Goal: Task Accomplishment & Management: Manage account settings

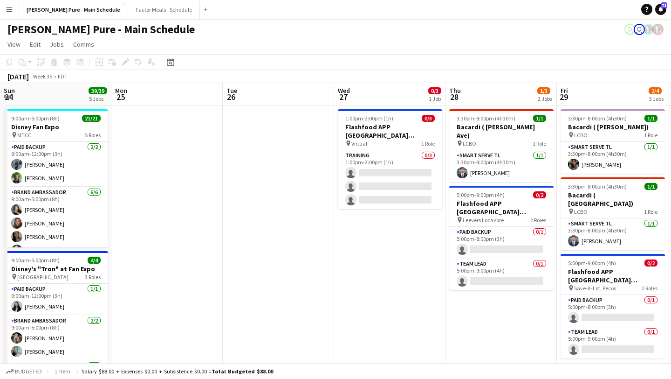
scroll to position [0, 205]
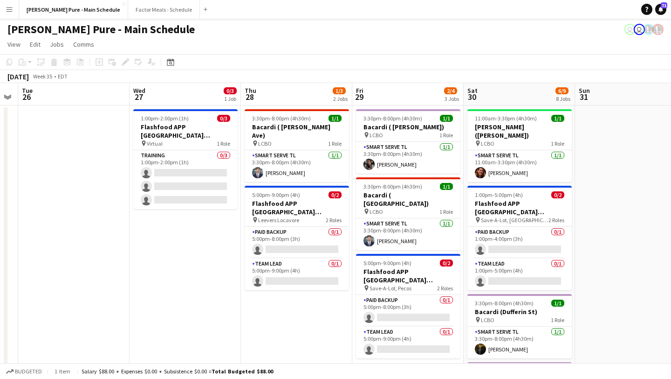
click at [12, 11] on app-icon "Menu" at bounding box center [9, 9] width 7 height 7
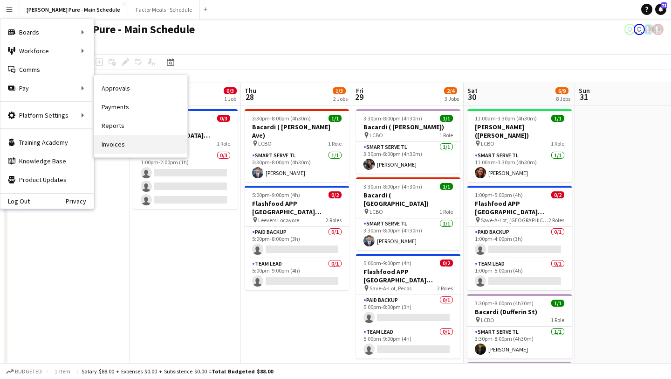
click at [138, 138] on link "Invoices" at bounding box center [140, 144] width 93 height 19
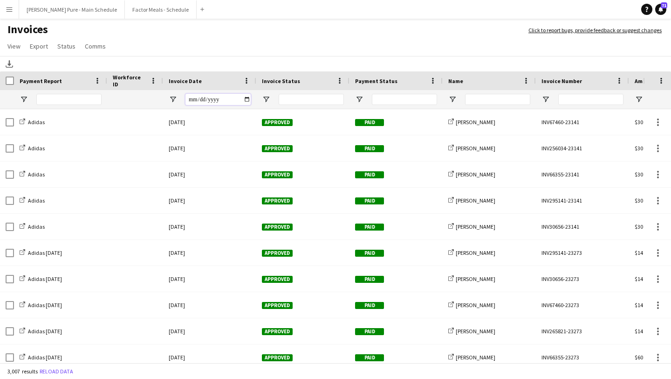
click at [245, 98] on input "Invoice Date Filter Input" at bounding box center [218, 99] width 65 height 11
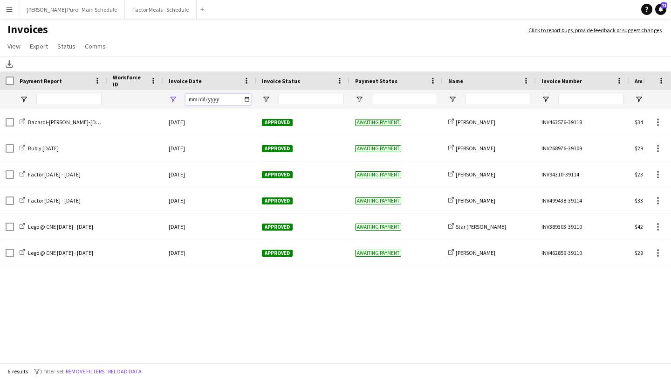
click at [248, 99] on input "**********" at bounding box center [218, 99] width 65 height 11
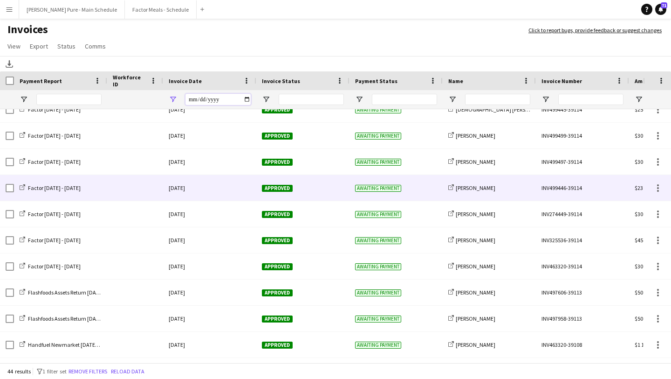
scroll to position [483, 0]
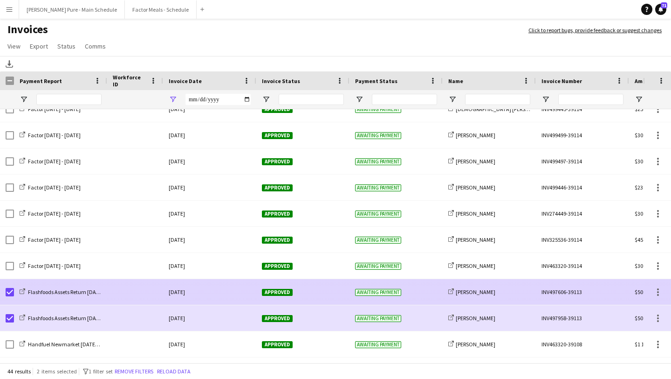
click at [273, 287] on div "Approved" at bounding box center [302, 292] width 93 height 26
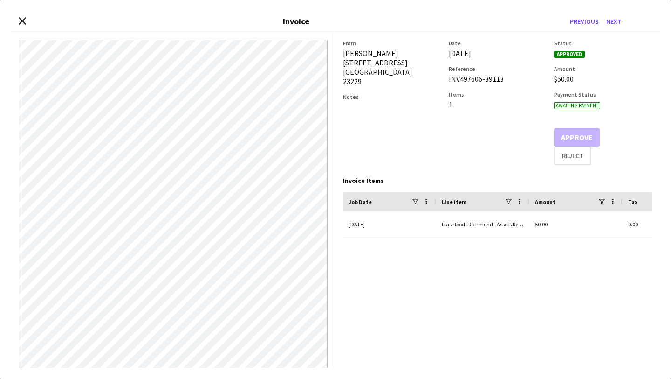
click at [18, 20] on div "Close invoice dialog Invoice Previous Next" at bounding box center [335, 21] width 649 height 21
click at [21, 22] on icon at bounding box center [22, 20] width 9 height 9
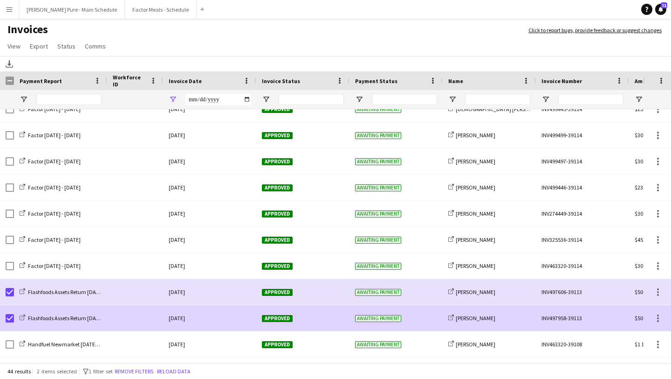
click at [283, 321] on span "Approved" at bounding box center [277, 318] width 31 height 7
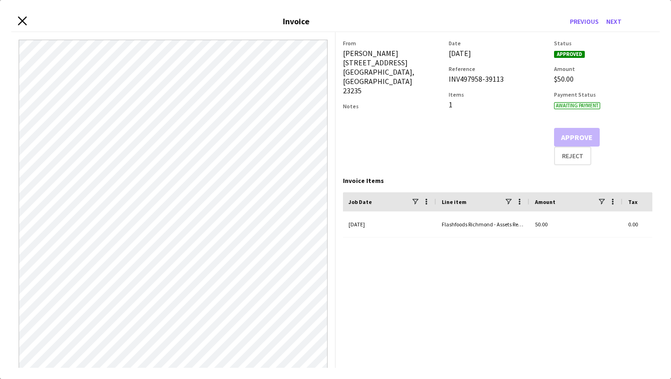
click at [19, 19] on icon "Close invoice dialog" at bounding box center [22, 20] width 9 height 9
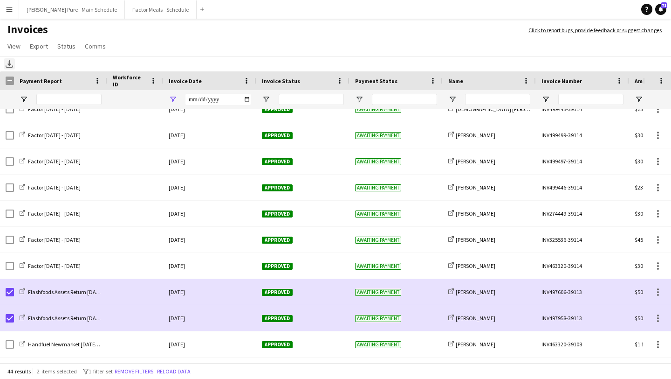
click at [9, 61] on icon at bounding box center [9, 63] width 4 height 6
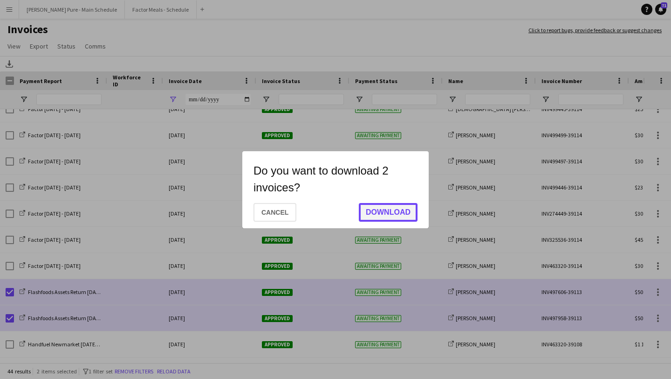
click at [389, 207] on button "Download" at bounding box center [388, 212] width 59 height 19
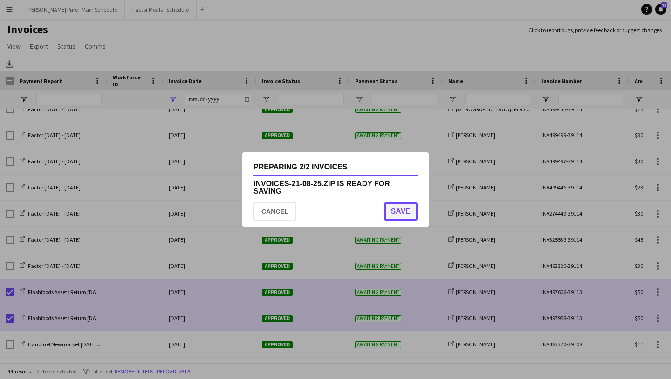
click at [398, 216] on button "Save" at bounding box center [401, 211] width 34 height 19
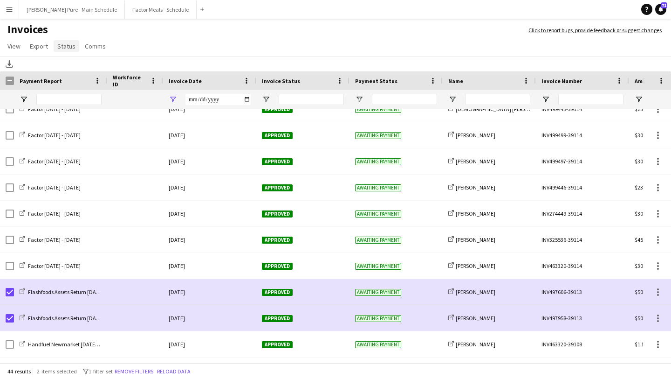
click at [62, 45] on span "Status" at bounding box center [66, 46] width 18 height 8
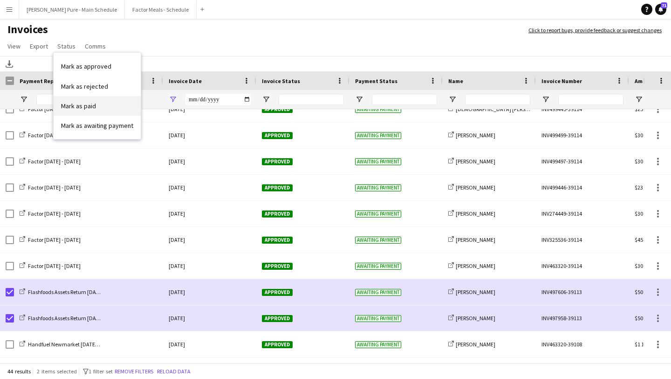
click at [95, 103] on link "Mark as paid" at bounding box center [97, 106] width 87 height 20
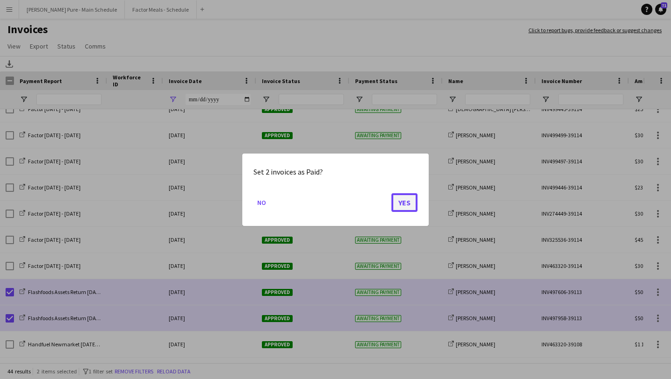
click at [404, 200] on button "Yes" at bounding box center [405, 202] width 26 height 19
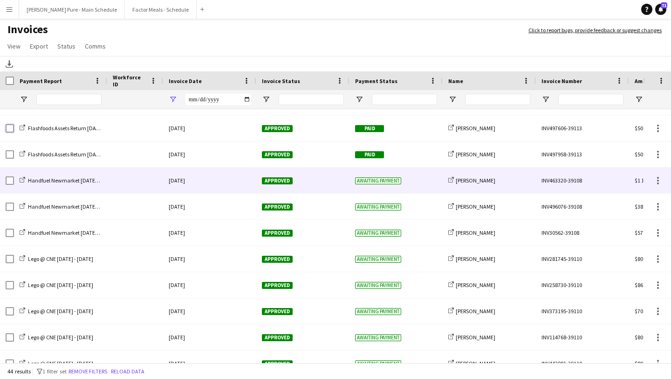
scroll to position [650, 0]
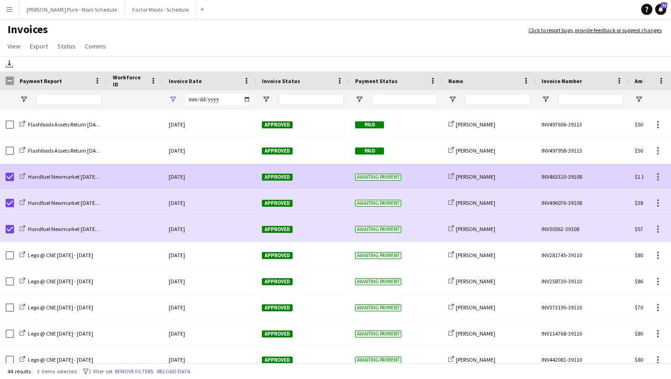
click at [289, 176] on span "Approved" at bounding box center [277, 176] width 31 height 7
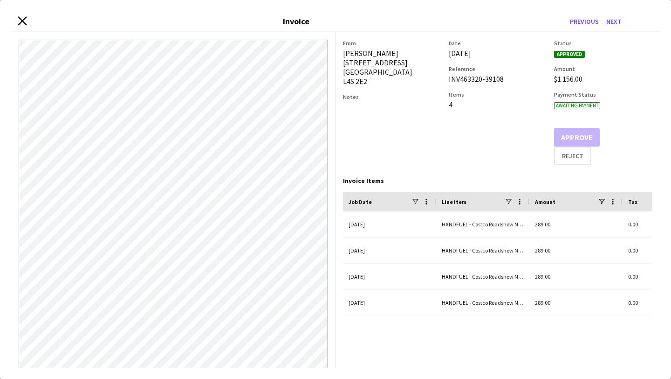
click at [26, 21] on icon "Close invoice dialog" at bounding box center [22, 20] width 9 height 9
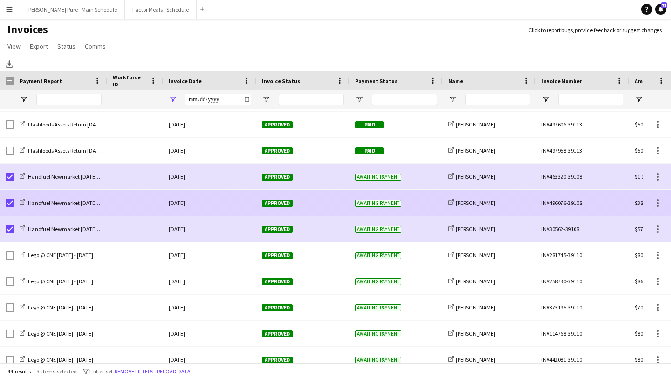
click at [269, 203] on span "Approved" at bounding box center [277, 203] width 31 height 7
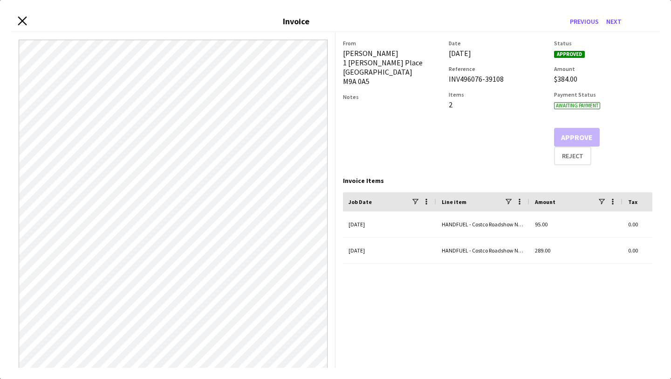
click at [20, 21] on icon "Close invoice dialog" at bounding box center [22, 20] width 9 height 9
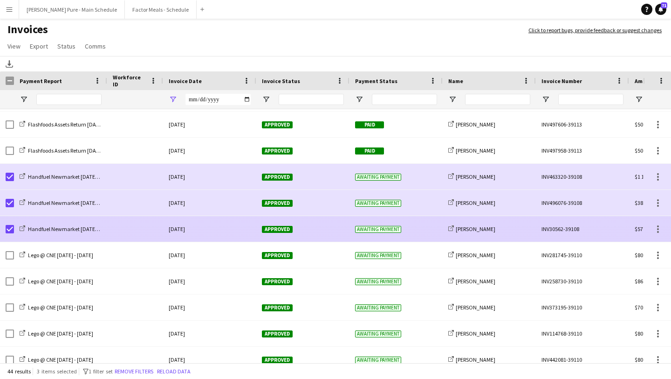
click at [287, 231] on span "Approved" at bounding box center [277, 229] width 31 height 7
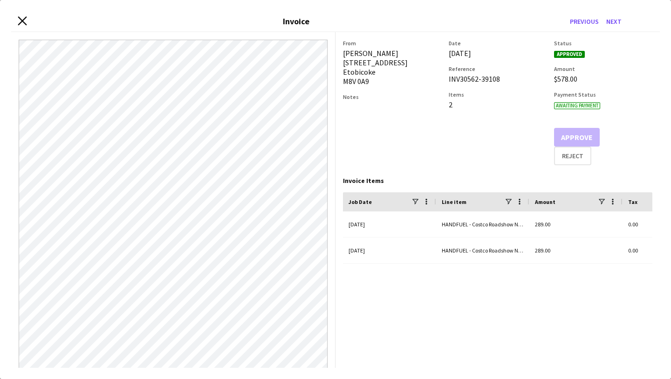
click at [22, 20] on icon at bounding box center [22, 20] width 9 height 9
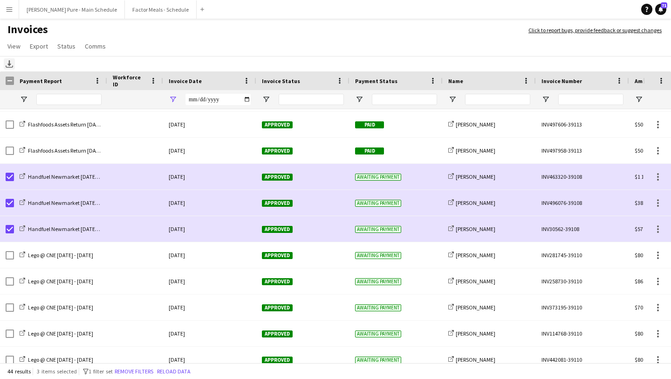
click at [8, 67] on icon "Download" at bounding box center [9, 63] width 7 height 7
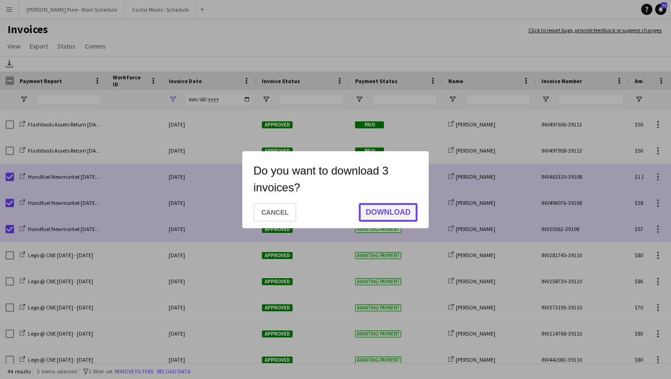
click at [383, 212] on button "Download" at bounding box center [388, 212] width 59 height 19
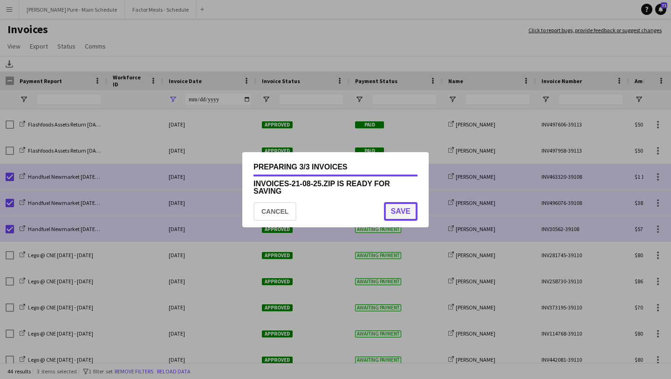
click at [401, 211] on button "Save" at bounding box center [401, 211] width 34 height 19
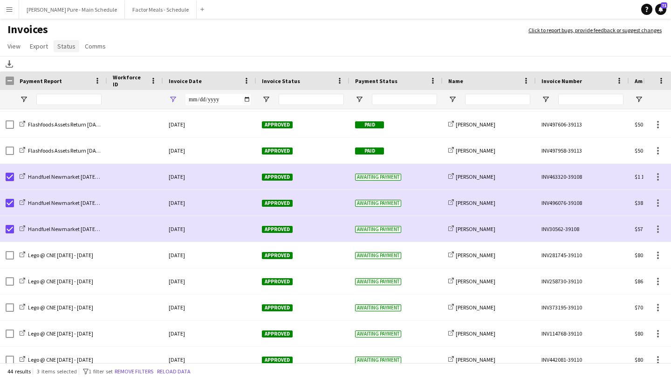
click at [69, 47] on span "Status" at bounding box center [66, 46] width 18 height 8
click at [104, 105] on link "Mark as paid" at bounding box center [97, 106] width 87 height 20
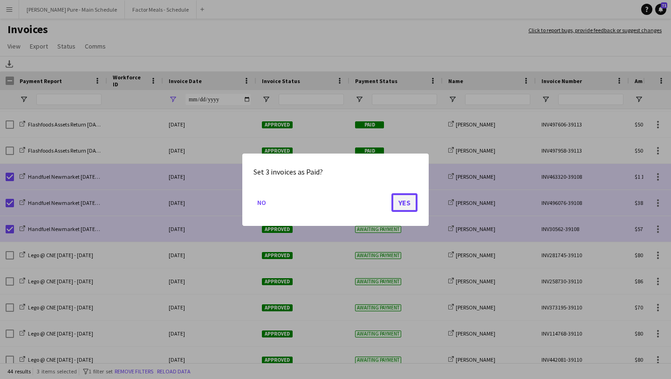
drag, startPoint x: 403, startPoint y: 200, endPoint x: 398, endPoint y: 200, distance: 4.7
click at [403, 200] on button "Yes" at bounding box center [405, 202] width 26 height 19
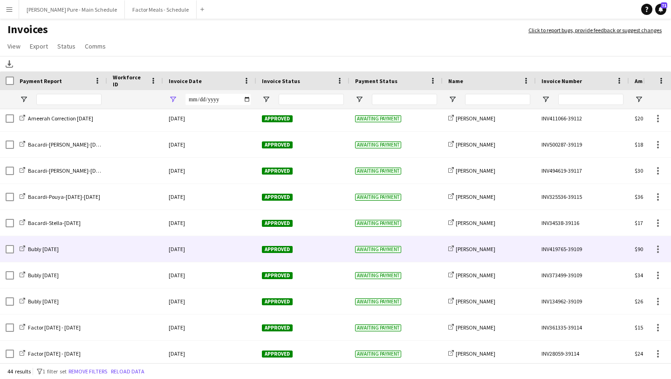
scroll to position [69, 0]
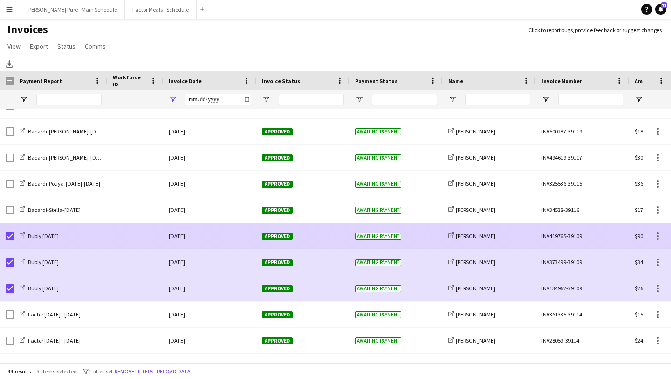
click at [287, 231] on div "Approved" at bounding box center [302, 236] width 93 height 26
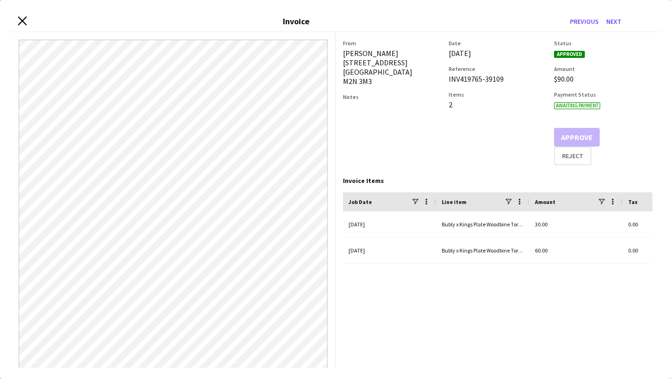
click at [23, 23] on icon "Close invoice dialog" at bounding box center [22, 20] width 9 height 9
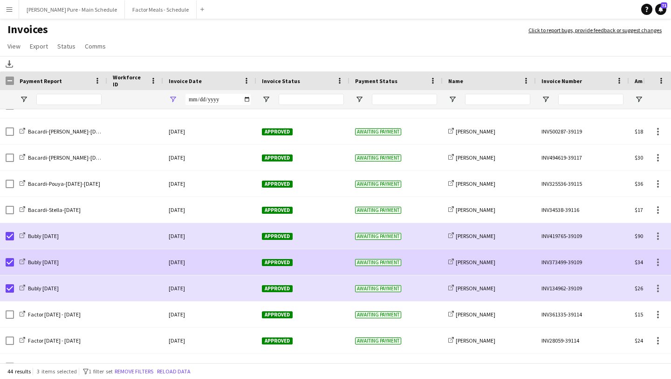
click at [273, 263] on span "Approved" at bounding box center [277, 262] width 31 height 7
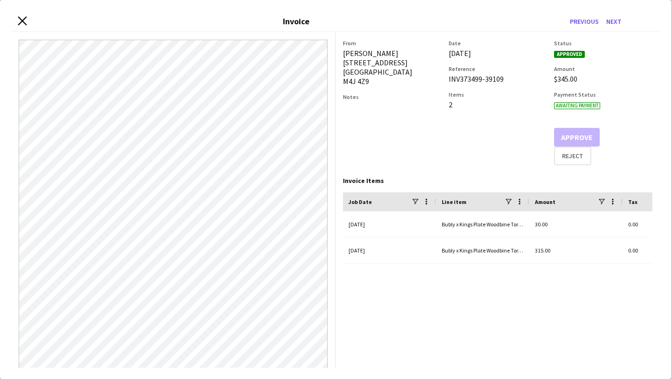
click at [26, 22] on icon "Close invoice dialog" at bounding box center [22, 20] width 9 height 9
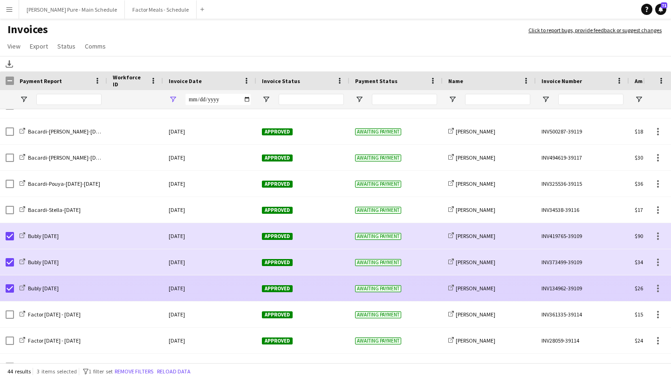
click at [279, 287] on span "Approved" at bounding box center [277, 288] width 31 height 7
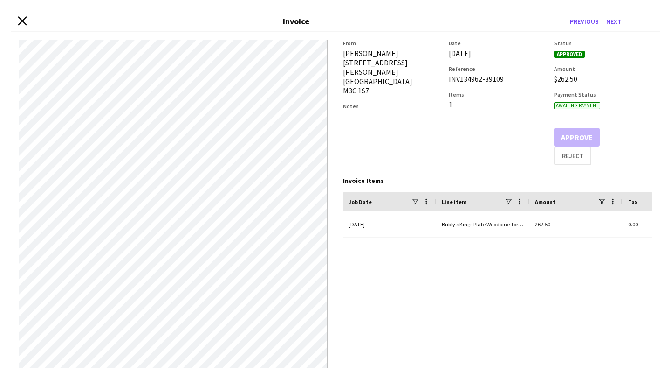
click at [23, 23] on icon "Close invoice dialog" at bounding box center [22, 20] width 9 height 9
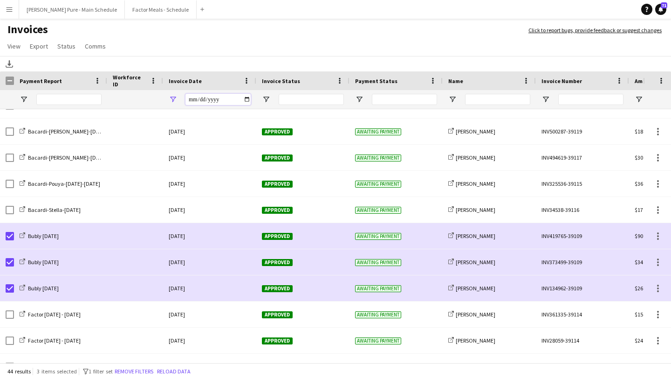
click at [250, 100] on input "**********" at bounding box center [218, 99] width 65 height 11
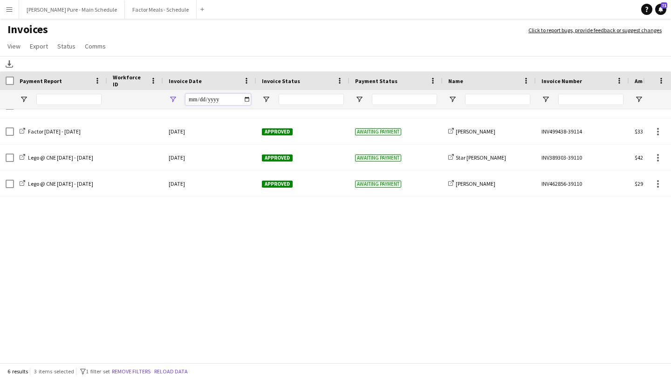
scroll to position [0, 0]
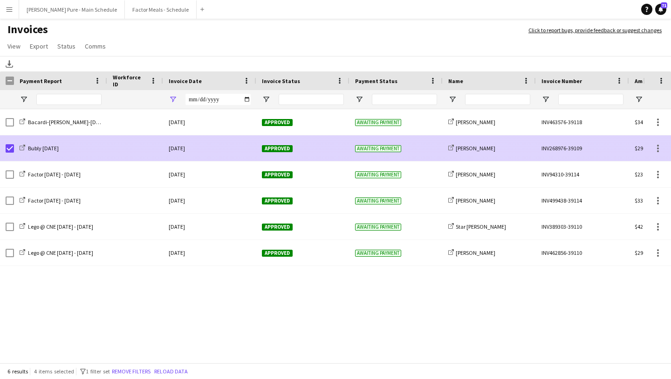
click at [276, 149] on span "Approved" at bounding box center [277, 148] width 31 height 7
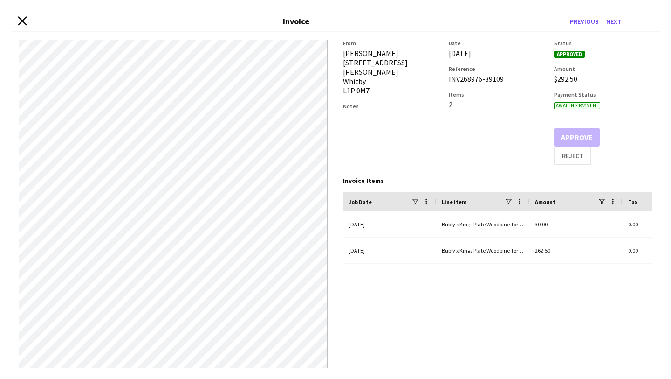
click at [20, 21] on icon "Close invoice dialog" at bounding box center [22, 20] width 9 height 9
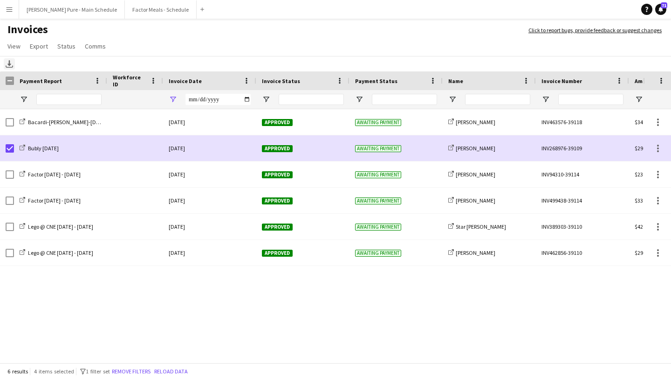
click at [13, 63] on icon "Download" at bounding box center [9, 63] width 7 height 7
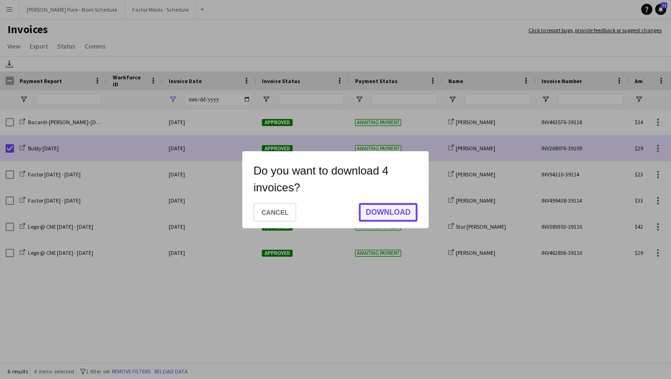
click at [403, 210] on button "Download" at bounding box center [388, 212] width 59 height 19
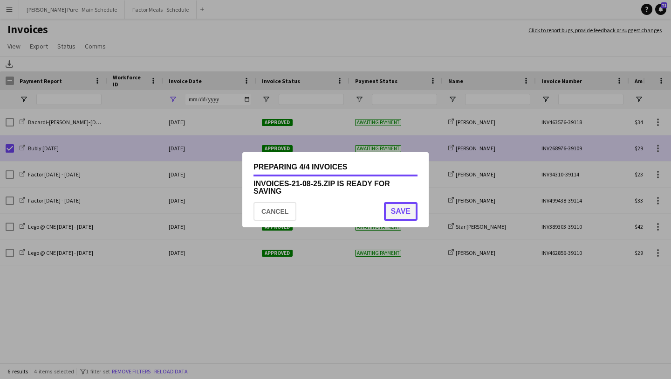
click at [402, 204] on button "Save" at bounding box center [401, 211] width 34 height 19
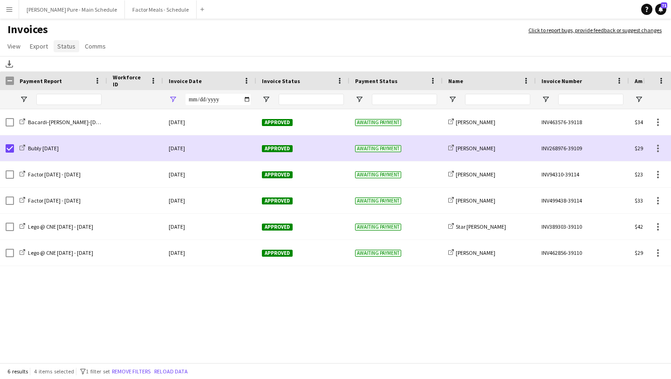
click at [65, 47] on span "Status" at bounding box center [66, 46] width 18 height 8
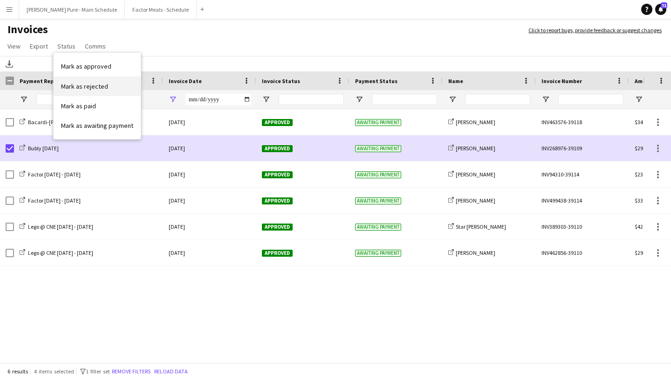
click at [104, 95] on link "Mark as rejected" at bounding box center [97, 86] width 87 height 20
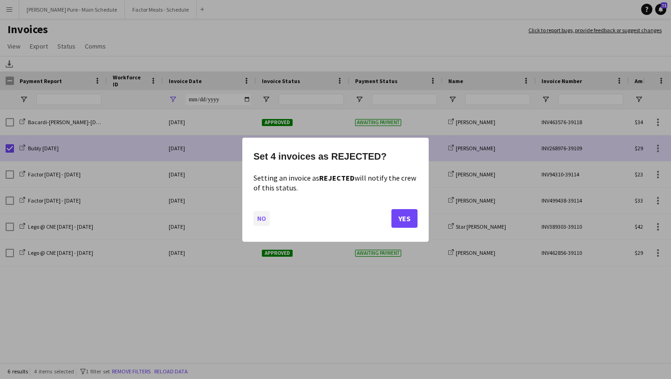
click at [263, 216] on button "No" at bounding box center [262, 217] width 16 height 15
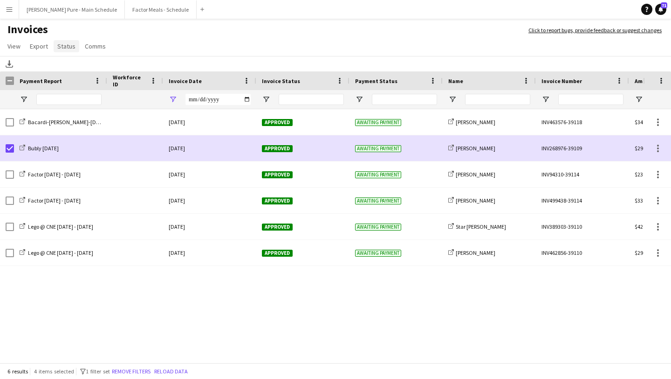
click at [68, 47] on span "Status" at bounding box center [66, 46] width 18 height 8
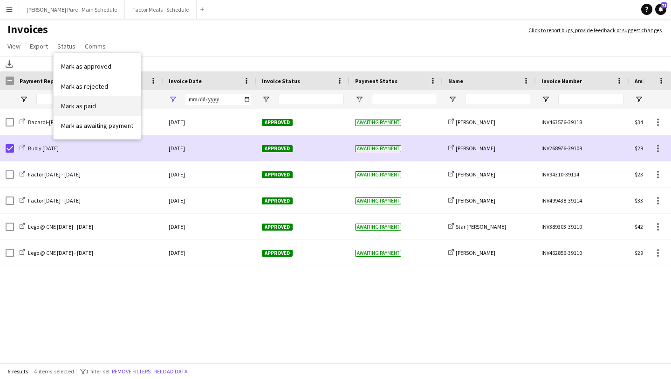
click at [92, 108] on span "Mark as paid" at bounding box center [78, 106] width 35 height 8
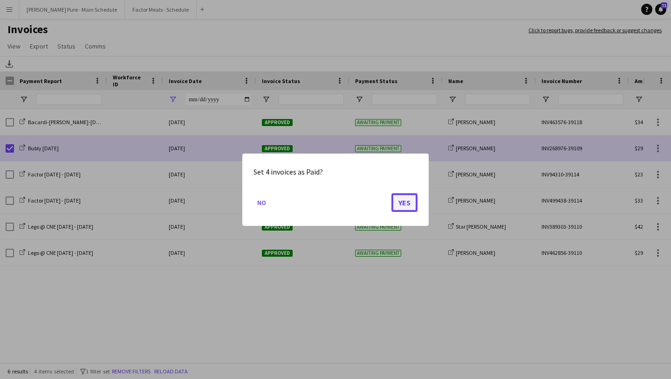
click at [403, 202] on button "Yes" at bounding box center [405, 202] width 26 height 19
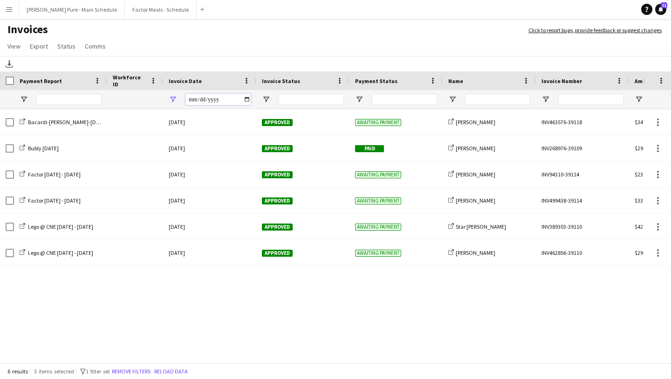
click at [246, 98] on input "**********" at bounding box center [218, 99] width 65 height 11
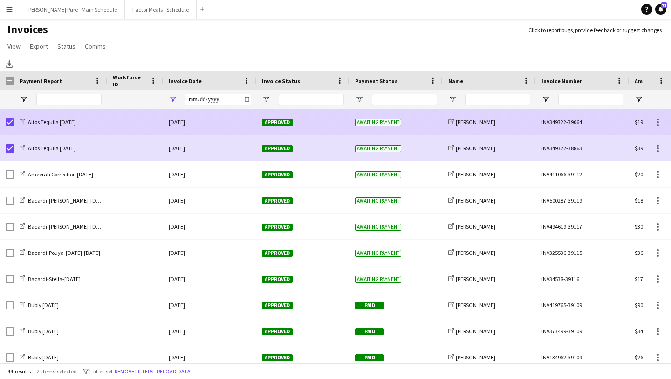
click at [274, 121] on span "Approved" at bounding box center [277, 122] width 31 height 7
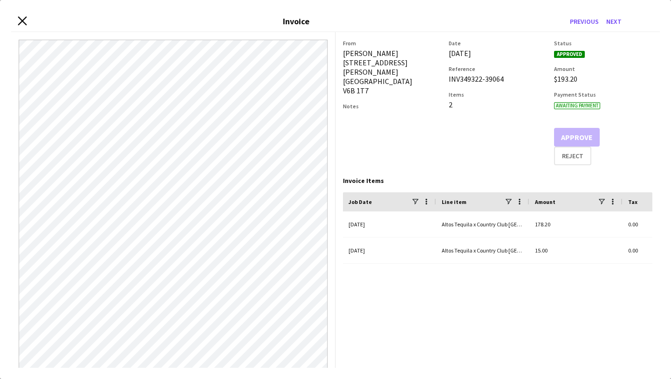
click at [20, 23] on icon at bounding box center [22, 20] width 9 height 9
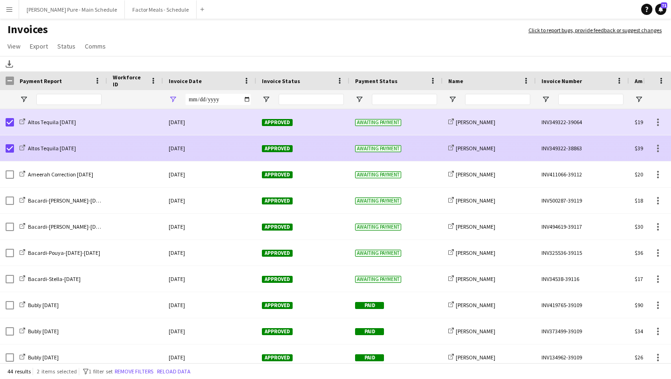
click at [280, 145] on span "Approved" at bounding box center [277, 148] width 31 height 7
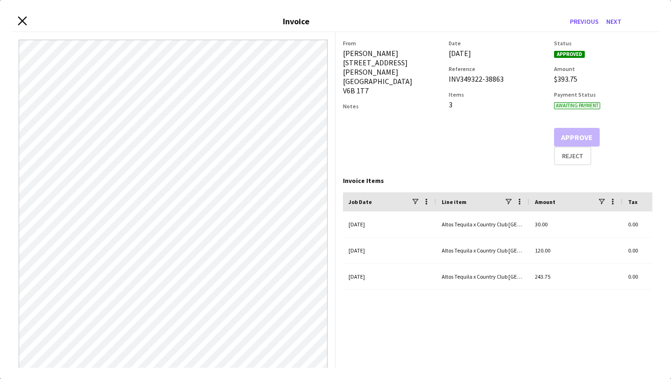
click at [25, 21] on icon "Close invoice dialog" at bounding box center [22, 20] width 9 height 9
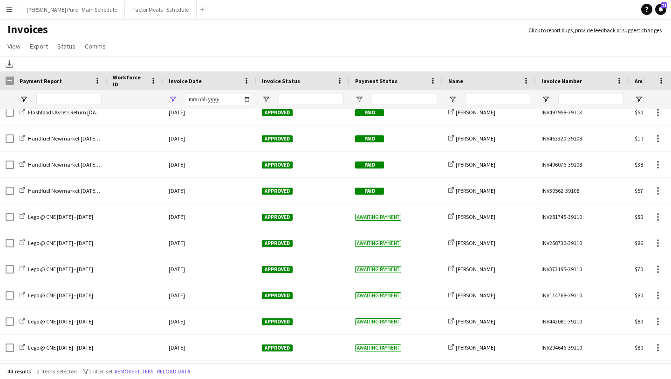
scroll to position [894, 0]
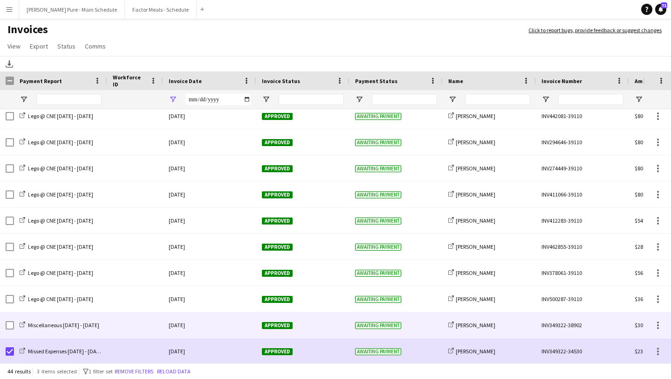
click at [14, 323] on div "Miscellaneous Aug 5 - 9" at bounding box center [60, 325] width 93 height 26
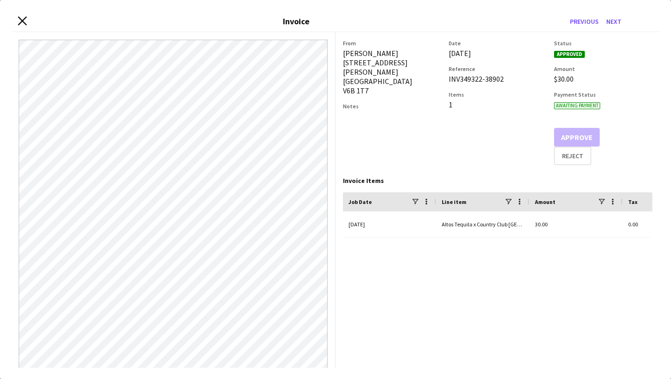
click at [21, 19] on icon "Close invoice dialog" at bounding box center [22, 20] width 9 height 9
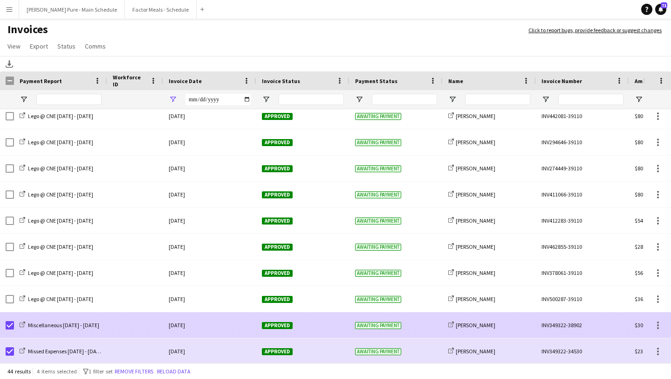
click at [276, 323] on span "Approved" at bounding box center [277, 325] width 31 height 7
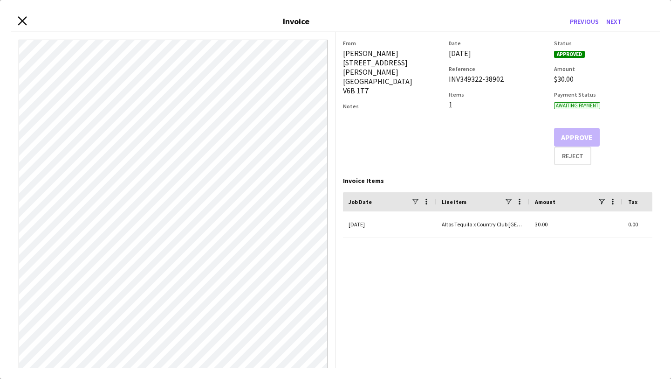
click at [24, 21] on icon "Close invoice dialog" at bounding box center [22, 20] width 9 height 9
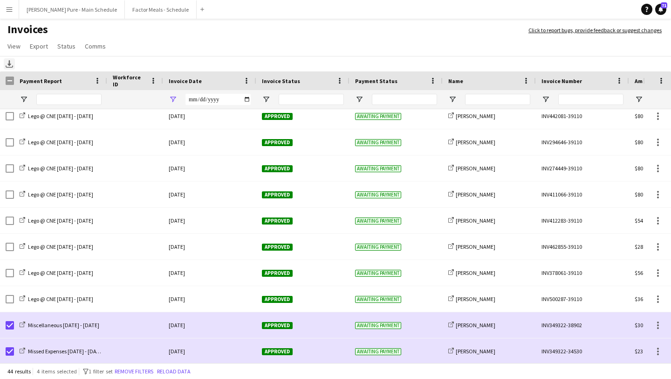
click at [9, 64] on icon at bounding box center [9, 63] width 4 height 6
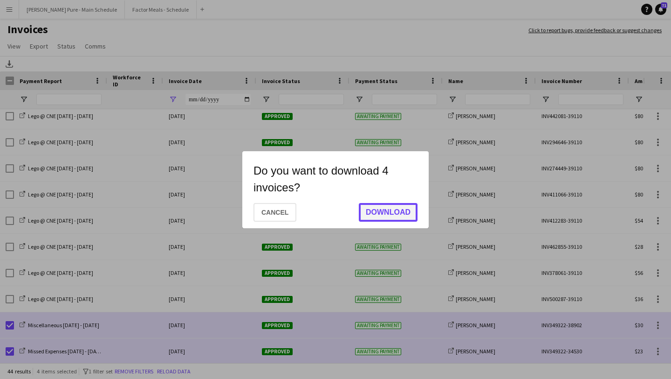
click at [388, 210] on button "Download" at bounding box center [388, 212] width 59 height 19
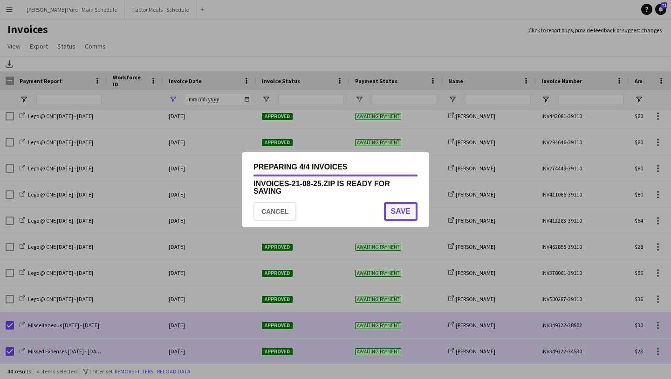
click at [399, 214] on button "Save" at bounding box center [401, 211] width 34 height 19
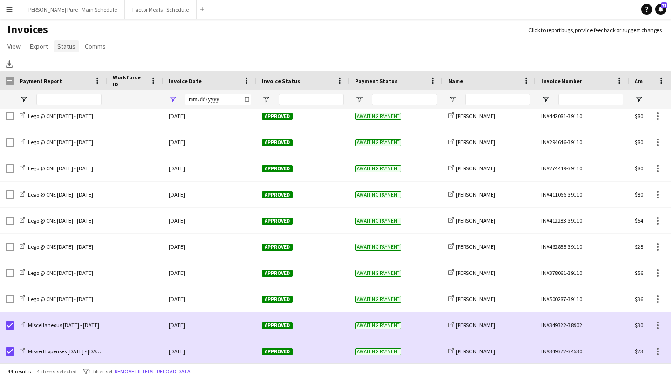
click at [70, 46] on span "Status" at bounding box center [66, 46] width 18 height 8
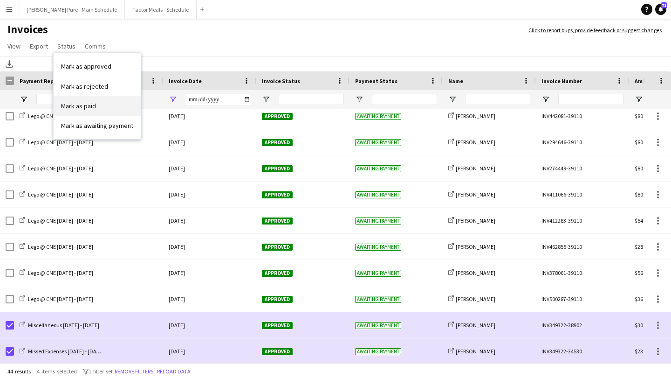
click at [96, 104] on link "Mark as paid" at bounding box center [97, 106] width 87 height 20
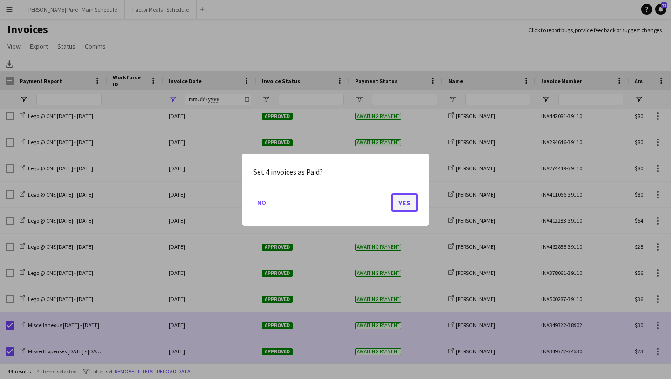
click at [411, 206] on button "Yes" at bounding box center [405, 202] width 26 height 19
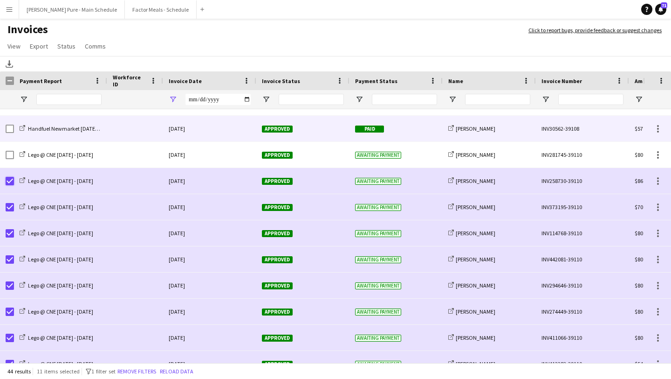
scroll to position [746, 0]
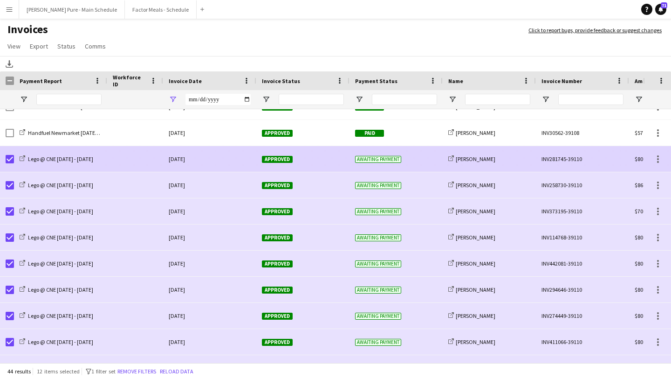
click at [270, 163] on div "Approved" at bounding box center [302, 159] width 93 height 26
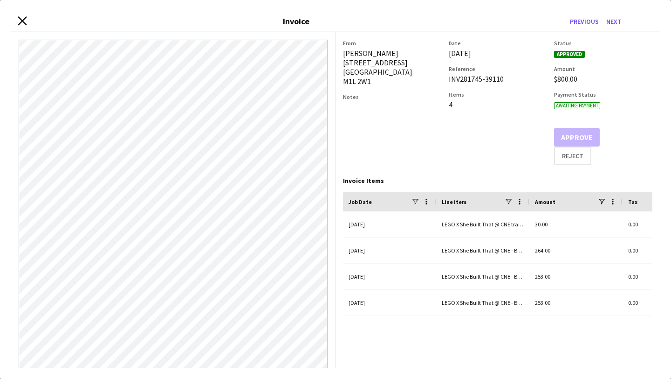
click at [23, 19] on icon "Close invoice dialog" at bounding box center [22, 20] width 9 height 9
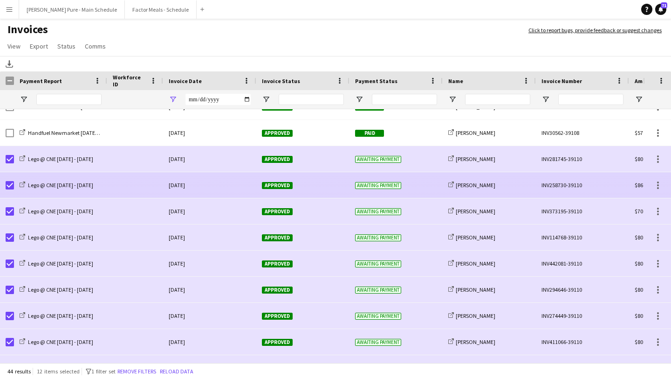
click at [270, 183] on span "Approved" at bounding box center [277, 185] width 31 height 7
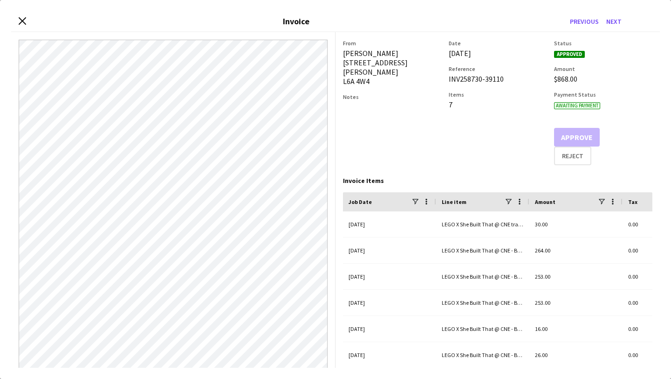
click at [17, 16] on div "Close invoice dialog Invoice Previous Next" at bounding box center [335, 21] width 649 height 21
click at [24, 22] on icon "Close invoice dialog" at bounding box center [22, 20] width 9 height 9
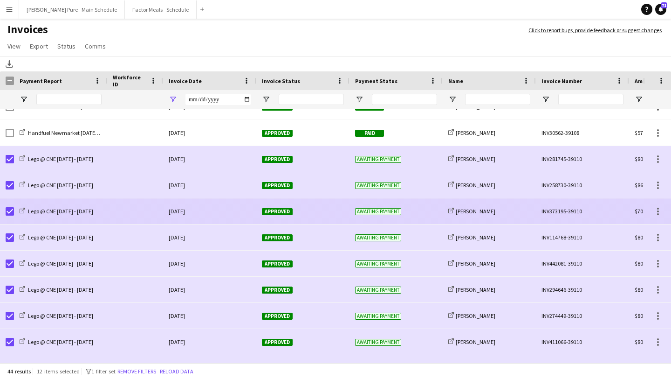
click at [278, 207] on div "Approved" at bounding box center [302, 211] width 93 height 26
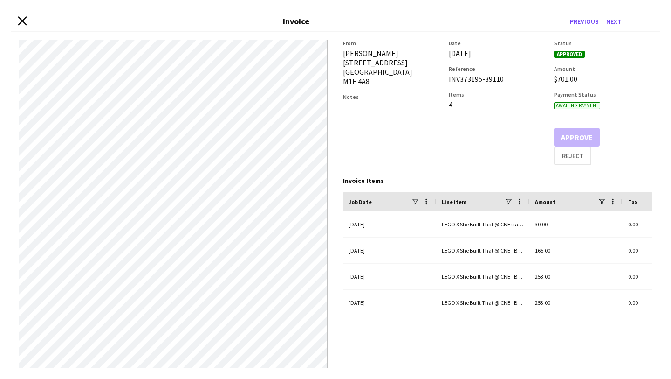
click at [19, 20] on icon "Close invoice dialog" at bounding box center [22, 20] width 9 height 9
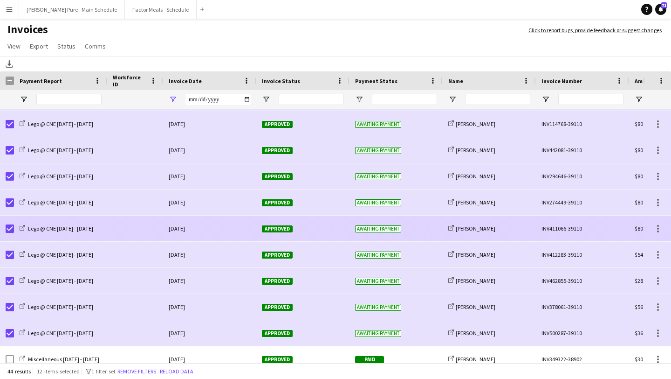
scroll to position [861, 0]
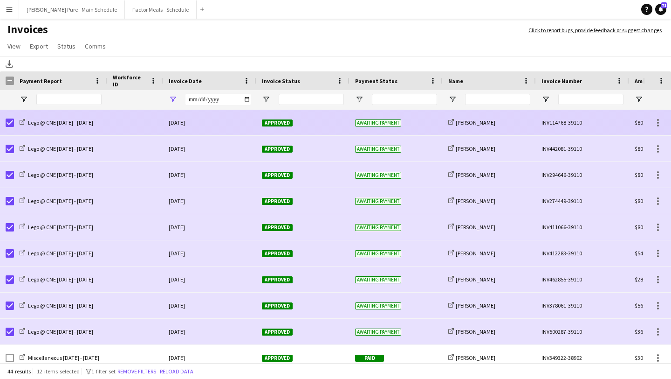
click at [284, 120] on span "Approved" at bounding box center [277, 122] width 31 height 7
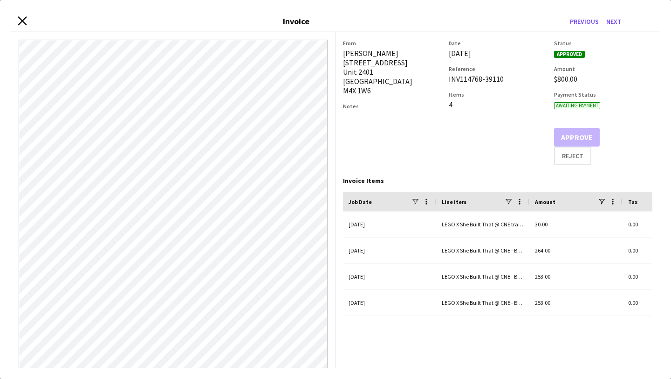
click at [21, 25] on icon "Close invoice dialog" at bounding box center [22, 20] width 9 height 9
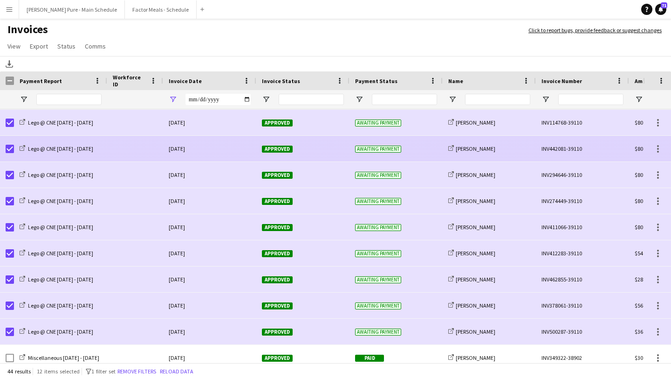
click at [278, 145] on span "Approved" at bounding box center [277, 148] width 31 height 7
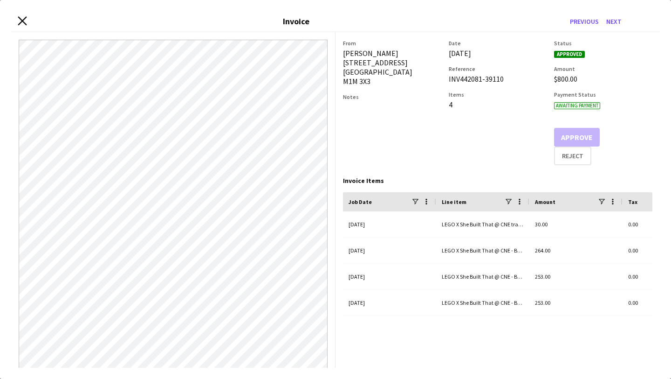
click at [22, 18] on icon "Close invoice dialog" at bounding box center [22, 20] width 9 height 9
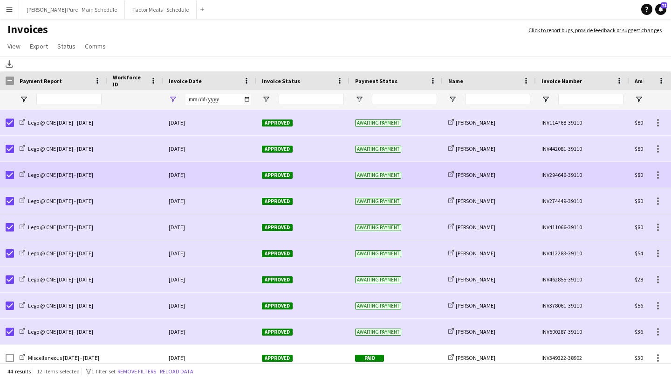
click at [265, 175] on span "Approved" at bounding box center [277, 175] width 31 height 7
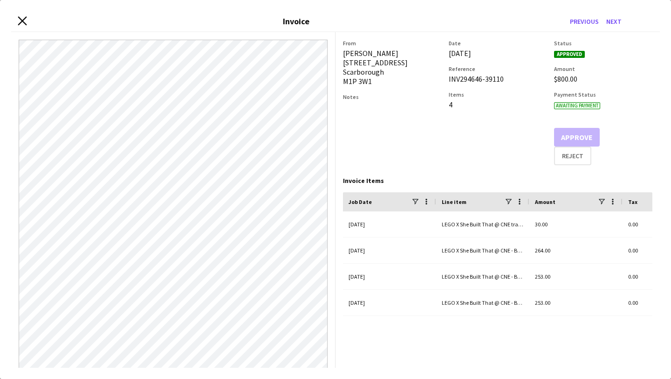
click at [24, 19] on icon "Close invoice dialog" at bounding box center [22, 20] width 9 height 9
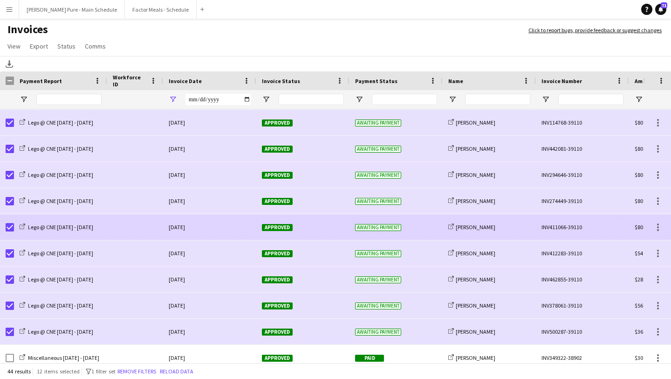
scroll to position [894, 0]
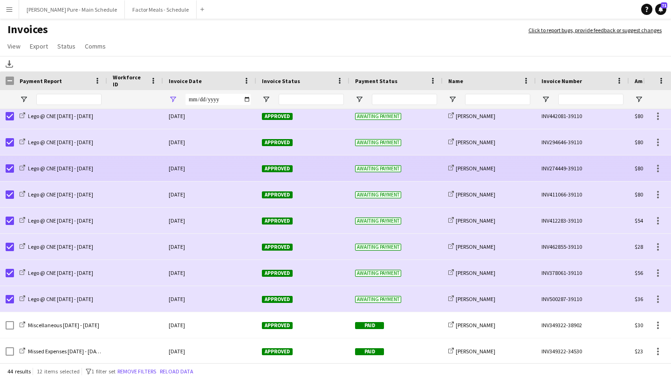
click at [278, 170] on span "Approved" at bounding box center [277, 168] width 31 height 7
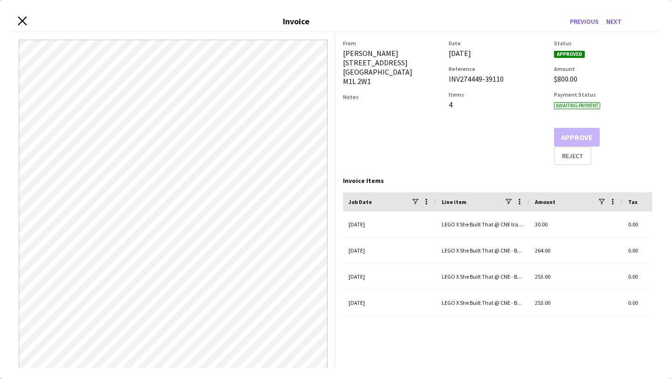
click at [23, 22] on icon "Close invoice dialog" at bounding box center [22, 20] width 9 height 9
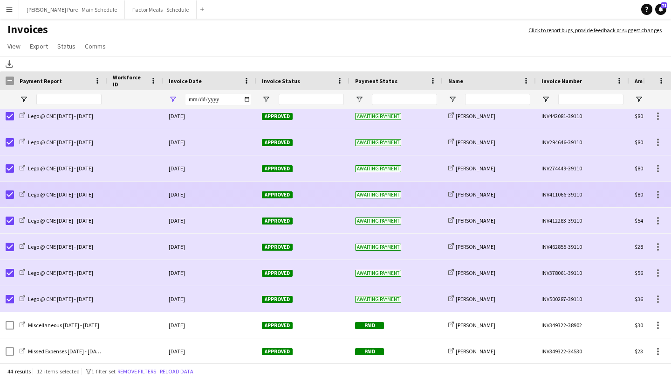
click at [286, 192] on span "Approved" at bounding box center [277, 194] width 31 height 7
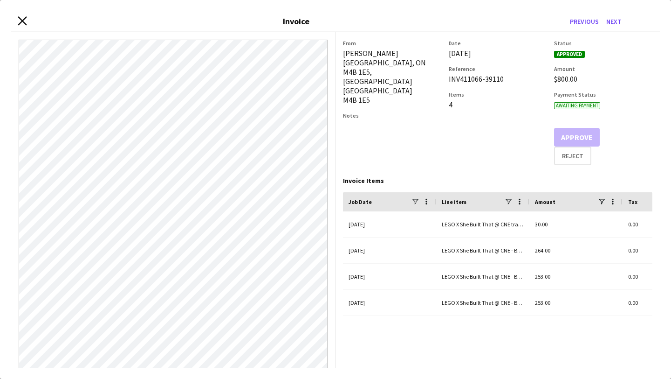
click at [23, 21] on icon at bounding box center [22, 20] width 9 height 9
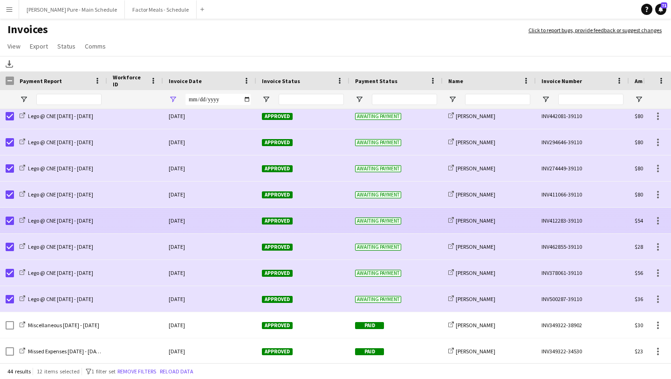
click at [288, 219] on span "Approved" at bounding box center [277, 220] width 31 height 7
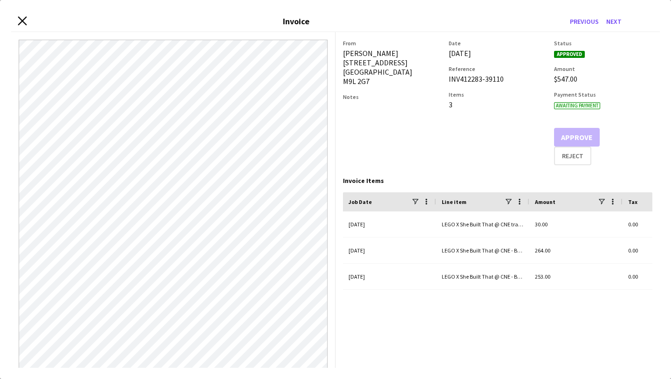
click at [22, 20] on icon at bounding box center [22, 20] width 9 height 9
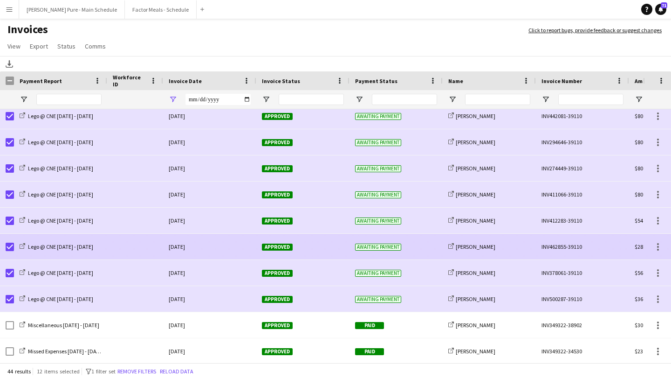
click at [274, 247] on span "Approved" at bounding box center [277, 246] width 31 height 7
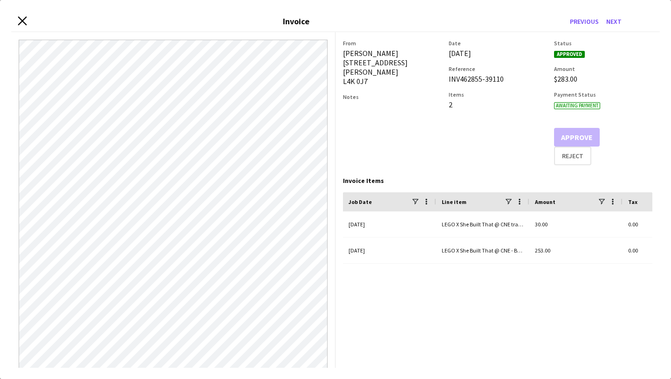
click at [21, 21] on icon "Close invoice dialog" at bounding box center [22, 20] width 9 height 9
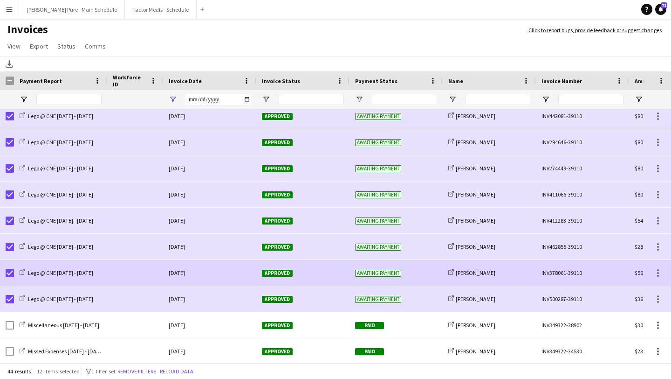
click at [269, 275] on span "Approved" at bounding box center [277, 272] width 31 height 7
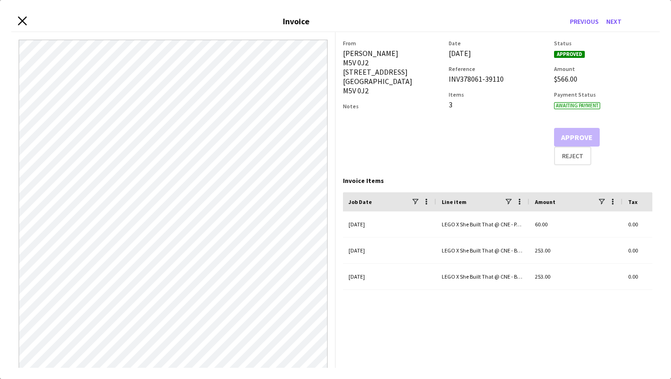
click at [19, 23] on icon "Close invoice dialog" at bounding box center [22, 20] width 9 height 9
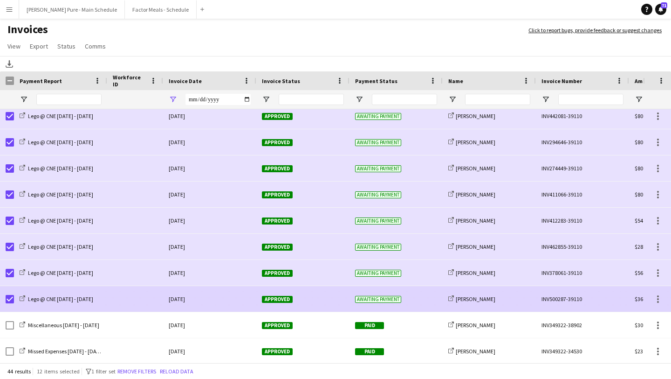
click at [273, 307] on div "Approved" at bounding box center [302, 299] width 93 height 26
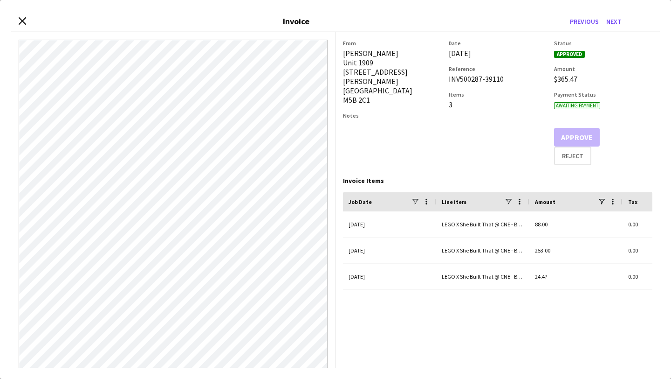
click at [21, 16] on div "Close invoice dialog Invoice Previous Next" at bounding box center [335, 21] width 649 height 21
click at [21, 21] on icon "Close invoice dialog" at bounding box center [22, 20] width 9 height 9
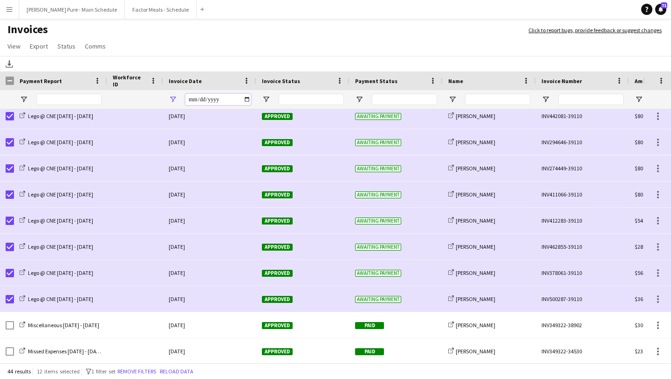
click at [246, 100] on input "**********" at bounding box center [218, 99] width 65 height 11
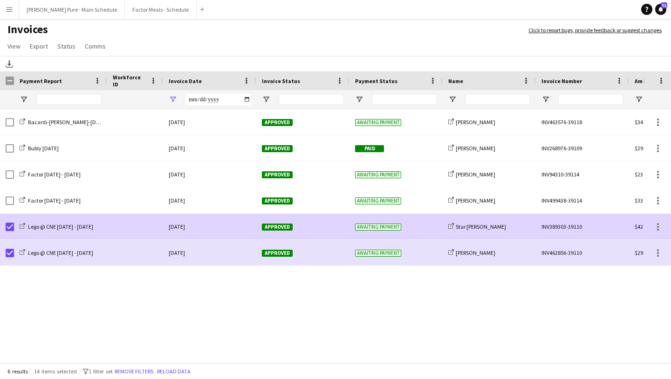
click at [280, 226] on span "Approved" at bounding box center [277, 226] width 31 height 7
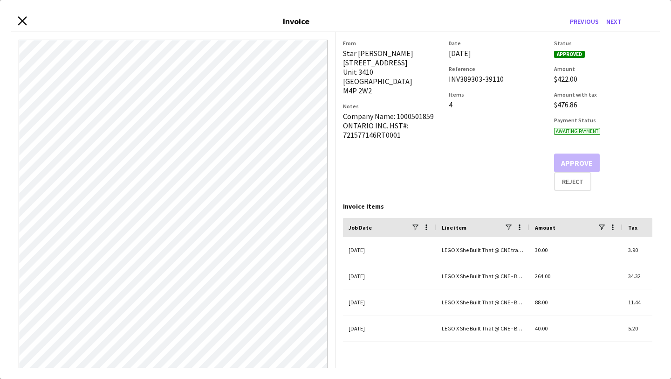
click at [19, 20] on icon "Close invoice dialog" at bounding box center [22, 20] width 9 height 9
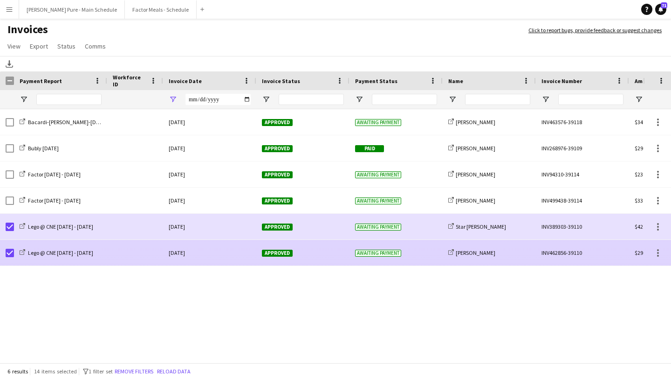
click at [274, 250] on span "Approved" at bounding box center [277, 252] width 31 height 7
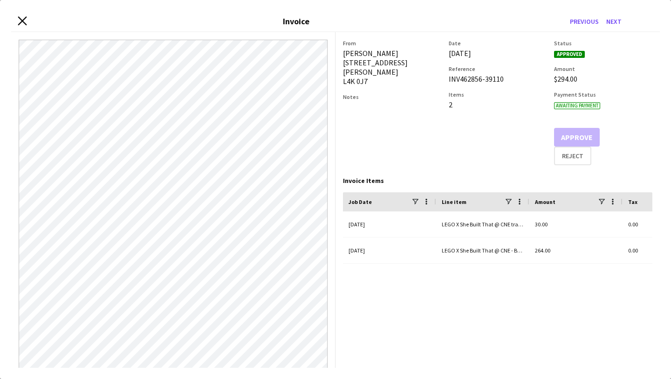
click at [22, 22] on icon "Close invoice dialog" at bounding box center [22, 20] width 9 height 9
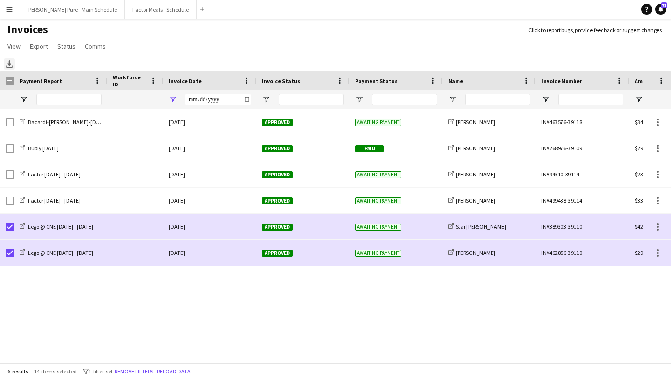
click at [10, 63] on icon at bounding box center [9, 63] width 4 height 6
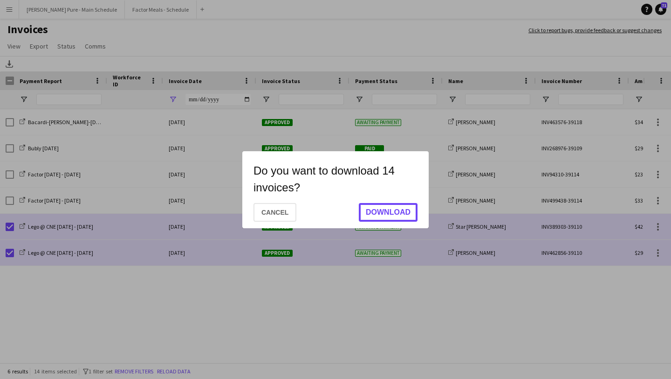
click at [395, 213] on button "Download" at bounding box center [388, 212] width 59 height 19
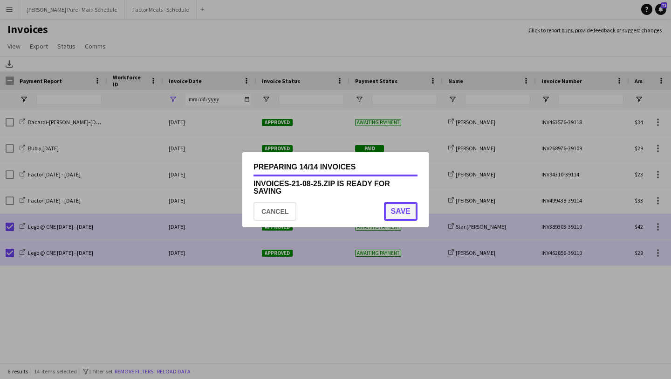
click at [396, 214] on button "Save" at bounding box center [401, 211] width 34 height 19
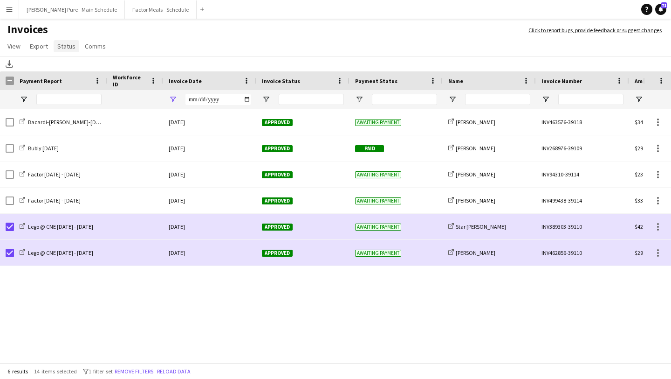
click at [65, 47] on span "Status" at bounding box center [66, 46] width 18 height 8
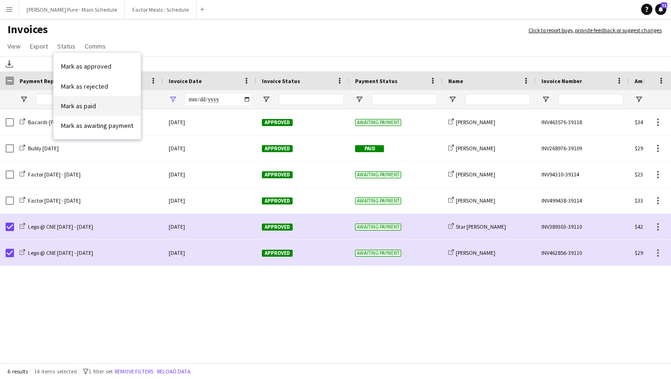
click at [95, 97] on link "Mark as paid" at bounding box center [97, 106] width 87 height 20
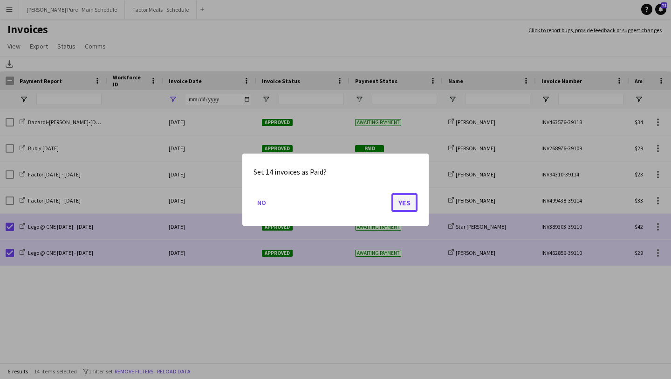
click at [409, 203] on button "Yes" at bounding box center [405, 202] width 26 height 19
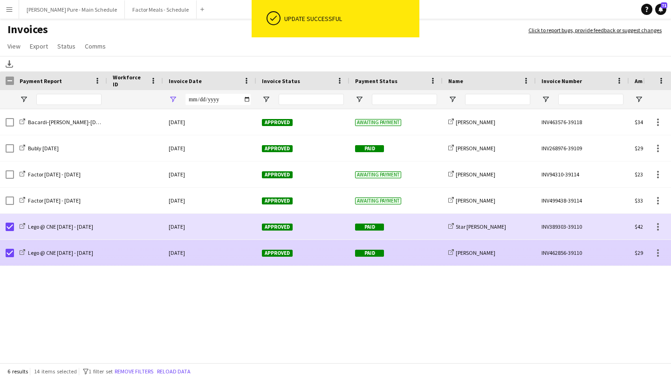
click at [14, 252] on div "Lego @ CNE Aug 15 - 17" at bounding box center [60, 253] width 93 height 26
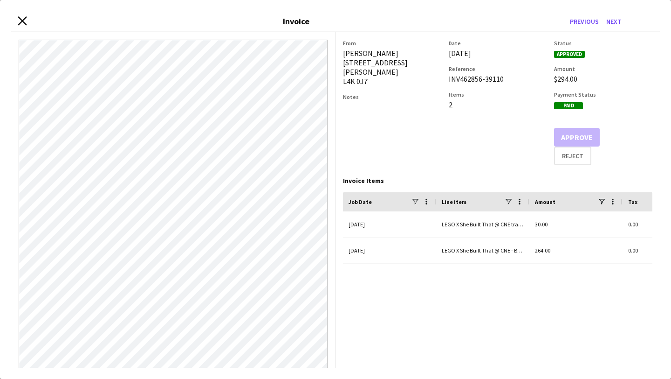
click at [21, 18] on icon "Close invoice dialog" at bounding box center [22, 20] width 9 height 9
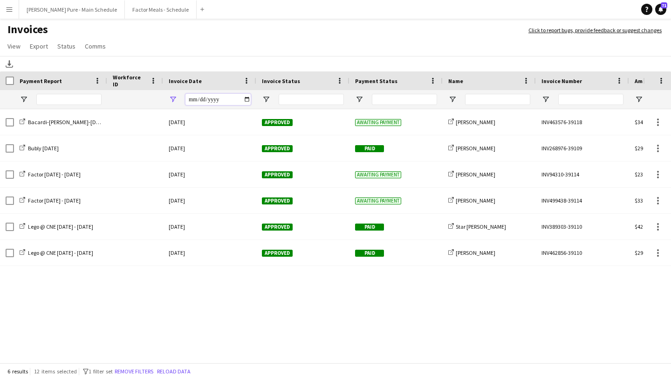
click at [246, 100] on input "**********" at bounding box center [218, 99] width 65 height 11
type input "**********"
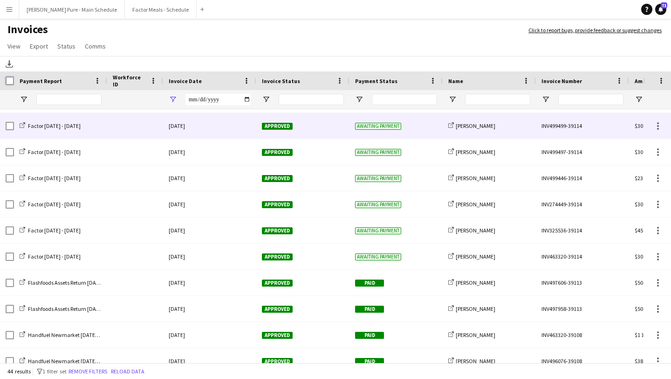
scroll to position [492, 0]
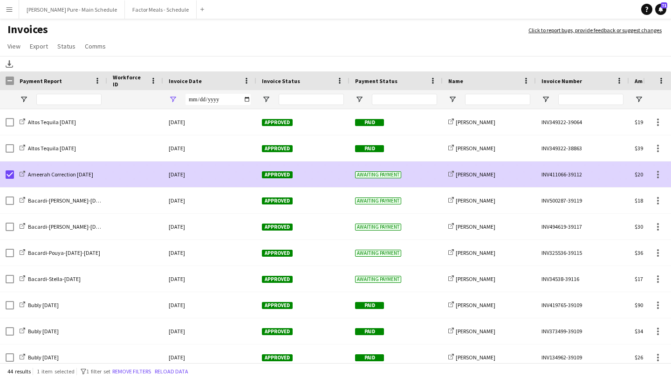
click at [284, 179] on div "Approved" at bounding box center [302, 174] width 93 height 26
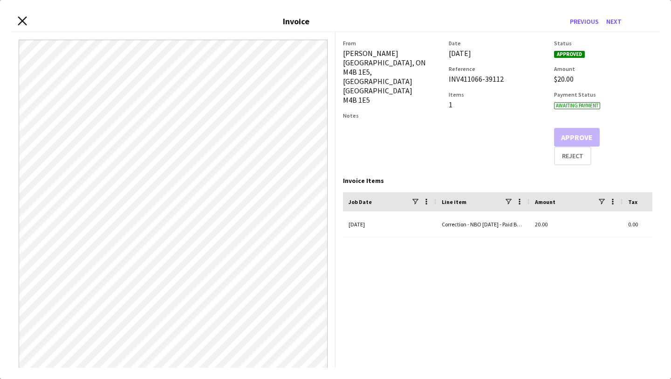
click at [25, 19] on icon at bounding box center [22, 20] width 9 height 9
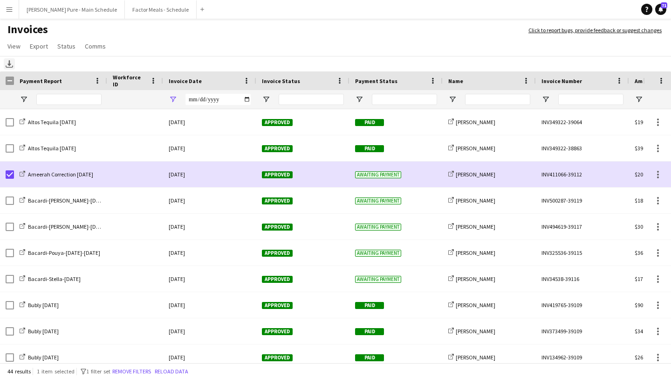
click at [4, 63] on div "Download" at bounding box center [9, 63] width 11 height 11
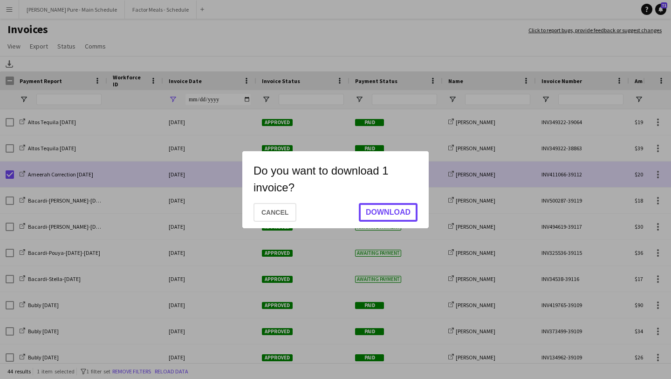
click at [401, 207] on button "Download" at bounding box center [388, 212] width 59 height 19
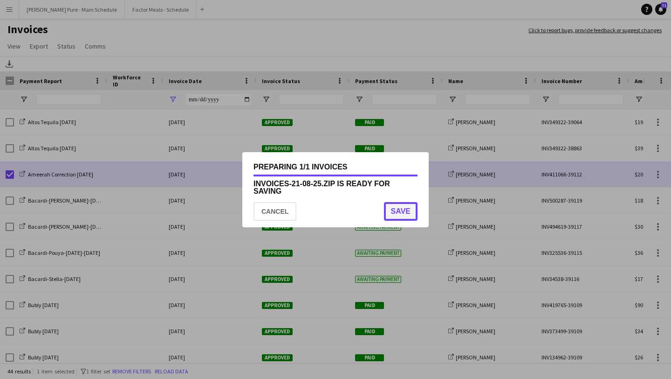
click at [404, 214] on button "Save" at bounding box center [401, 211] width 34 height 19
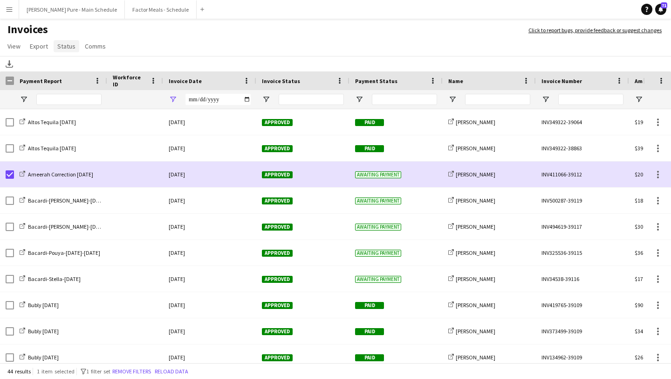
click at [61, 49] on span "Status" at bounding box center [66, 46] width 18 height 8
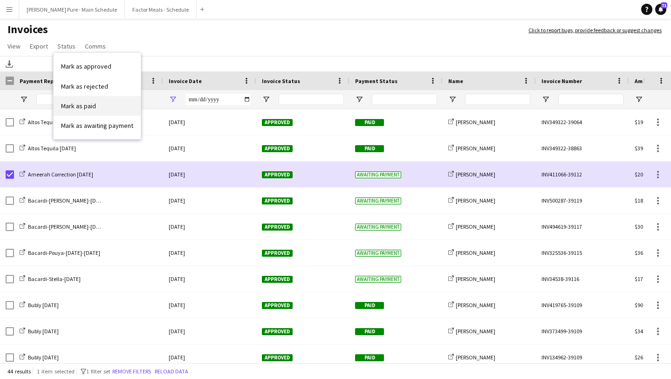
click at [94, 105] on span "Mark as paid" at bounding box center [78, 106] width 35 height 8
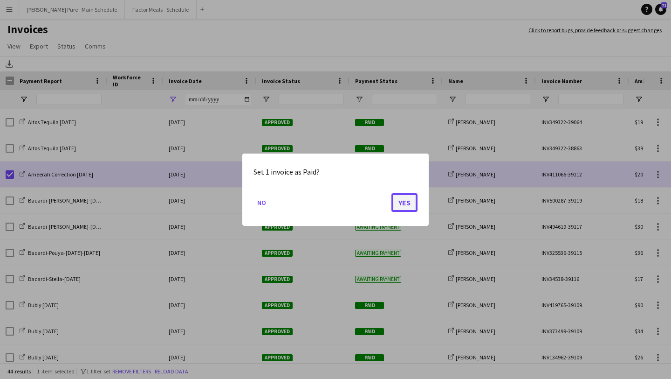
click at [400, 201] on button "Yes" at bounding box center [405, 202] width 26 height 19
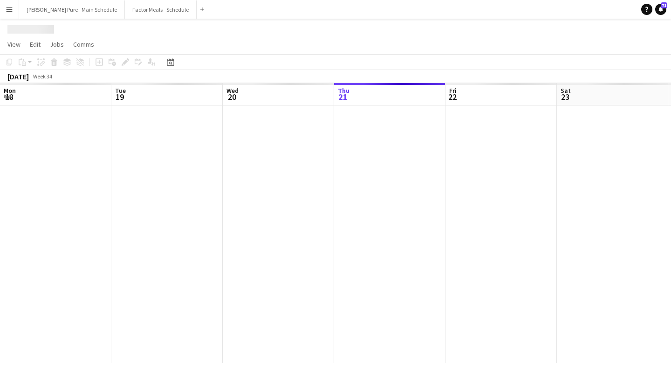
scroll to position [0, 223]
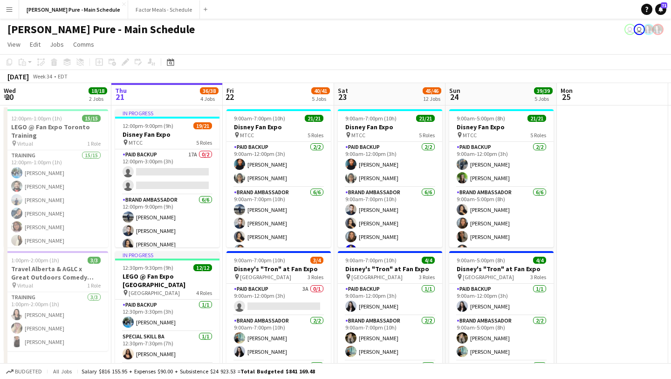
click at [8, 11] on app-icon "Menu" at bounding box center [9, 9] width 7 height 7
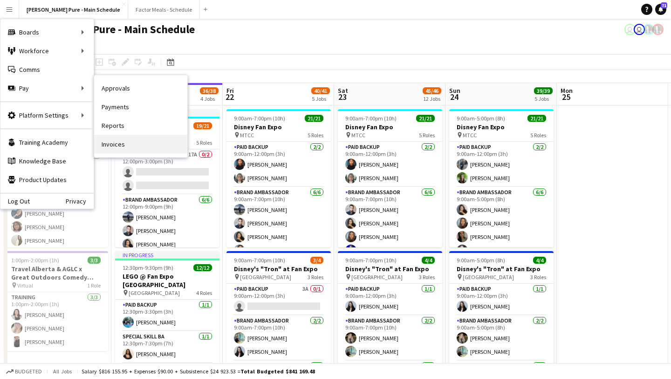
click at [149, 145] on link "Invoices" at bounding box center [140, 144] width 93 height 19
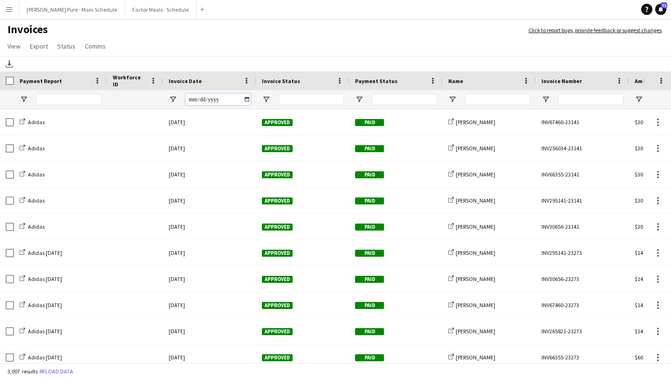
click at [249, 101] on input "Invoice Date Filter Input" at bounding box center [218, 99] width 65 height 11
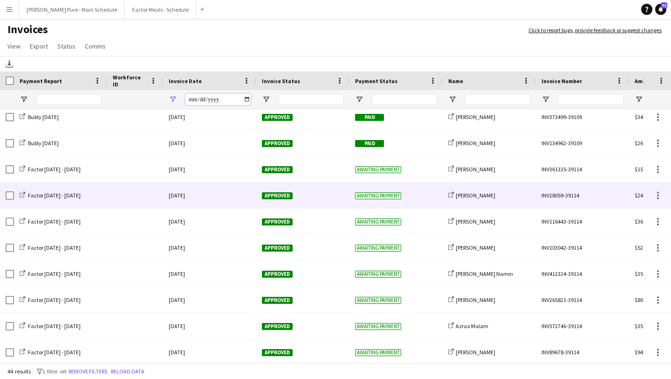
scroll to position [229, 0]
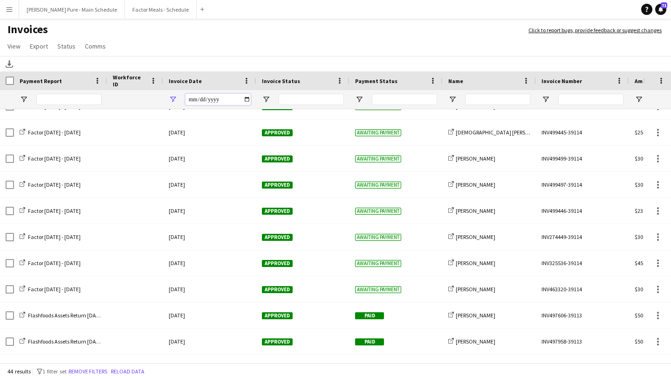
click at [245, 100] on input "**********" at bounding box center [218, 99] width 65 height 11
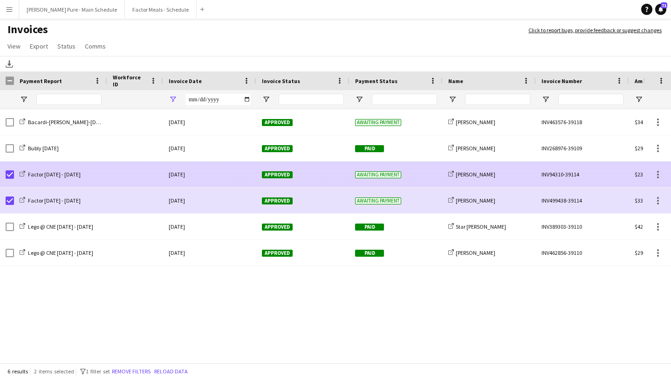
click at [280, 180] on div "Approved" at bounding box center [302, 174] width 93 height 26
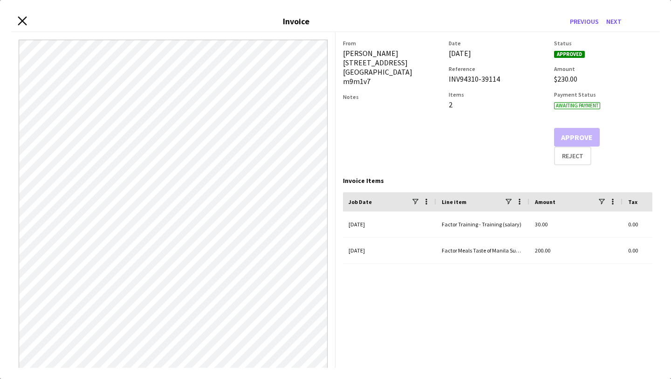
click at [21, 19] on icon at bounding box center [22, 20] width 9 height 9
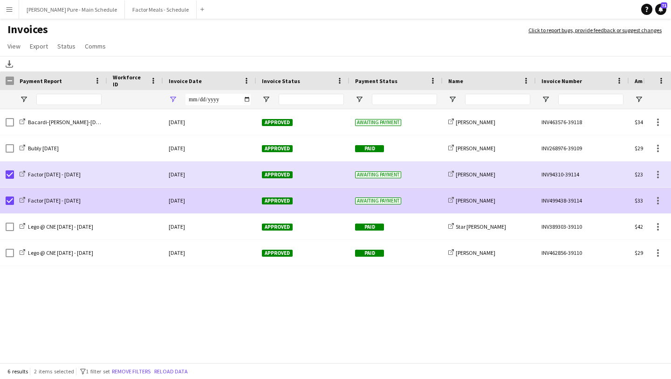
click at [272, 201] on span "Approved" at bounding box center [277, 200] width 31 height 7
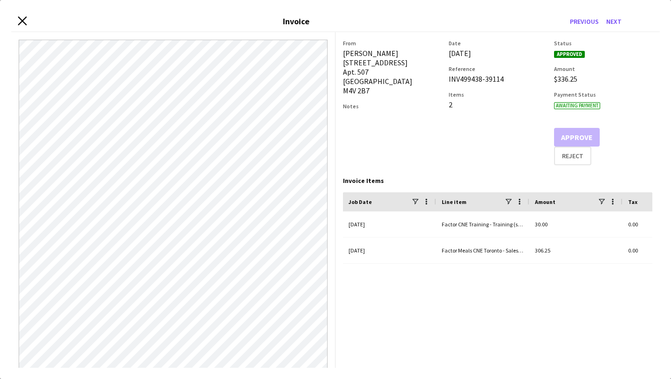
click at [23, 22] on icon "Close invoice dialog" at bounding box center [22, 20] width 9 height 9
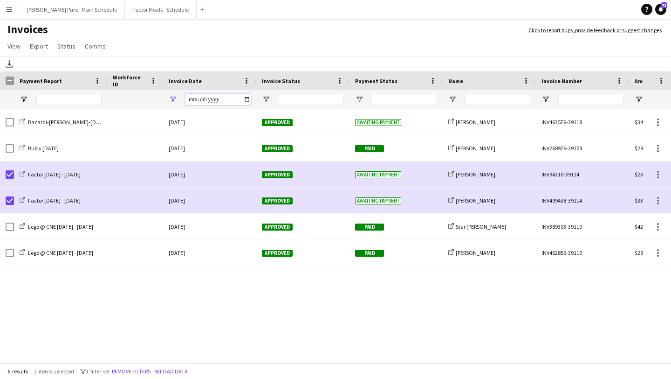
click at [244, 100] on input "**********" at bounding box center [218, 99] width 65 height 11
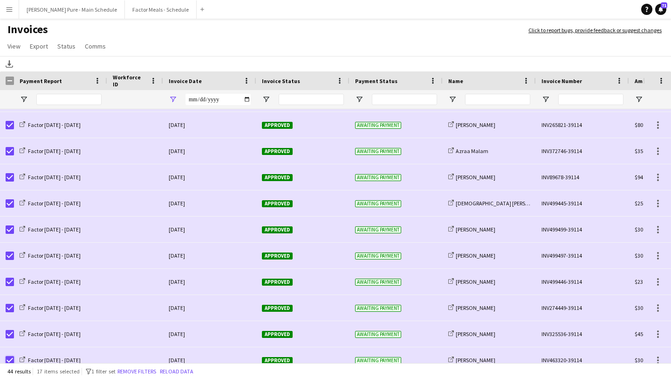
scroll to position [389, 0]
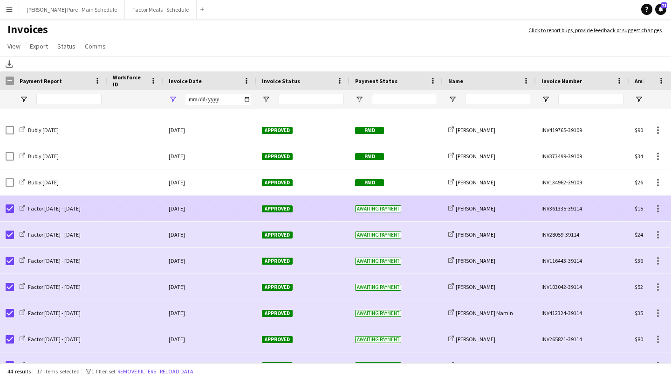
click at [282, 205] on span "Approved" at bounding box center [277, 208] width 31 height 7
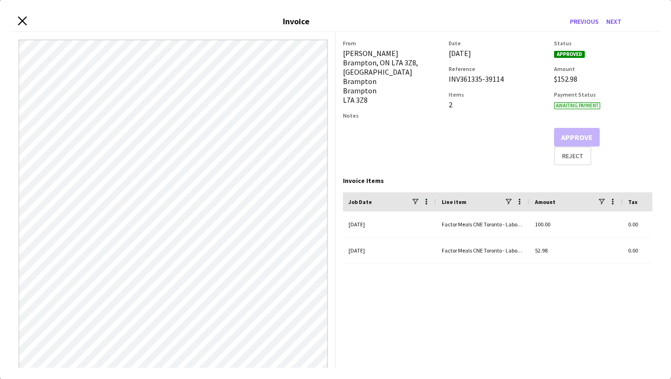
click at [20, 20] on icon "Close invoice dialog" at bounding box center [22, 20] width 9 height 9
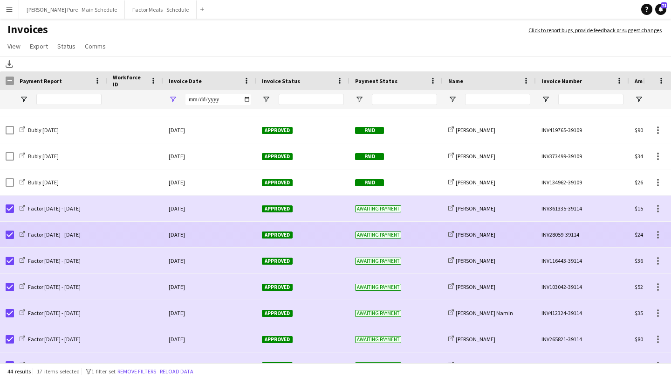
click at [271, 233] on span "Approved" at bounding box center [277, 234] width 31 height 7
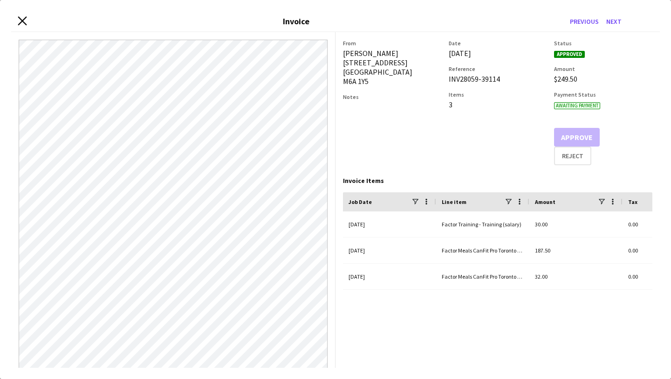
click at [20, 21] on icon "Close invoice dialog" at bounding box center [22, 20] width 9 height 9
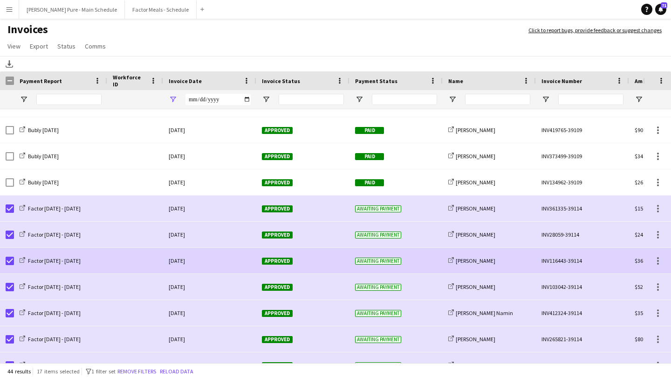
click at [277, 255] on div "Approved" at bounding box center [302, 261] width 93 height 26
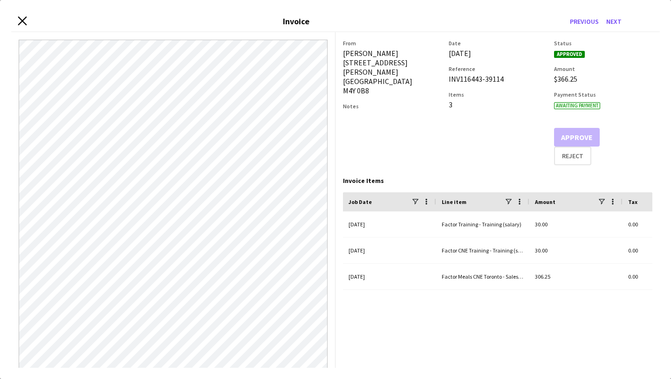
click at [26, 22] on icon "Close invoice dialog" at bounding box center [22, 20] width 9 height 9
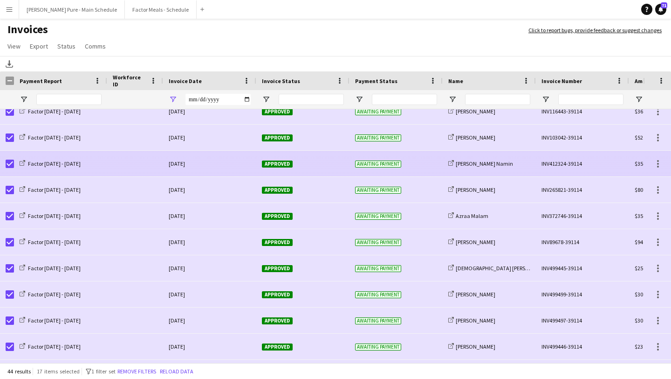
click at [282, 165] on span "Approved" at bounding box center [277, 163] width 31 height 7
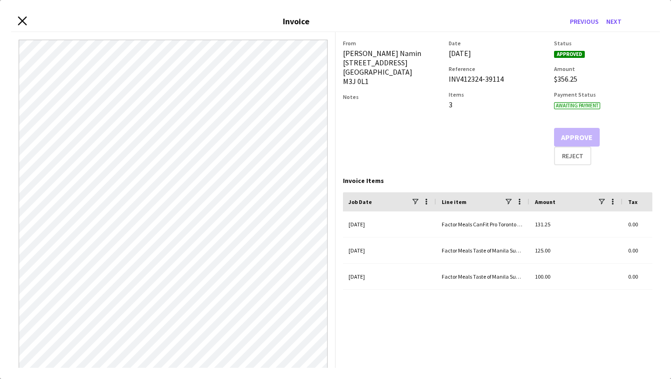
click at [22, 21] on icon at bounding box center [22, 20] width 9 height 9
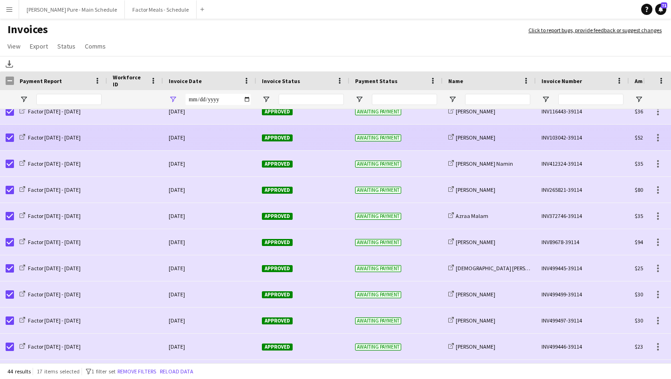
click at [288, 134] on span "Approved" at bounding box center [277, 137] width 31 height 7
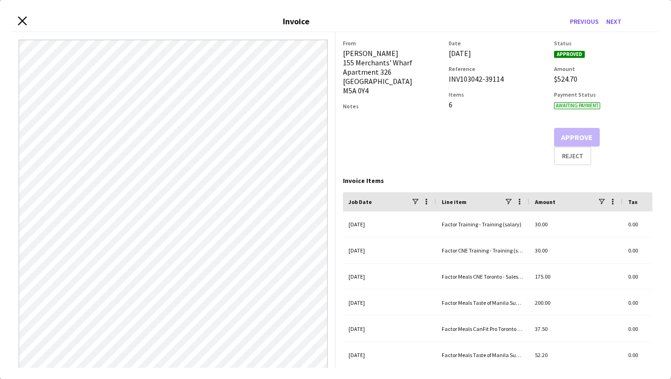
click at [25, 22] on icon "Close invoice dialog" at bounding box center [22, 20] width 9 height 9
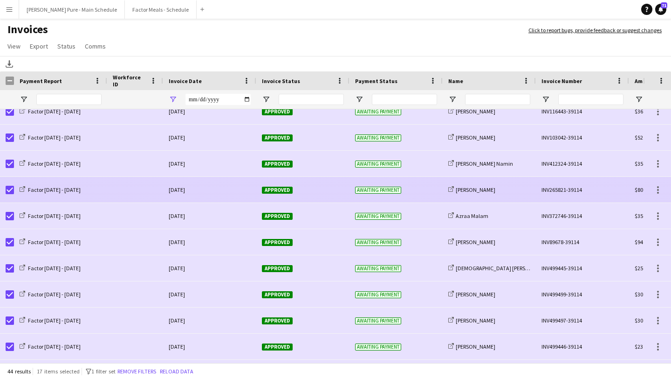
click at [276, 192] on span "Approved" at bounding box center [277, 189] width 31 height 7
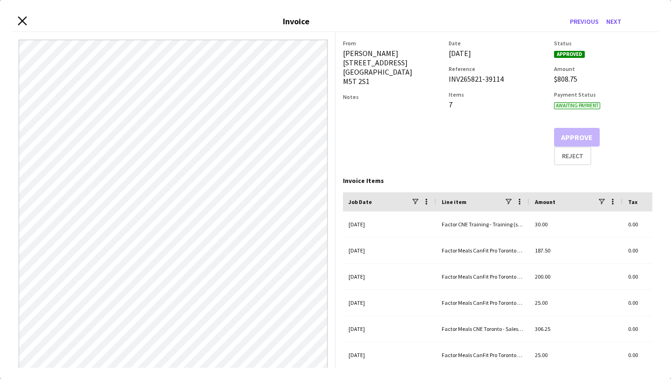
click at [22, 19] on icon "Close invoice dialog" at bounding box center [22, 20] width 9 height 9
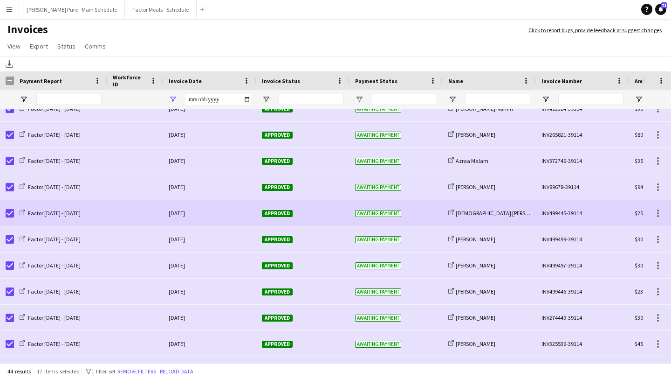
scroll to position [387, 0]
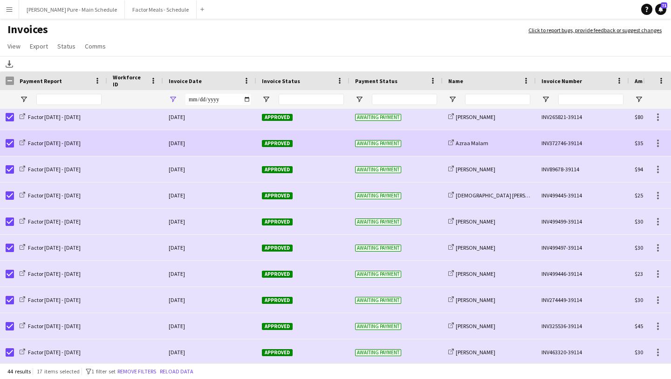
click at [269, 140] on span "Approved" at bounding box center [277, 143] width 31 height 7
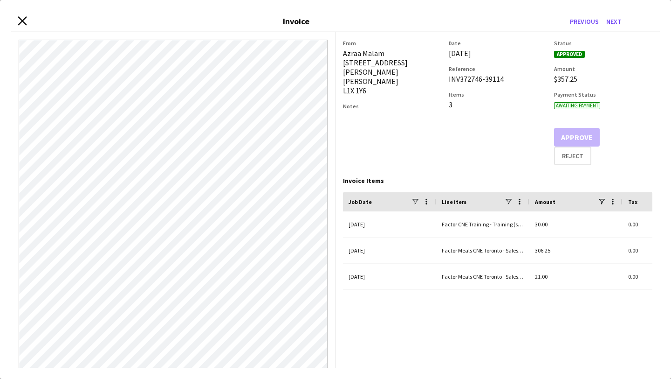
click at [21, 23] on icon "Close invoice dialog" at bounding box center [22, 20] width 9 height 9
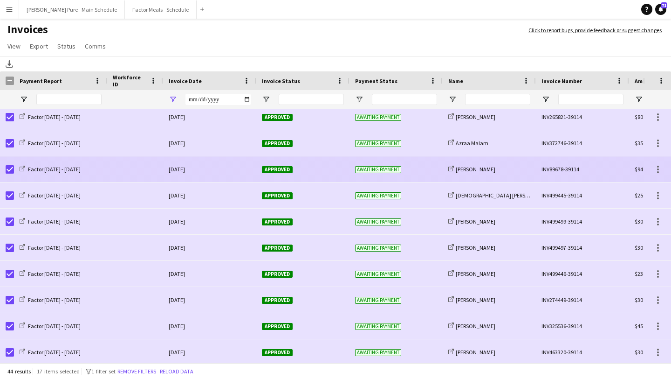
click at [272, 171] on span "Approved" at bounding box center [277, 169] width 31 height 7
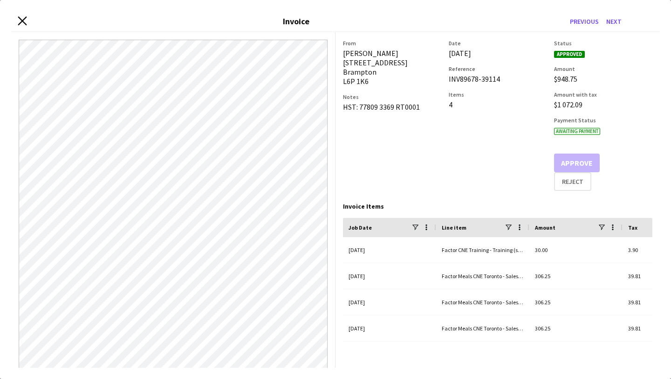
click at [19, 18] on icon "Close invoice dialog" at bounding box center [22, 20] width 9 height 9
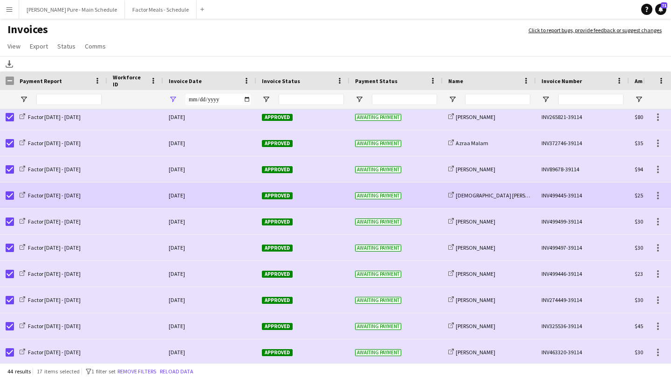
click at [277, 195] on span "Approved" at bounding box center [277, 195] width 31 height 7
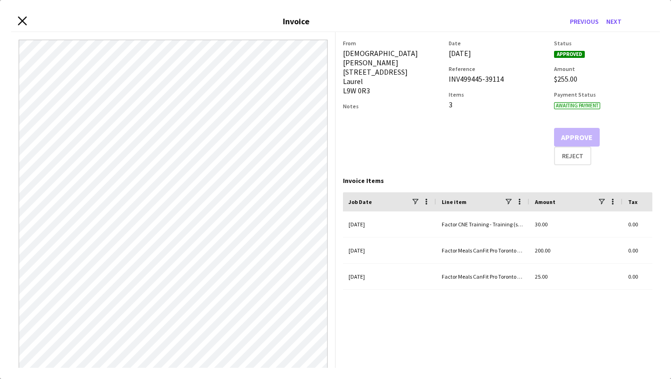
click at [25, 21] on icon "Close invoice dialog" at bounding box center [22, 20] width 9 height 9
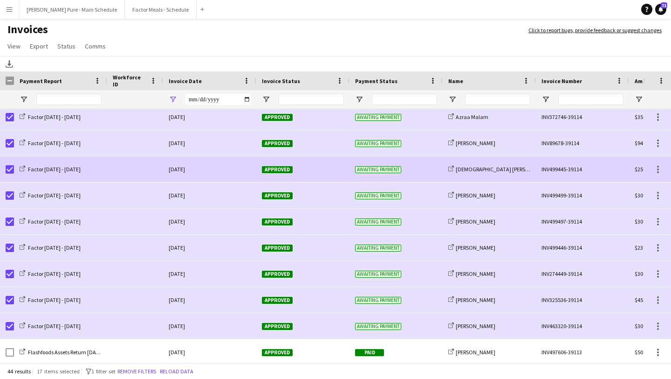
scroll to position [429, 0]
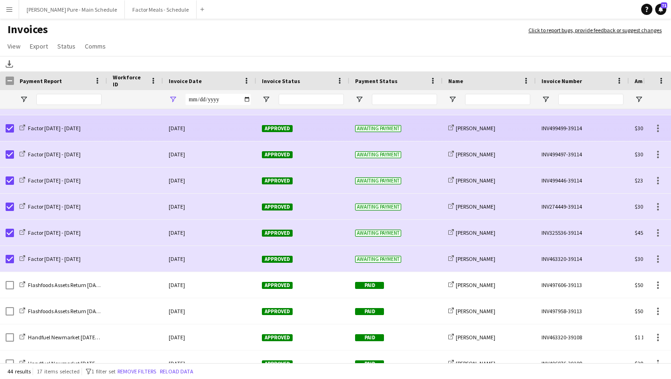
click at [278, 127] on span "Approved" at bounding box center [277, 128] width 31 height 7
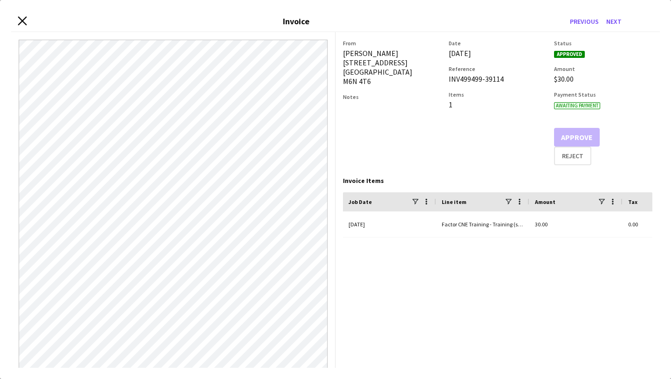
click at [26, 22] on icon "Close invoice dialog" at bounding box center [22, 20] width 9 height 9
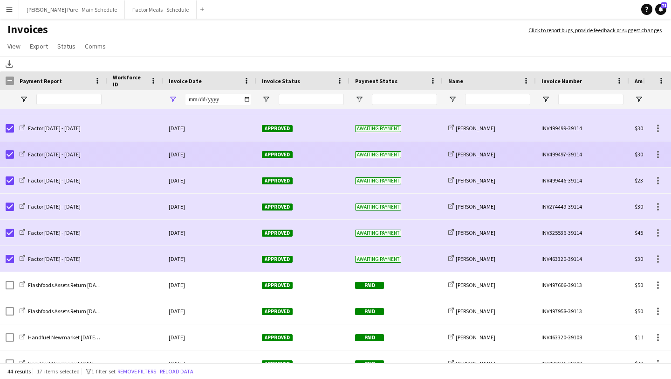
click at [278, 156] on span "Approved" at bounding box center [277, 154] width 31 height 7
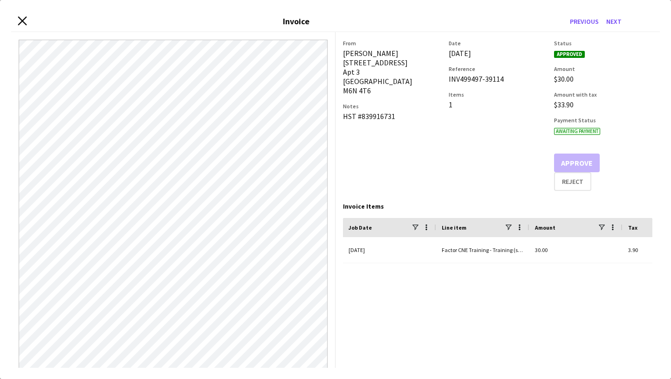
click at [21, 20] on icon at bounding box center [22, 20] width 9 height 9
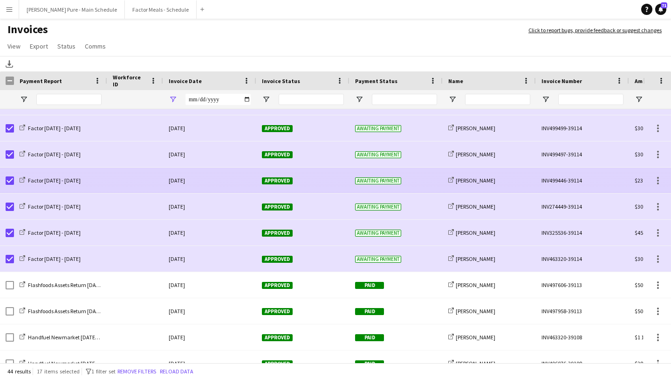
click at [364, 183] on span "Awaiting payment" at bounding box center [378, 180] width 46 height 7
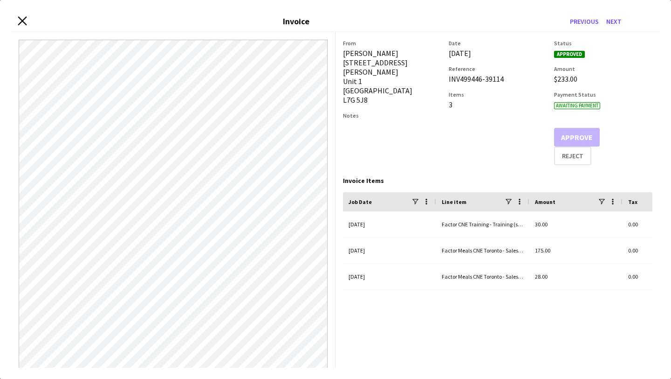
click at [23, 17] on icon "Close invoice dialog" at bounding box center [22, 20] width 9 height 9
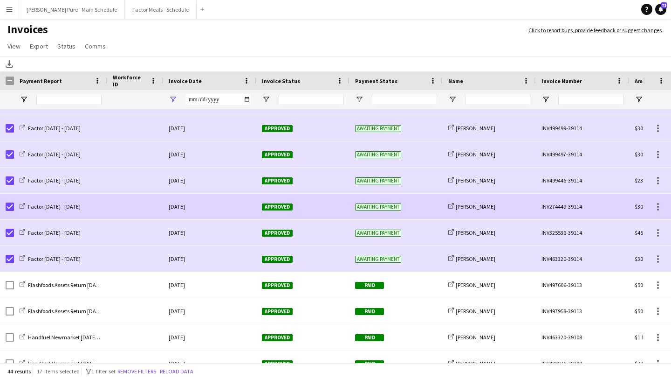
click at [276, 206] on span "Approved" at bounding box center [277, 206] width 31 height 7
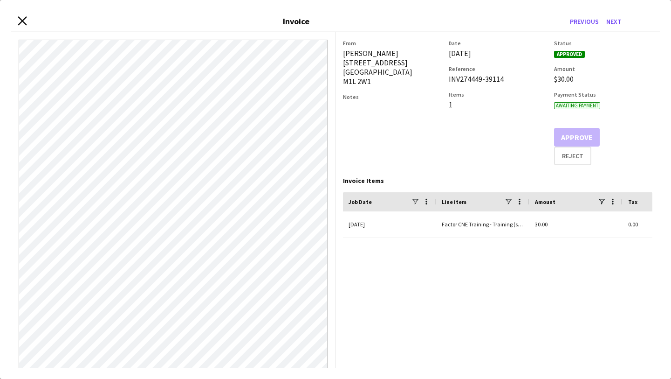
click at [25, 21] on icon "Close invoice dialog" at bounding box center [22, 20] width 9 height 9
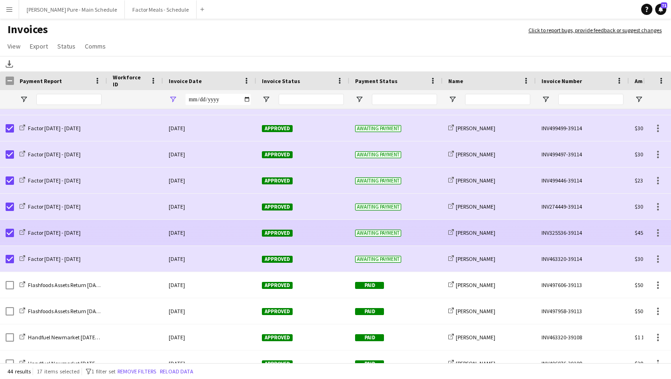
click at [276, 233] on span "Approved" at bounding box center [277, 232] width 31 height 7
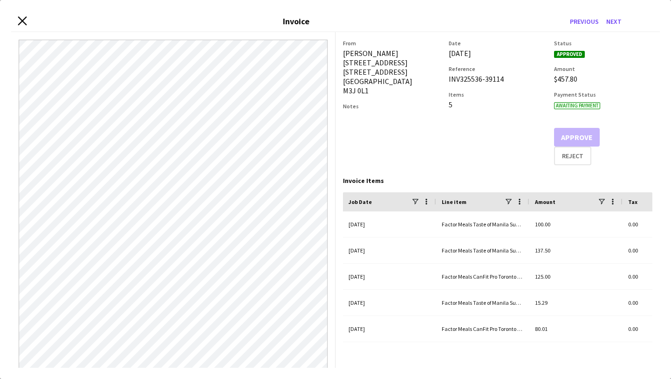
click at [19, 20] on icon "Close invoice dialog" at bounding box center [22, 20] width 9 height 9
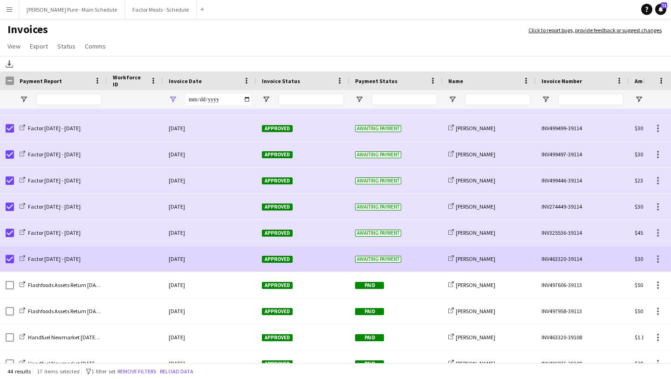
click at [280, 258] on span "Approved" at bounding box center [277, 258] width 31 height 7
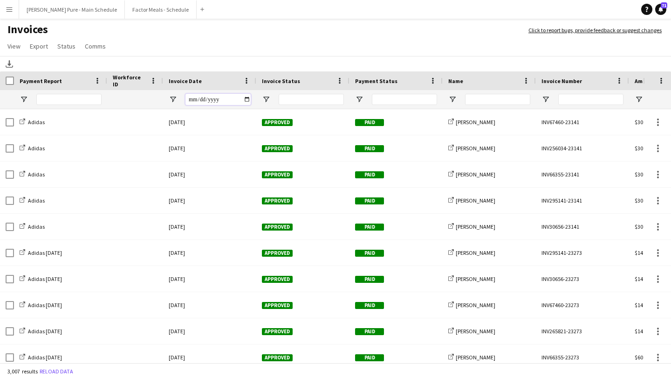
click at [248, 101] on input "Invoice Date Filter Input" at bounding box center [218, 99] width 65 height 11
type input "**********"
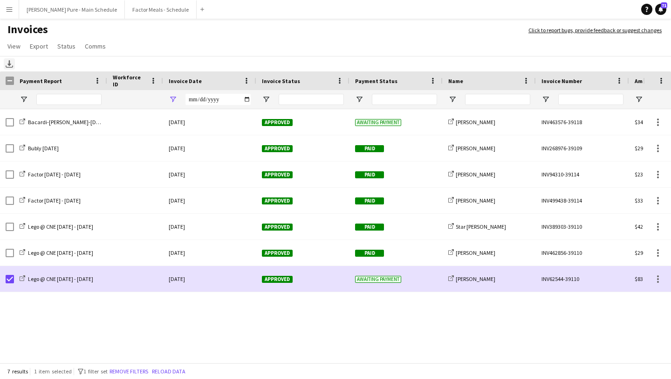
click at [7, 65] on icon "Download" at bounding box center [9, 63] width 7 height 7
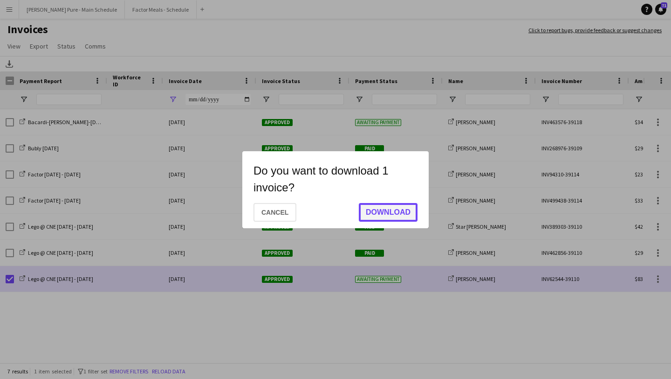
click at [390, 207] on button "Download" at bounding box center [388, 212] width 59 height 19
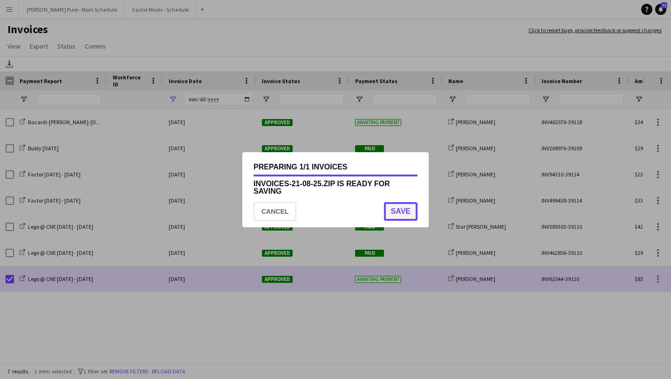
click at [394, 212] on button "Save" at bounding box center [401, 211] width 34 height 19
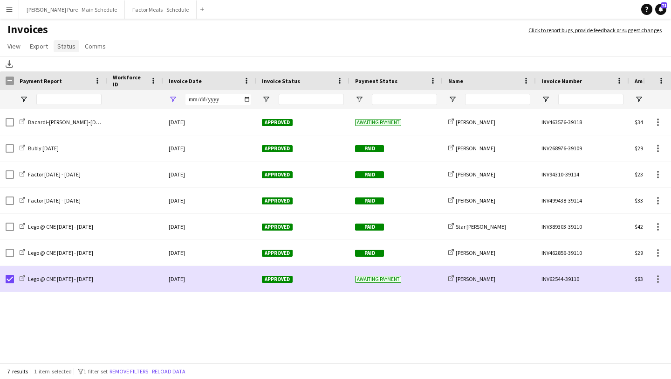
click at [69, 49] on span "Status" at bounding box center [66, 46] width 18 height 8
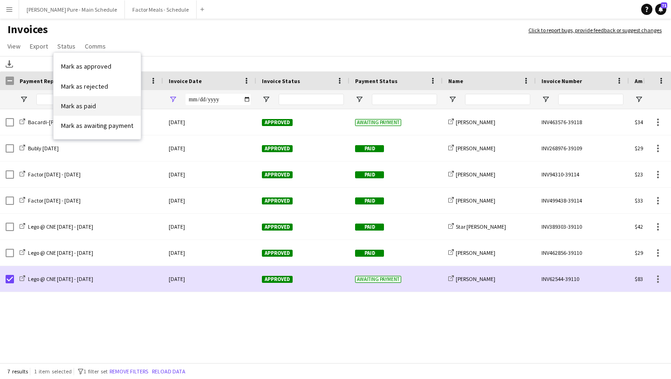
click at [107, 107] on link "Mark as paid" at bounding box center [97, 106] width 87 height 20
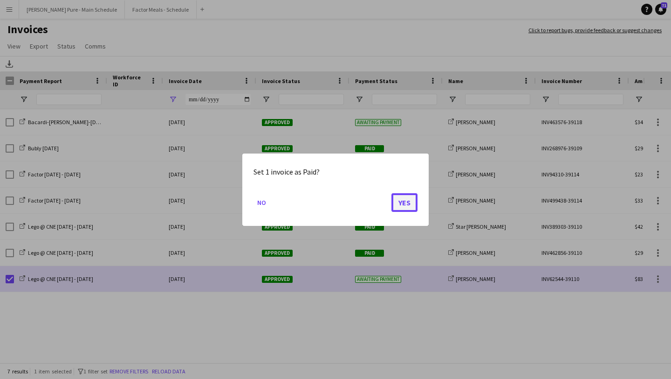
click at [407, 201] on button "Yes" at bounding box center [405, 202] width 26 height 19
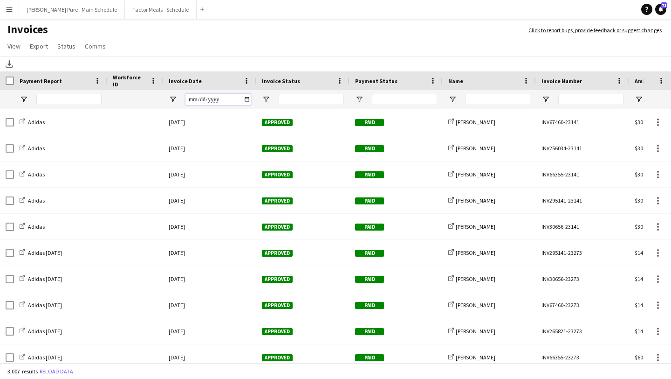
click at [248, 99] on input "Invoice Date Filter Input" at bounding box center [218, 99] width 65 height 11
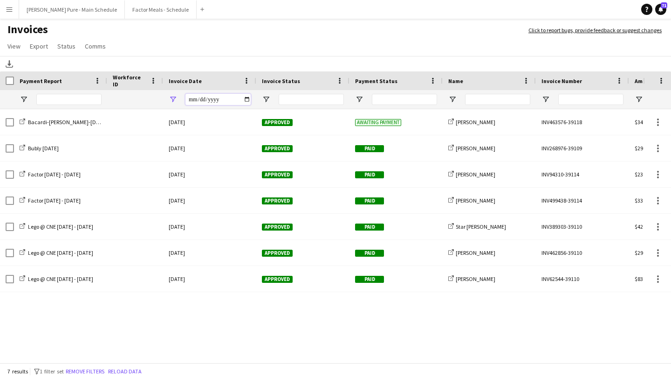
click at [245, 99] on input "**********" at bounding box center [218, 99] width 65 height 11
type input "**********"
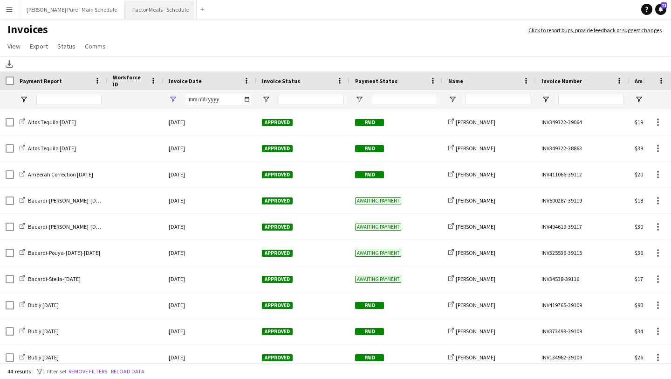
click at [125, 3] on button "Factor Meals - Schedule Close" at bounding box center [161, 9] width 72 height 18
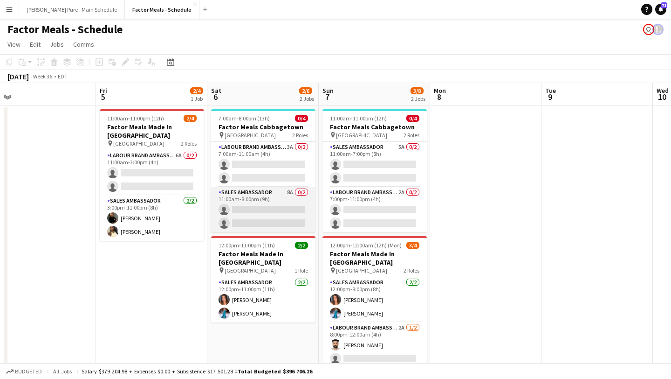
click at [280, 216] on app-card-role "Sales Ambassador 8A 0/2 11:00am-8:00pm (9h) single-neutral-actions single-neutr…" at bounding box center [263, 209] width 104 height 45
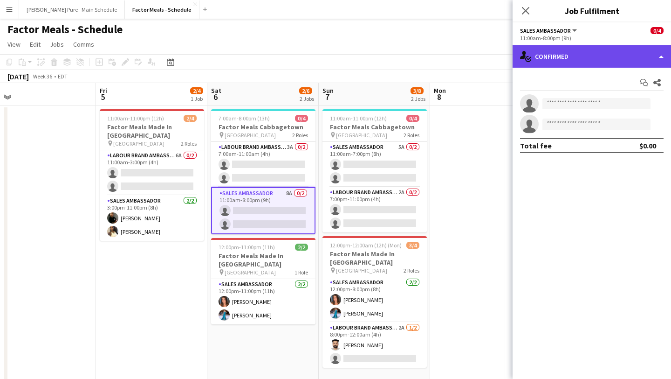
click at [617, 61] on div "single-neutral-actions-check-2 Confirmed" at bounding box center [592, 56] width 158 height 22
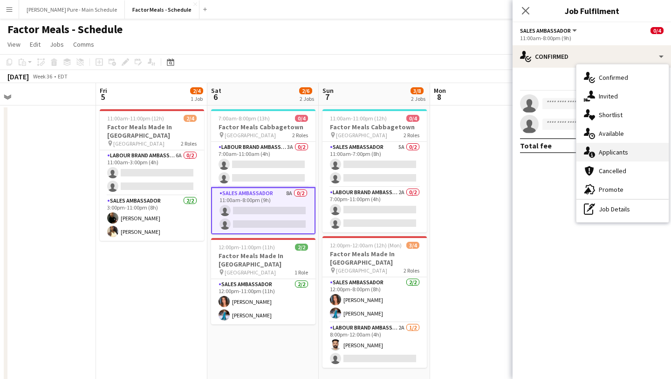
click at [634, 148] on div "single-neutral-actions-information Applicants" at bounding box center [623, 152] width 92 height 19
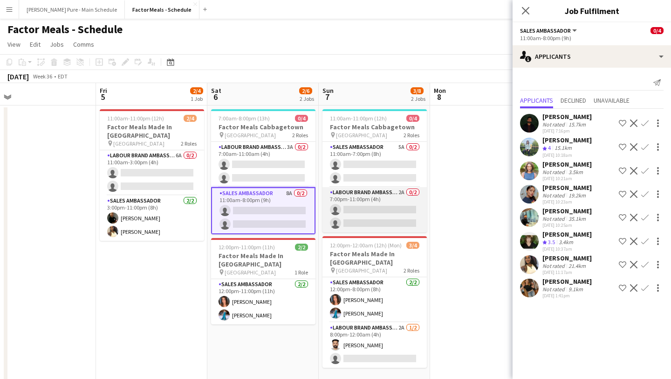
click at [390, 212] on app-card-role "Labour Brand Ambassadors 2A 0/2 7:00pm-11:00pm (4h) single-neutral-actions sing…" at bounding box center [375, 209] width 104 height 45
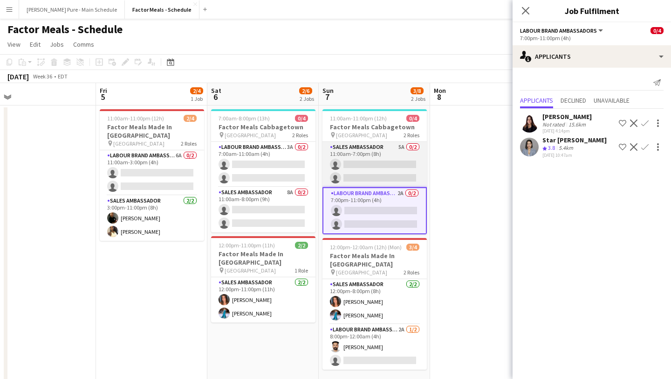
click at [381, 164] on app-card-role "Sales Ambassador 5A 0/2 11:00am-7:00pm (8h) single-neutral-actions single-neutr…" at bounding box center [375, 164] width 104 height 45
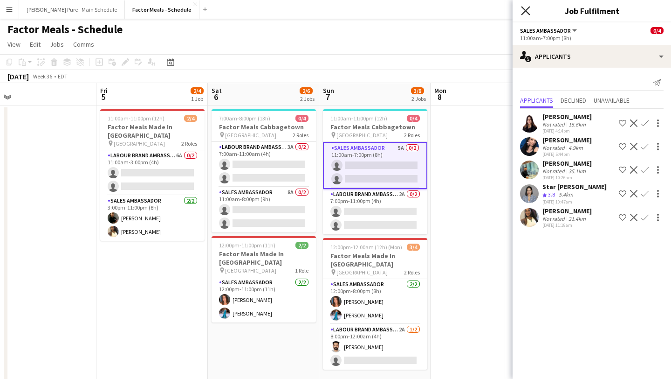
click at [526, 15] on icon "Close pop-in" at bounding box center [525, 10] width 9 height 9
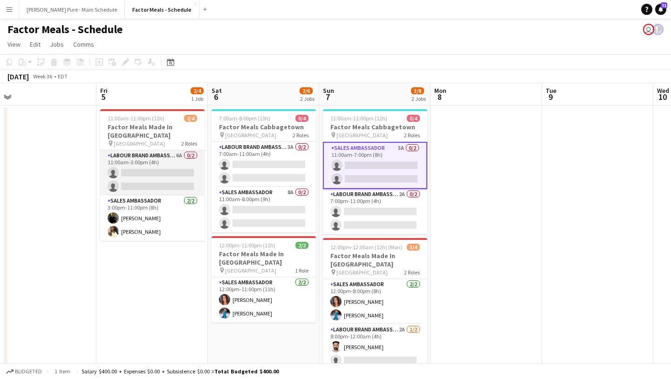
click at [171, 162] on app-card-role "Labour Brand Ambassadors 6A 0/2 11:00am-3:00pm (4h) single-neutral-actions sing…" at bounding box center [152, 172] width 104 height 45
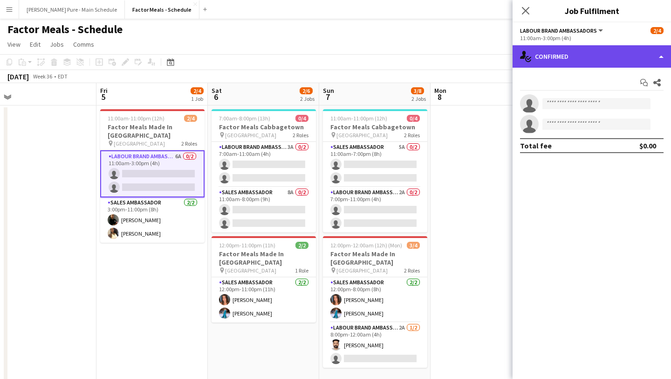
click at [617, 46] on div "single-neutral-actions-check-2 Confirmed" at bounding box center [592, 56] width 158 height 22
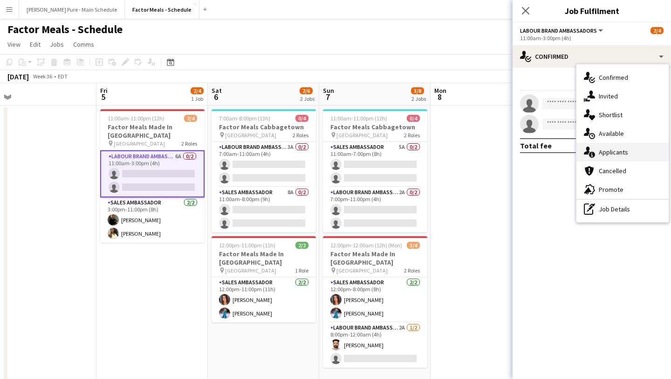
click at [626, 151] on div "single-neutral-actions-information Applicants" at bounding box center [623, 152] width 92 height 19
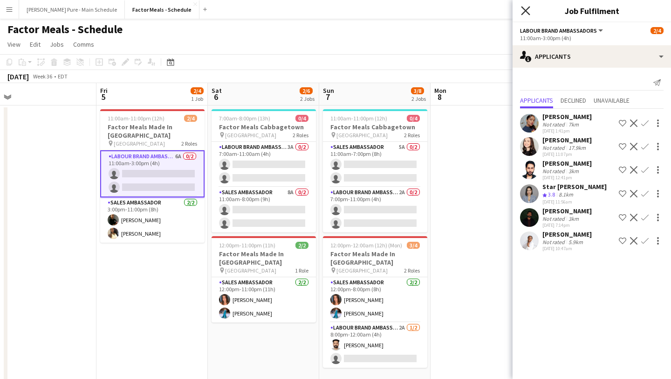
click at [524, 11] on icon "Close pop-in" at bounding box center [525, 10] width 9 height 9
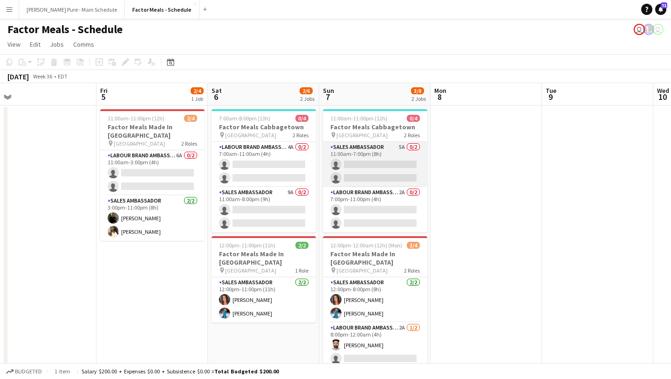
click at [385, 161] on app-card-role "Sales Ambassador 5A 0/2 11:00am-7:00pm (8h) single-neutral-actions single-neutr…" at bounding box center [375, 164] width 104 height 45
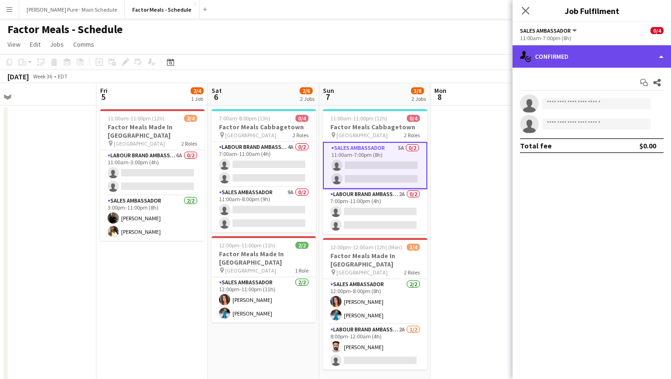
click at [644, 57] on div "single-neutral-actions-check-2 Confirmed" at bounding box center [592, 56] width 158 height 22
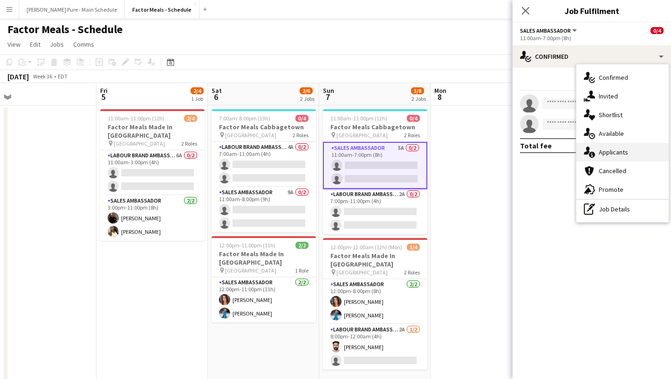
click at [636, 153] on div "single-neutral-actions-information Applicants" at bounding box center [623, 152] width 92 height 19
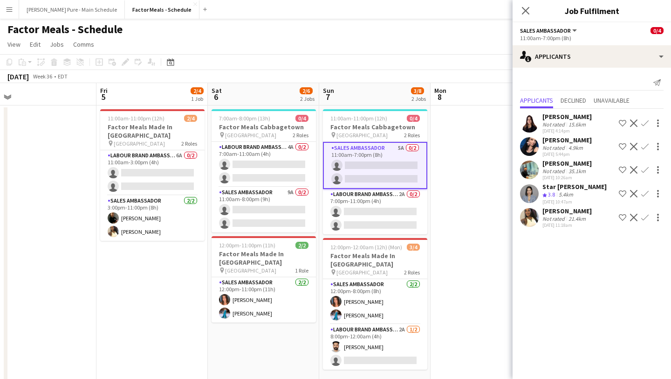
click at [365, 177] on app-card-role "Sales Ambassador 5A 0/2 11:00am-7:00pm (8h) single-neutral-actions single-neutr…" at bounding box center [375, 165] width 104 height 47
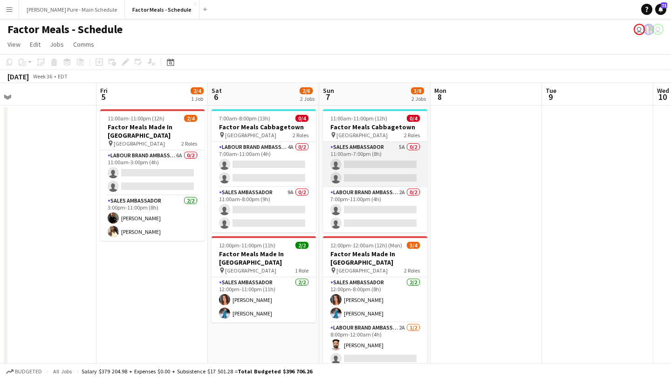
click at [365, 177] on app-card-role "Sales Ambassador 5A 0/2 11:00am-7:00pm (8h) single-neutral-actions single-neutr…" at bounding box center [375, 164] width 104 height 45
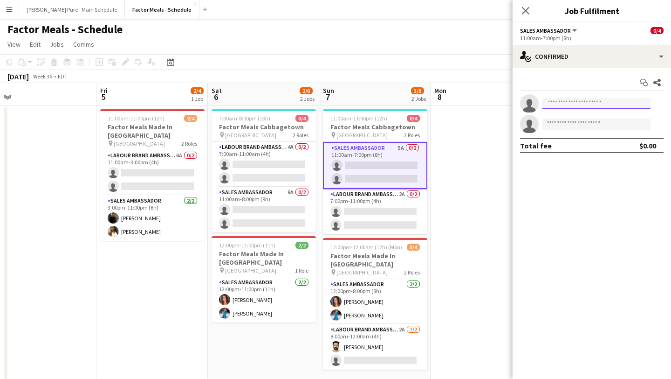
drag, startPoint x: 576, startPoint y: 103, endPoint x: 576, endPoint y: 97, distance: 5.6
click at [576, 102] on input at bounding box center [597, 103] width 108 height 11
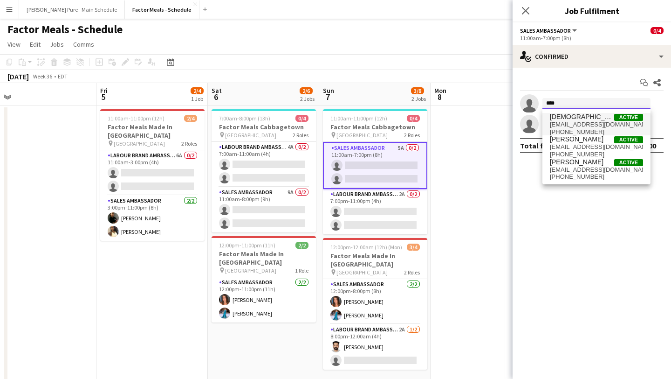
type input "****"
click at [593, 126] on span "mishnahmanoranjan@gmail.com" at bounding box center [596, 124] width 93 height 7
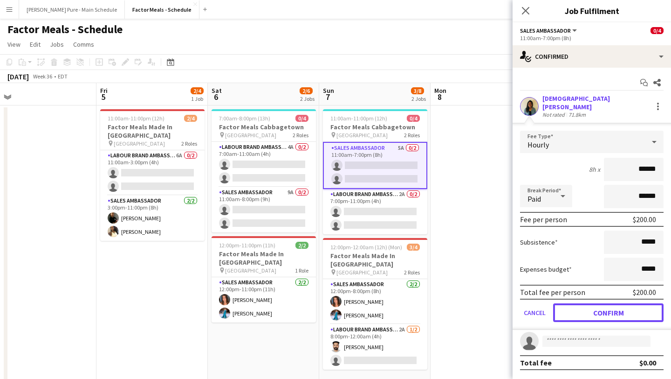
click at [581, 306] on button "Confirm" at bounding box center [608, 312] width 110 height 19
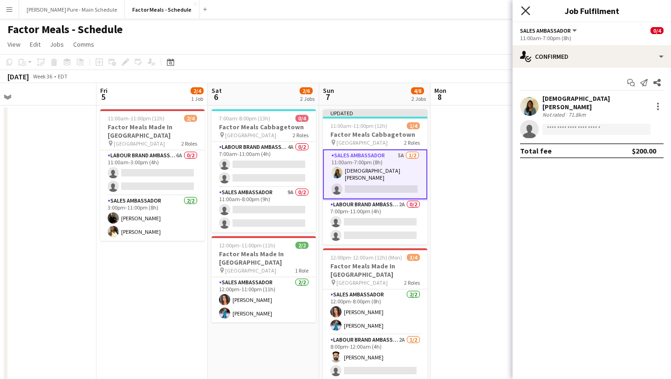
click at [526, 11] on icon "Close pop-in" at bounding box center [525, 10] width 9 height 9
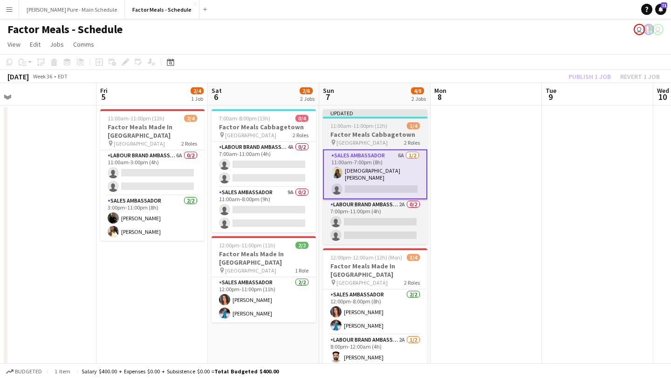
click at [365, 130] on h3 "Factor Meals Cabbagetown" at bounding box center [375, 134] width 104 height 8
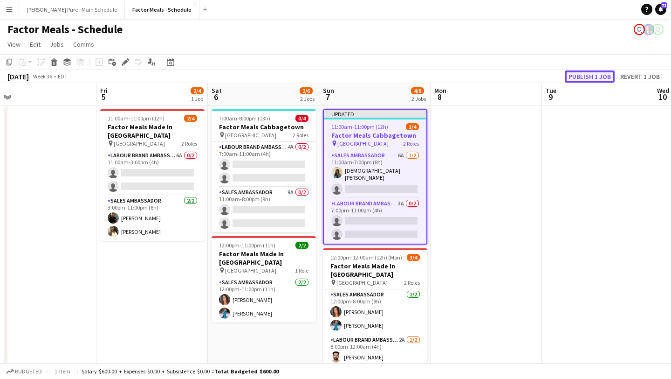
click at [582, 72] on button "Publish 1 job" at bounding box center [590, 76] width 50 height 12
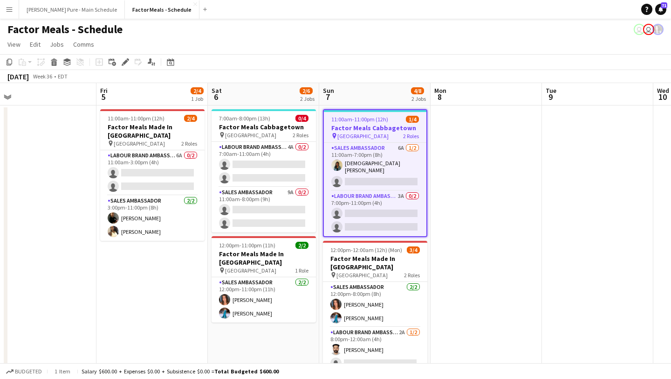
click at [10, 10] on app-icon "Menu" at bounding box center [9, 9] width 7 height 7
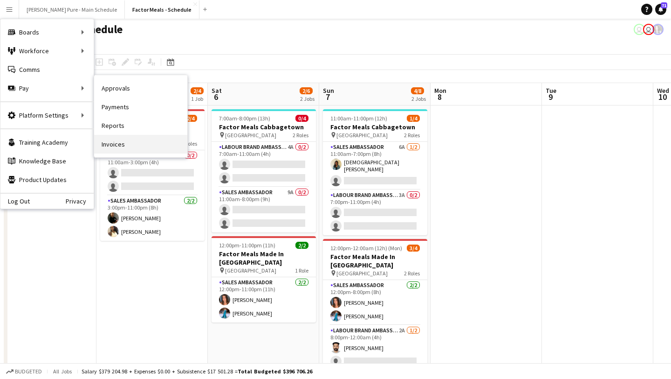
click at [152, 142] on link "Invoices" at bounding box center [140, 144] width 93 height 19
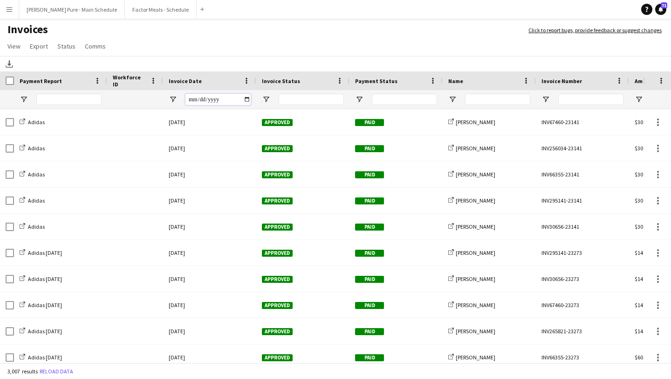
click at [248, 99] on input "Invoice Date Filter Input" at bounding box center [218, 99] width 65 height 11
type input "**********"
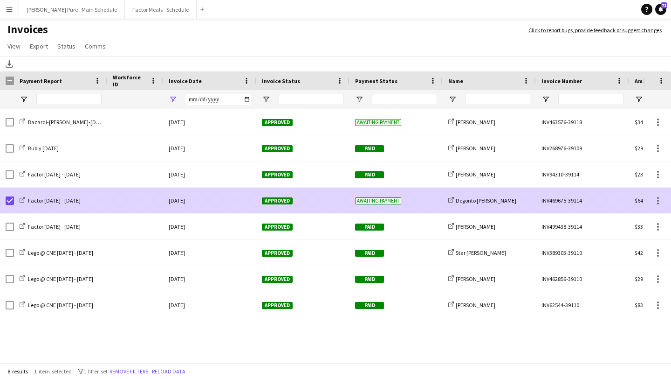
click at [270, 190] on div "Approved" at bounding box center [302, 200] width 93 height 26
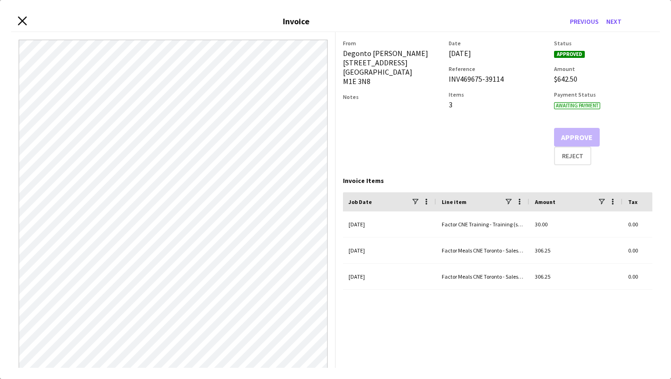
click at [23, 20] on icon "Close invoice dialog" at bounding box center [22, 20] width 9 height 9
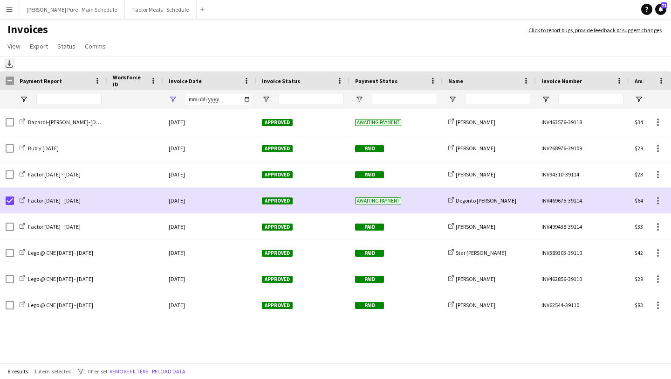
click at [7, 64] on icon "Download" at bounding box center [9, 63] width 7 height 7
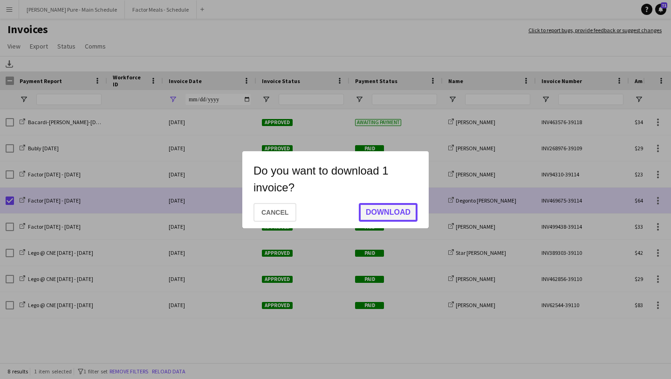
click at [386, 212] on button "Download" at bounding box center [388, 212] width 59 height 19
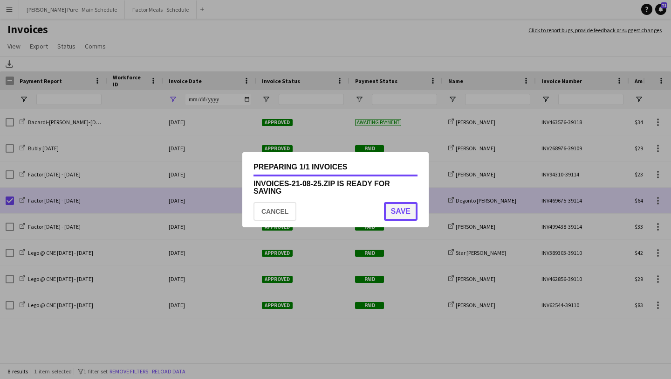
click at [404, 219] on button "Save" at bounding box center [401, 211] width 34 height 19
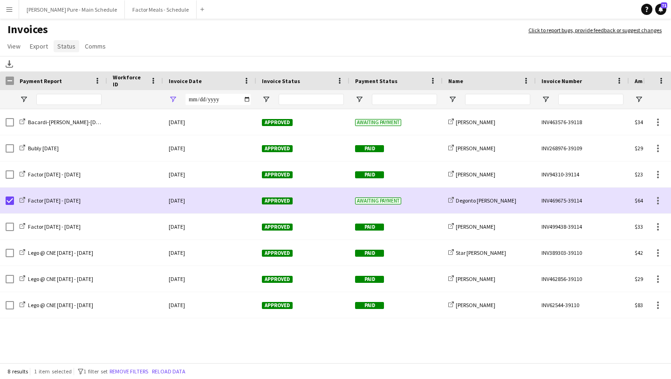
click at [69, 44] on span "Status" at bounding box center [66, 46] width 18 height 8
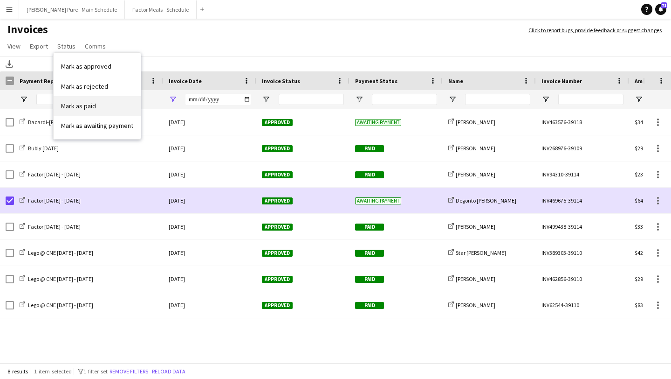
click at [108, 106] on link "Mark as paid" at bounding box center [97, 106] width 87 height 20
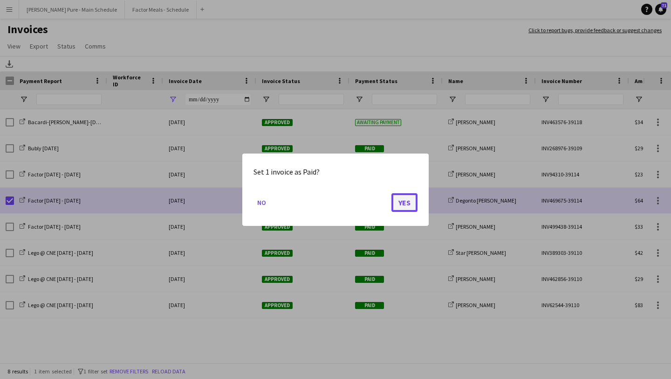
click at [409, 200] on button "Yes" at bounding box center [405, 202] width 26 height 19
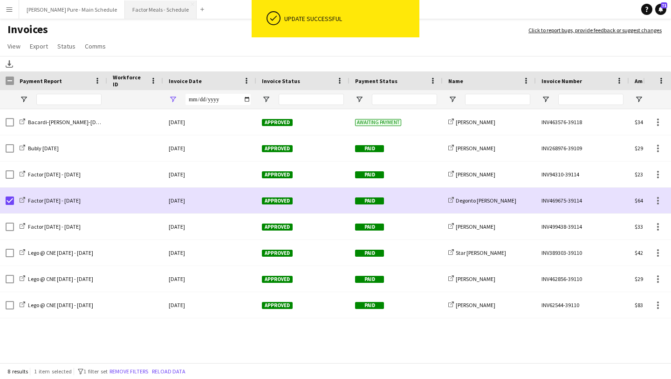
click at [143, 11] on button "Factor Meals - Schedule Close" at bounding box center [161, 9] width 72 height 18
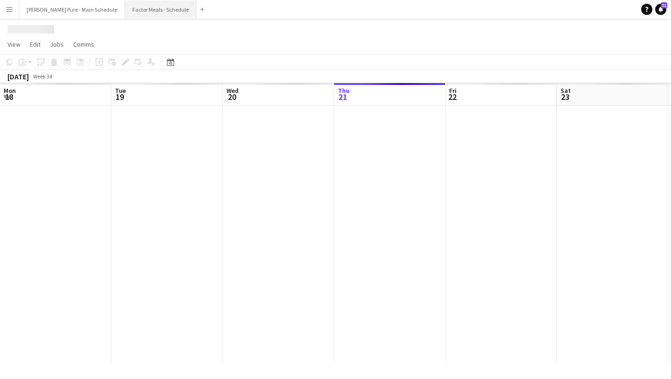
scroll to position [0, 223]
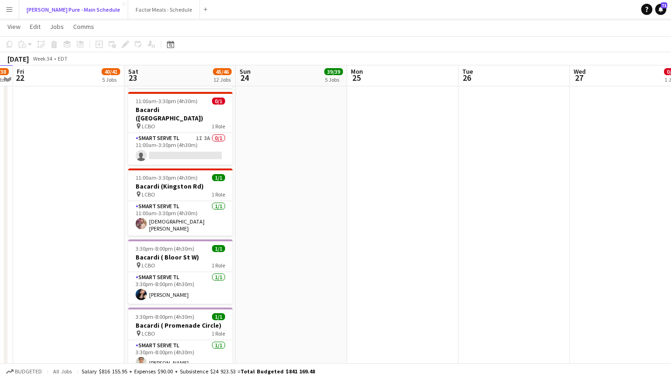
scroll to position [676, 0]
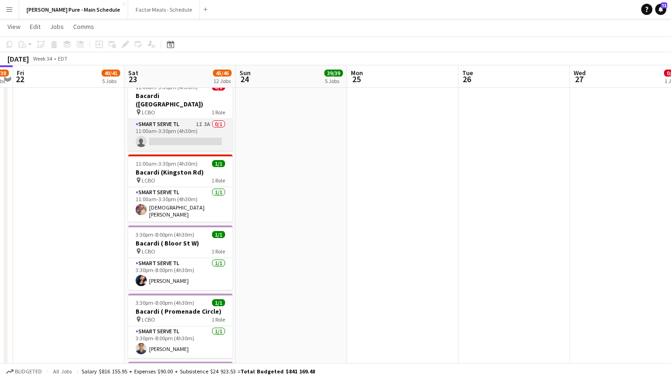
click at [200, 124] on app-card-role "Smart Serve TL 1I 3A 0/1 11:00am-3:30pm (4h30m) single-neutral-actions" at bounding box center [180, 135] width 104 height 32
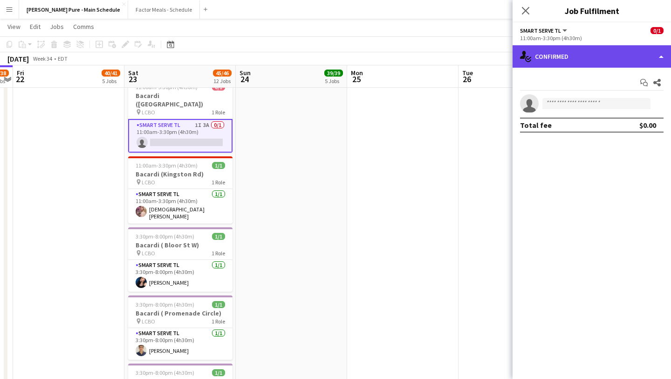
click at [617, 56] on div "single-neutral-actions-check-2 Confirmed" at bounding box center [592, 56] width 158 height 22
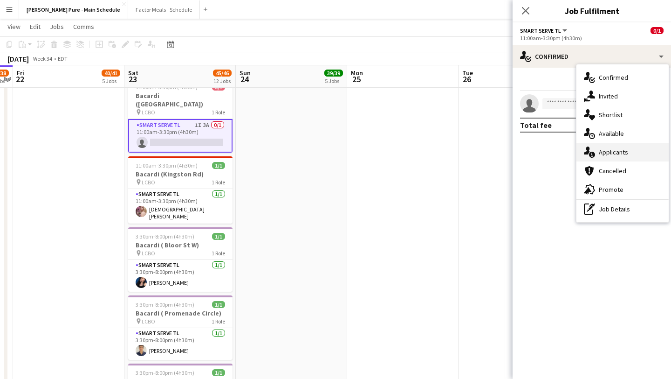
click at [642, 153] on div "single-neutral-actions-information Applicants" at bounding box center [623, 152] width 92 height 19
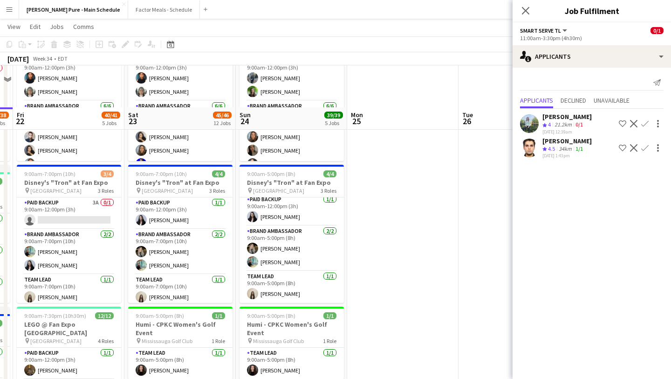
scroll to position [67, 0]
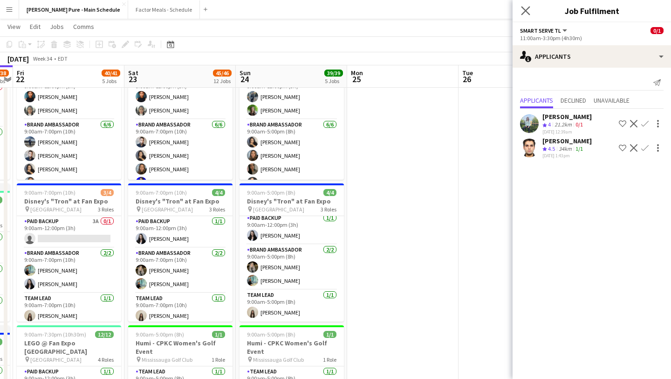
click at [528, 15] on app-icon "Close pop-in" at bounding box center [526, 11] width 14 height 14
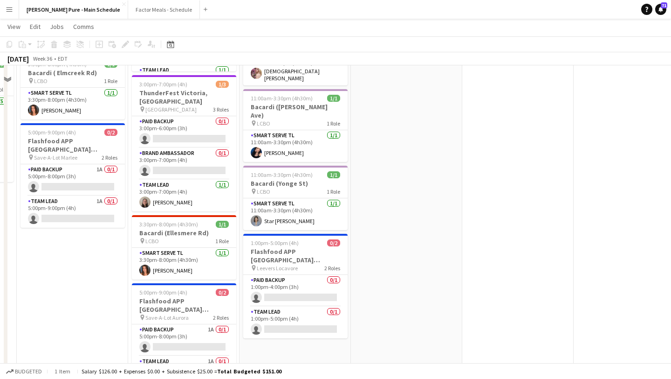
scroll to position [178, 0]
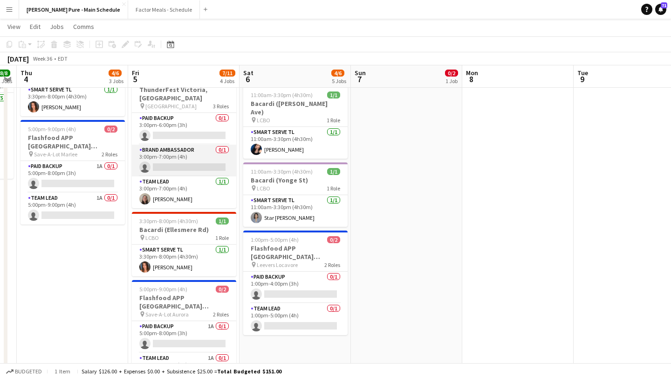
click at [191, 159] on app-card-role "Brand Ambassador 0/1 3:00pm-7:00pm (4h) single-neutral-actions" at bounding box center [184, 161] width 104 height 32
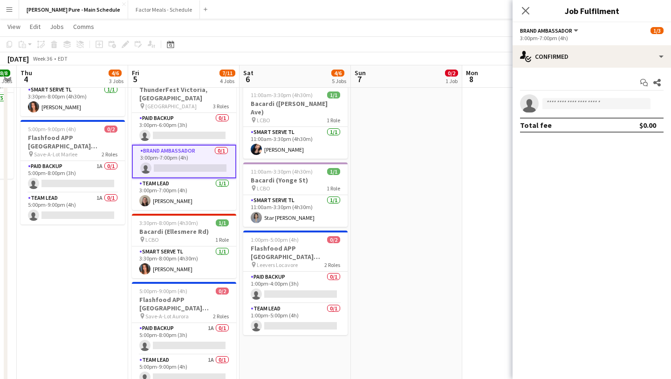
click at [595, 111] on app-invite-slot "single-neutral-actions" at bounding box center [592, 103] width 158 height 19
click at [597, 110] on app-invite-slot "single-neutral-actions" at bounding box center [592, 103] width 158 height 19
click at [599, 100] on input at bounding box center [597, 103] width 108 height 11
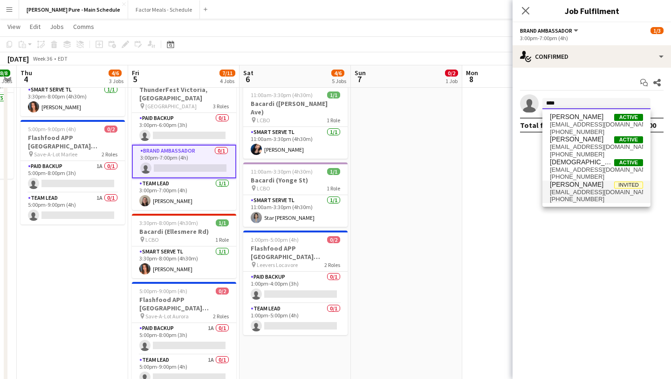
type input "****"
click at [577, 191] on span "[EMAIL_ADDRESS][DOMAIN_NAME]" at bounding box center [596, 191] width 93 height 7
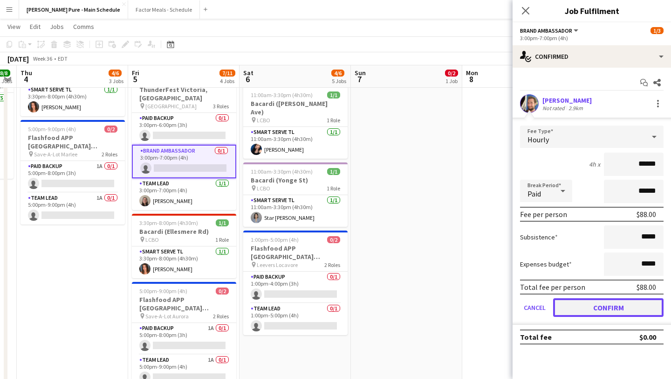
click at [614, 303] on button "Confirm" at bounding box center [608, 307] width 110 height 19
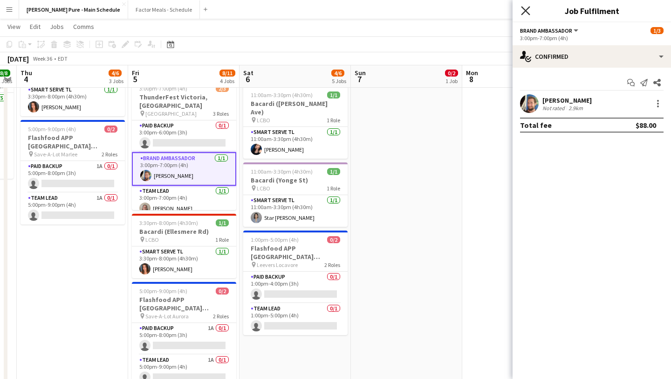
click at [527, 12] on icon at bounding box center [525, 10] width 9 height 9
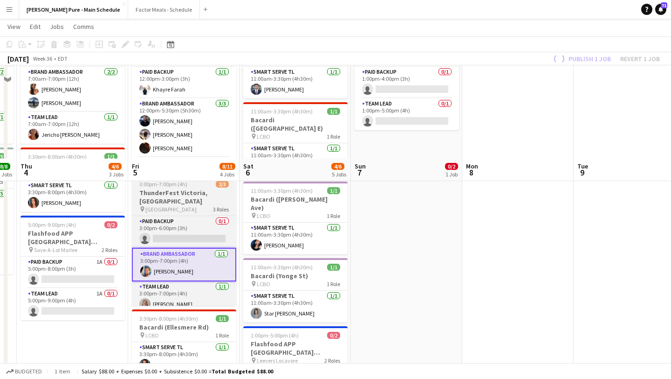
scroll to position [64, 0]
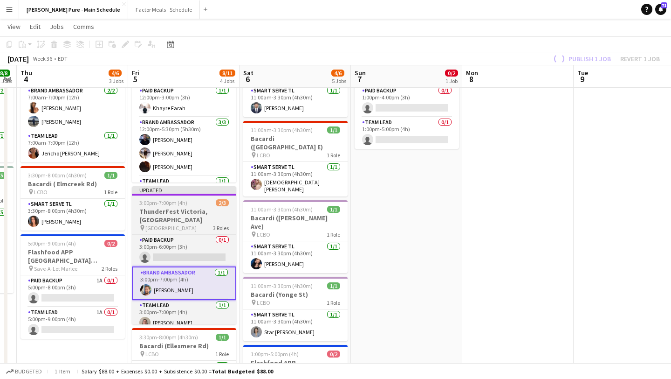
click at [183, 206] on app-job-card "Updated 3:00pm-7:00pm (4h) 2/3 ThunderFest Victoria, BC pin University of Victo…" at bounding box center [184, 255] width 104 height 138
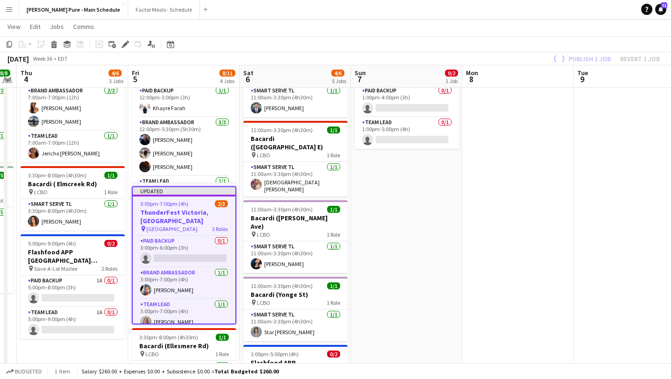
click at [194, 210] on h3 "ThunderFest Victoria, [GEOGRAPHIC_DATA]" at bounding box center [184, 216] width 103 height 17
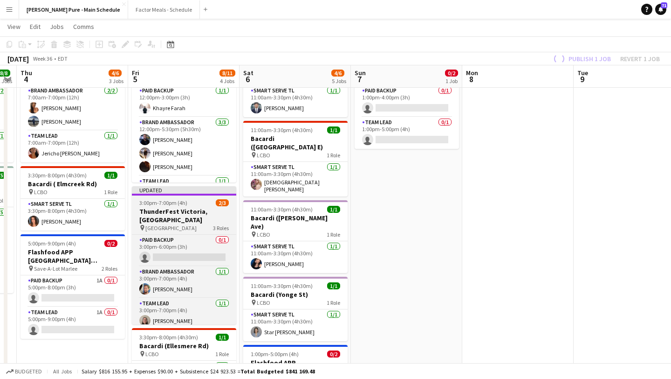
click at [194, 210] on h3 "ThunderFest Victoria, [GEOGRAPHIC_DATA]" at bounding box center [184, 215] width 104 height 17
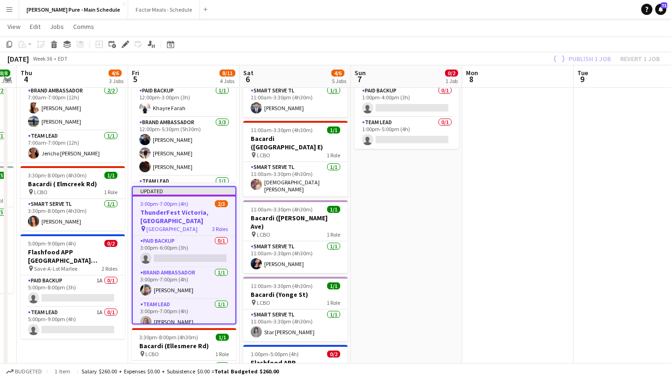
click at [587, 58] on div "Publish 1 job Revert 1 job" at bounding box center [605, 59] width 131 height 12
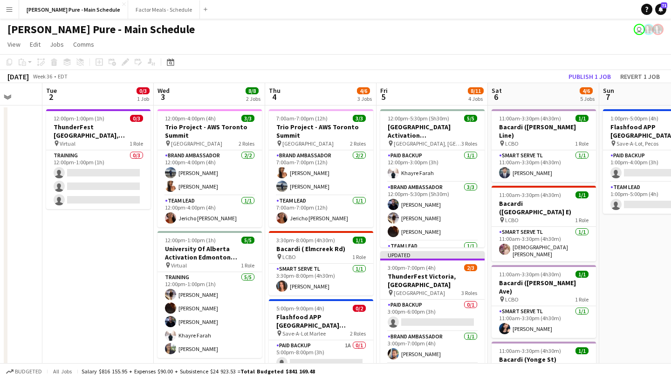
scroll to position [0, 407]
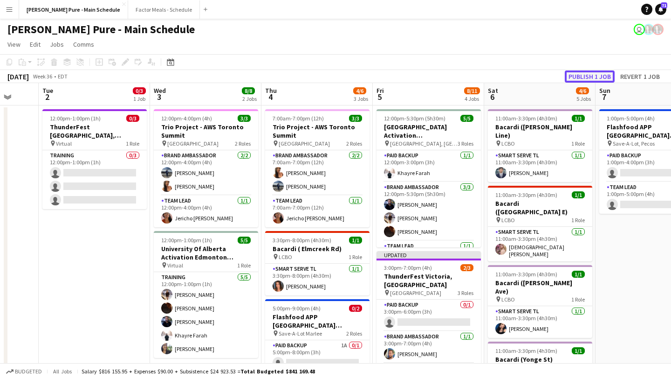
click at [587, 78] on button "Publish 1 job" at bounding box center [590, 76] width 50 height 12
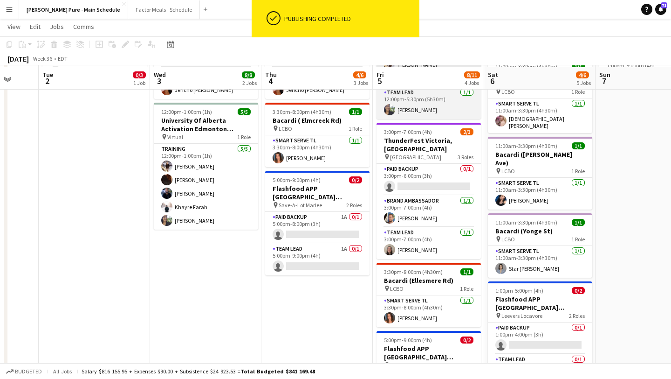
scroll to position [131, 0]
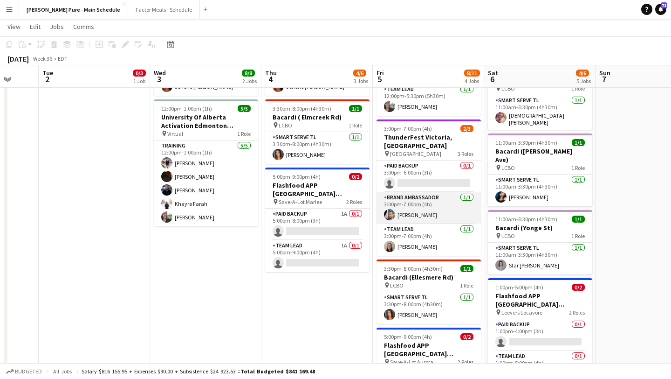
click at [387, 209] on app-user-avatar at bounding box center [389, 214] width 11 height 11
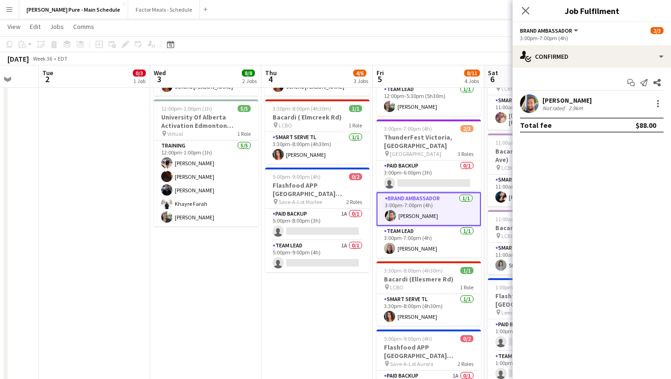
click at [529, 103] on app-user-avatar at bounding box center [529, 103] width 19 height 19
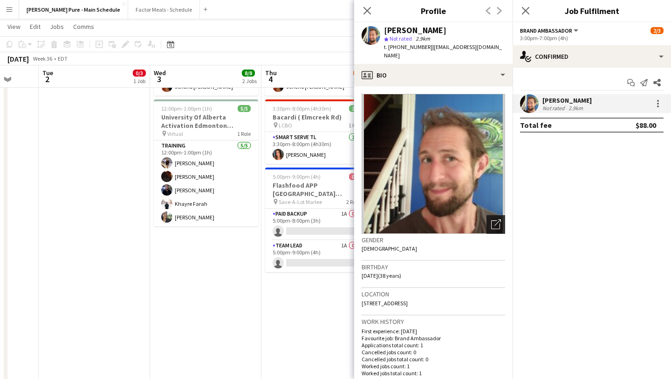
click at [498, 219] on icon "Open photos pop-in" at bounding box center [496, 224] width 10 height 10
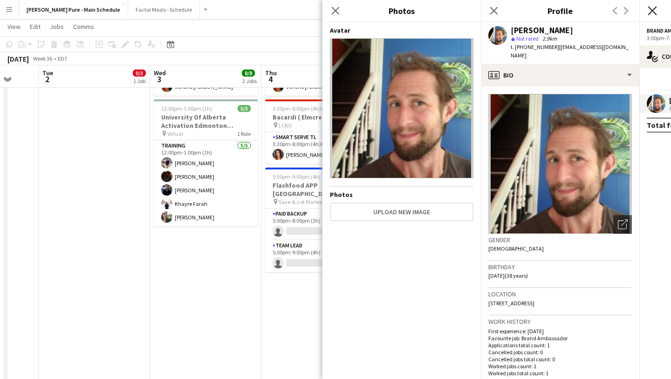
click at [648, 9] on icon "Close pop-in" at bounding box center [652, 10] width 9 height 9
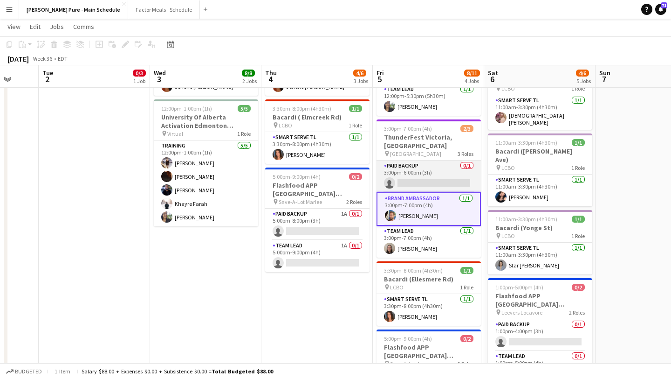
click at [424, 175] on app-card-role "Paid Backup 0/1 3:00pm-6:00pm (3h) single-neutral-actions" at bounding box center [429, 176] width 104 height 32
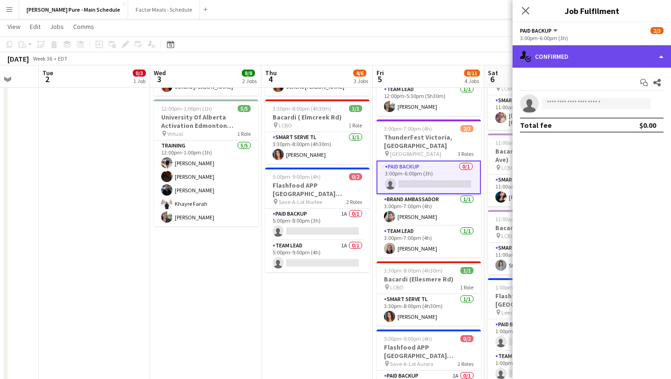
click at [643, 48] on div "single-neutral-actions-check-2 Confirmed" at bounding box center [592, 56] width 158 height 22
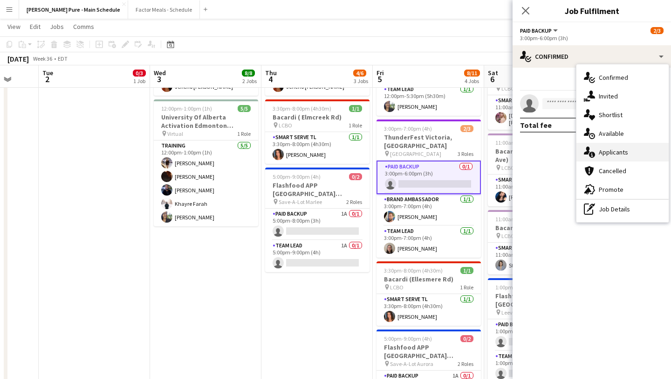
click at [627, 156] on div "single-neutral-actions-information Applicants" at bounding box center [623, 152] width 92 height 19
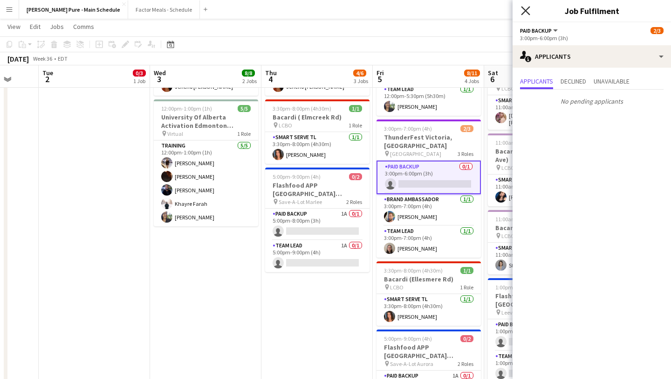
click at [530, 11] on icon "Close pop-in" at bounding box center [525, 10] width 9 height 9
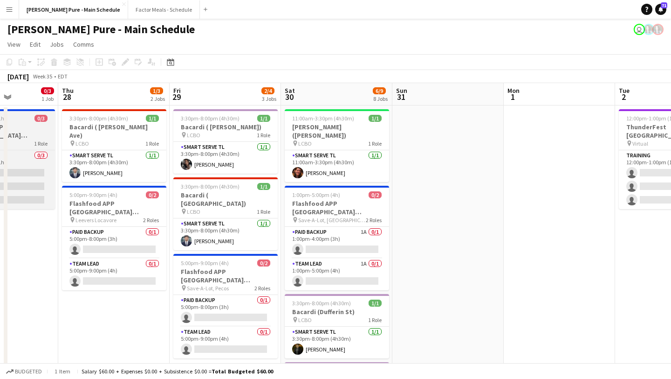
scroll to position [0, 205]
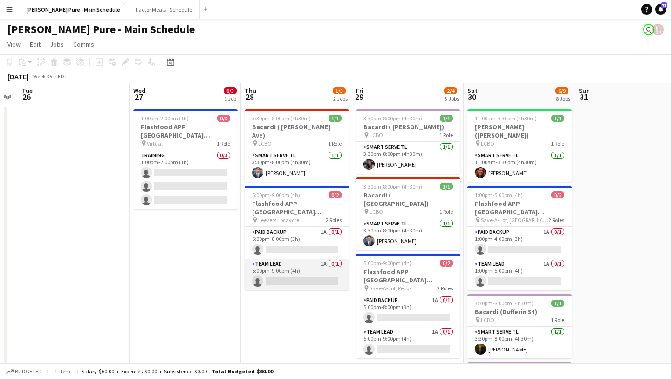
click at [285, 259] on app-card-role "Team Lead 1A 0/1 5:00pm-9:00pm (4h) single-neutral-actions" at bounding box center [297, 274] width 104 height 32
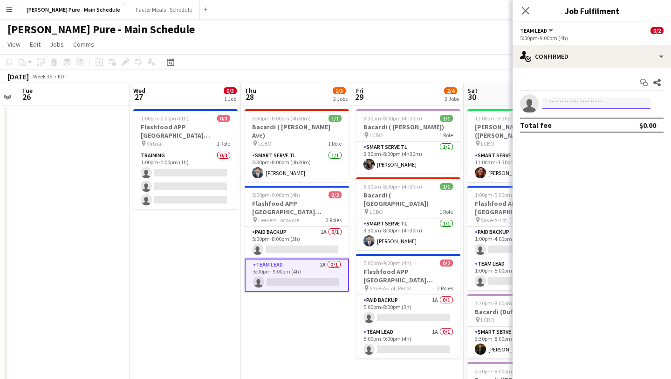
click at [572, 102] on input at bounding box center [597, 103] width 108 height 11
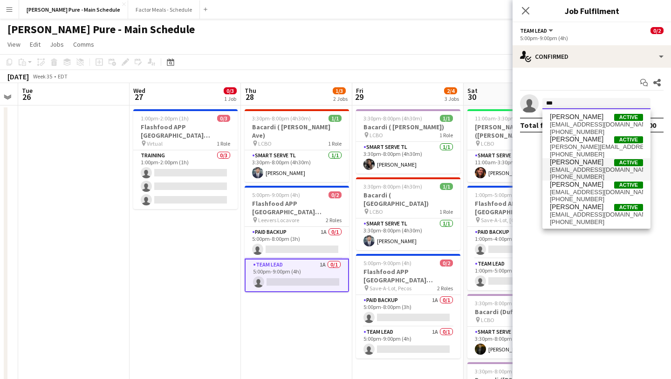
type input "***"
click at [564, 170] on span "[EMAIL_ADDRESS][DOMAIN_NAME]" at bounding box center [596, 169] width 93 height 7
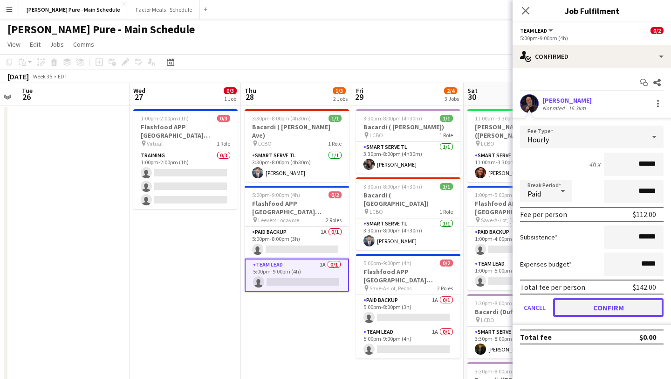
click at [596, 309] on button "Confirm" at bounding box center [608, 307] width 110 height 19
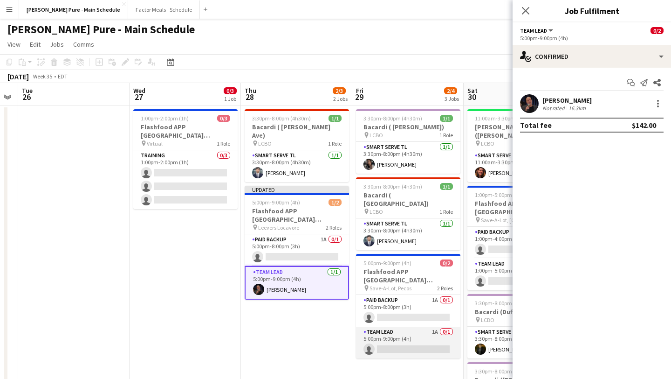
click at [416, 326] on app-card-role "Team Lead 1A 0/1 5:00pm-9:00pm (4h) single-neutral-actions" at bounding box center [408, 342] width 104 height 32
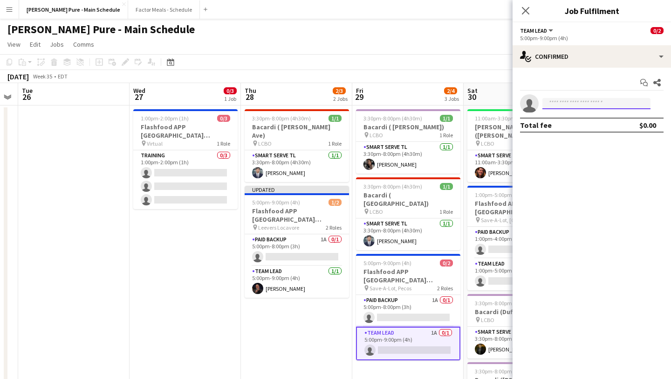
click at [590, 101] on input at bounding box center [597, 103] width 108 height 11
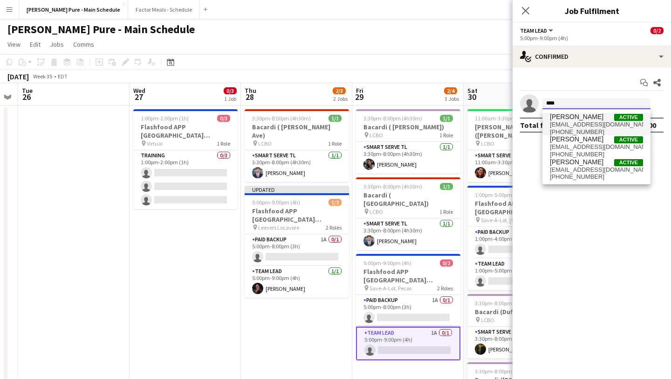
type input "****"
click at [584, 117] on span "[PERSON_NAME]" at bounding box center [577, 117] width 54 height 8
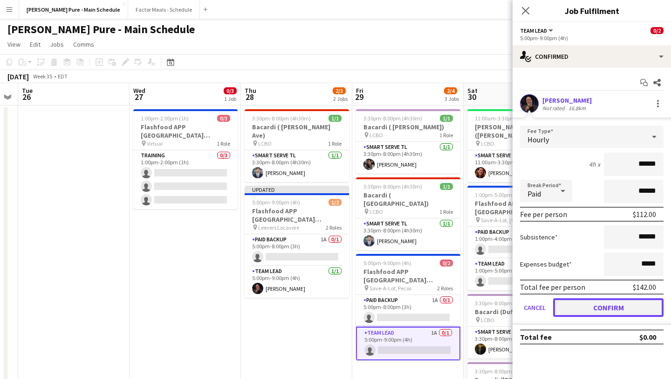
click at [620, 303] on button "Confirm" at bounding box center [608, 307] width 110 height 19
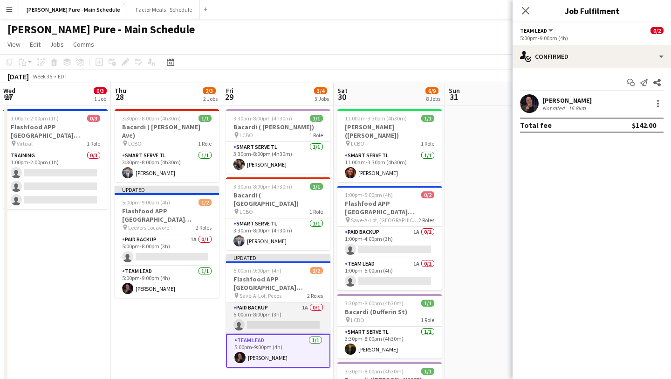
scroll to position [0, 335]
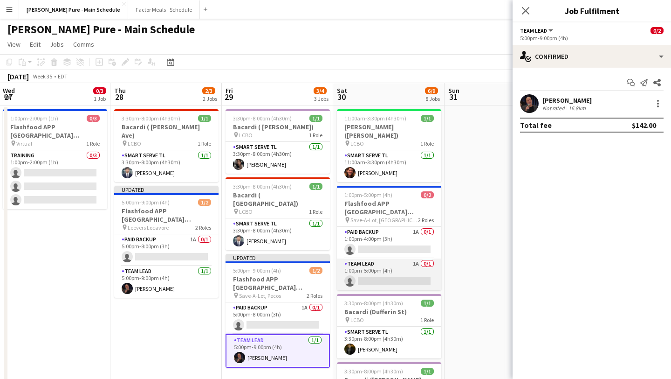
click at [384, 264] on app-card-role "Team Lead 1A 0/1 1:00pm-5:00pm (4h) single-neutral-actions" at bounding box center [389, 274] width 104 height 32
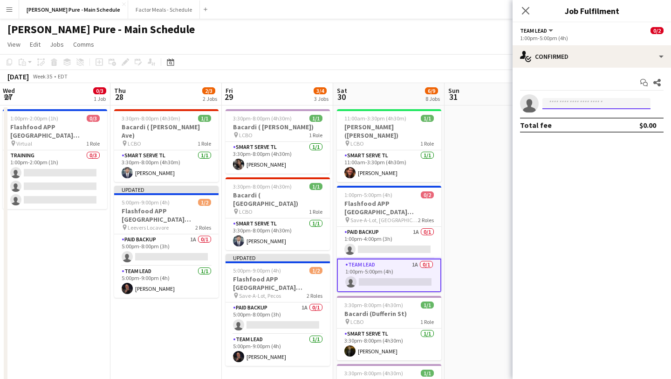
click at [599, 108] on input at bounding box center [597, 103] width 108 height 11
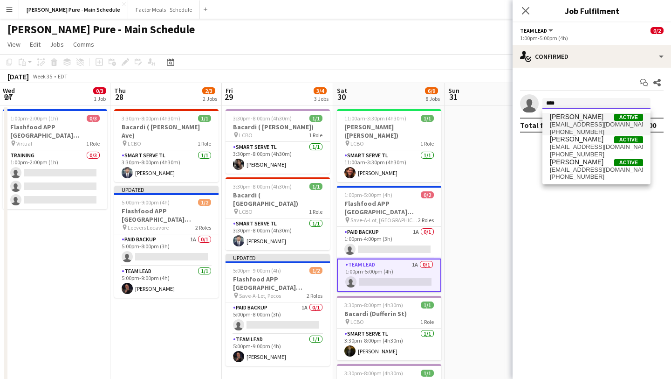
type input "****"
click at [599, 122] on span "[EMAIL_ADDRESS][DOMAIN_NAME]" at bounding box center [596, 124] width 93 height 7
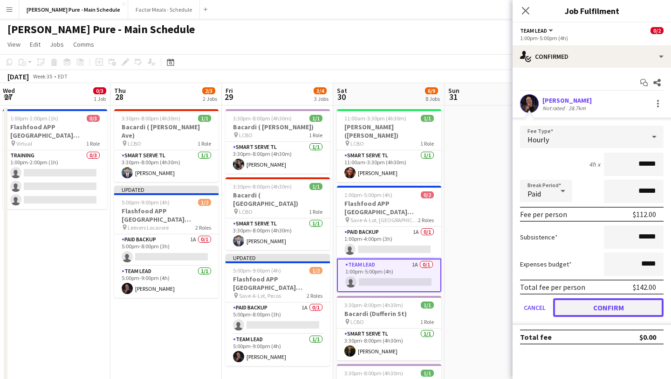
click at [623, 305] on button "Confirm" at bounding box center [608, 307] width 110 height 19
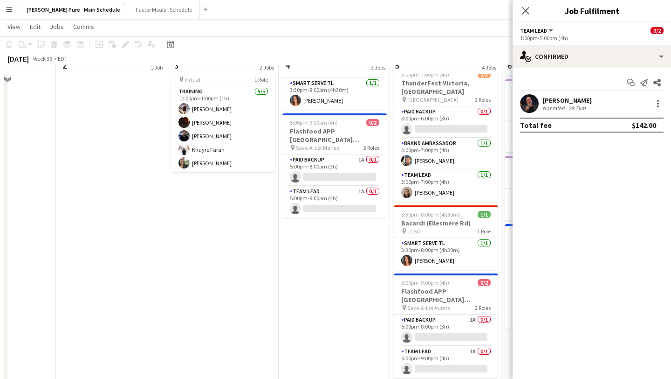
scroll to position [189, 0]
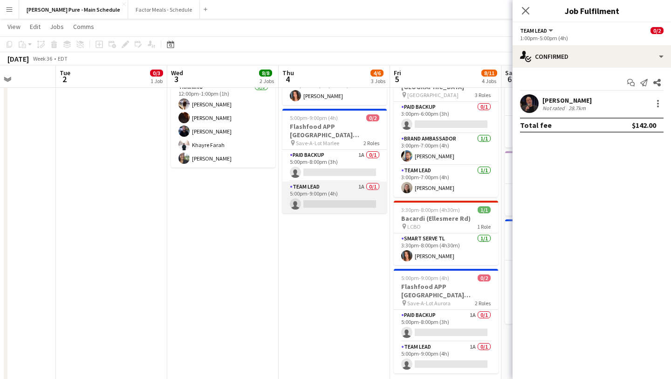
click at [324, 197] on app-card-role "Team Lead 1A 0/1 5:00pm-9:00pm (4h) single-neutral-actions" at bounding box center [334, 197] width 104 height 32
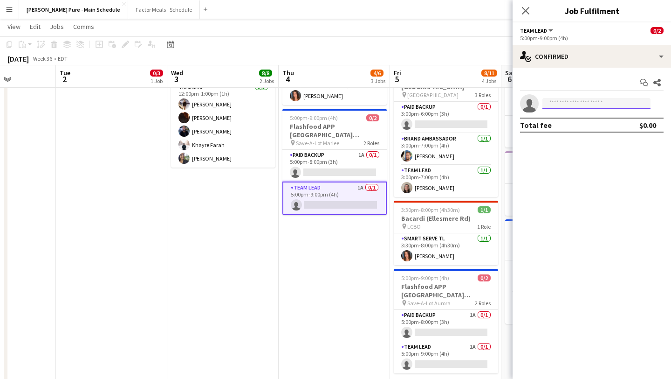
click at [572, 105] on input at bounding box center [597, 103] width 108 height 11
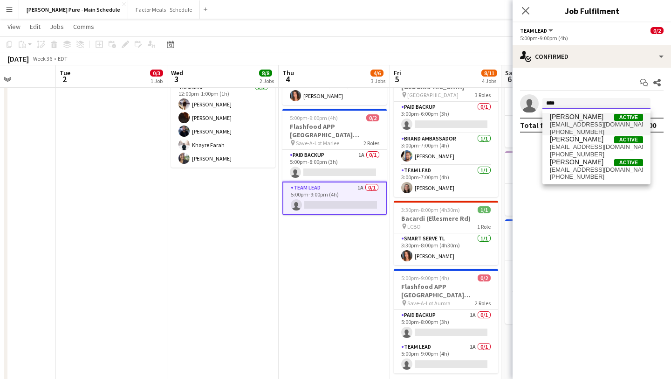
type input "****"
click at [579, 122] on span "[EMAIL_ADDRESS][DOMAIN_NAME]" at bounding box center [596, 124] width 93 height 7
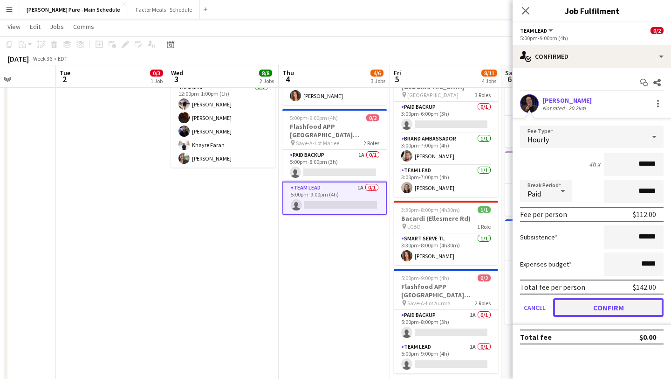
click at [609, 303] on button "Confirm" at bounding box center [608, 307] width 110 height 19
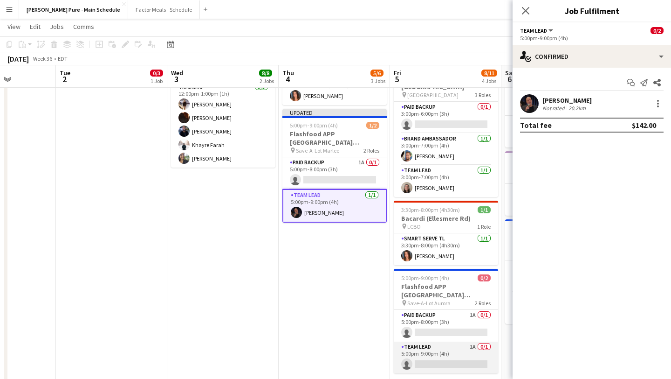
click at [468, 344] on app-card-role "Team Lead 1A 0/1 5:00pm-9:00pm (4h) single-neutral-actions" at bounding box center [446, 357] width 104 height 32
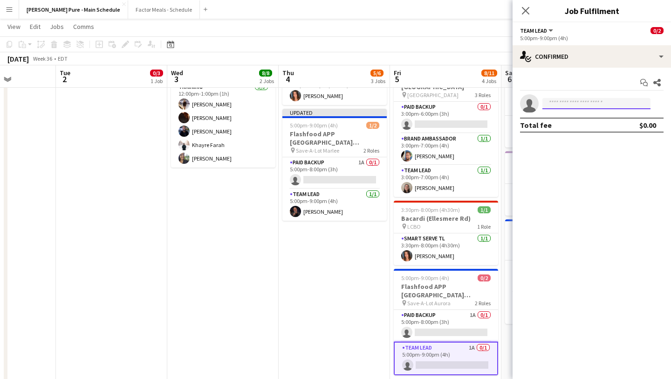
click at [581, 104] on input at bounding box center [597, 103] width 108 height 11
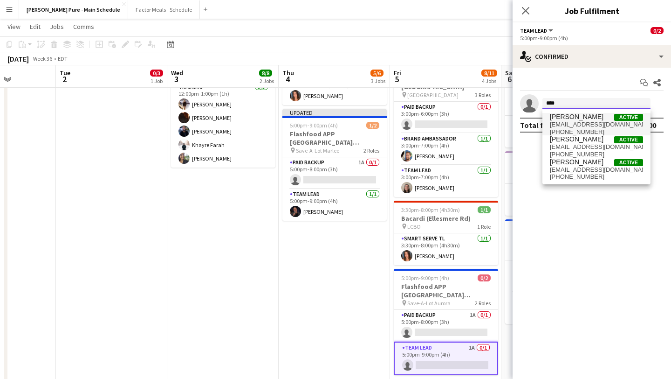
type input "****"
click at [566, 115] on span "[PERSON_NAME]" at bounding box center [577, 117] width 54 height 8
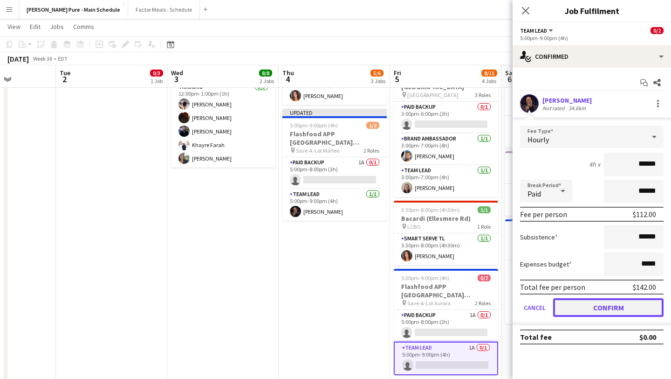
click at [597, 311] on button "Confirm" at bounding box center [608, 307] width 110 height 19
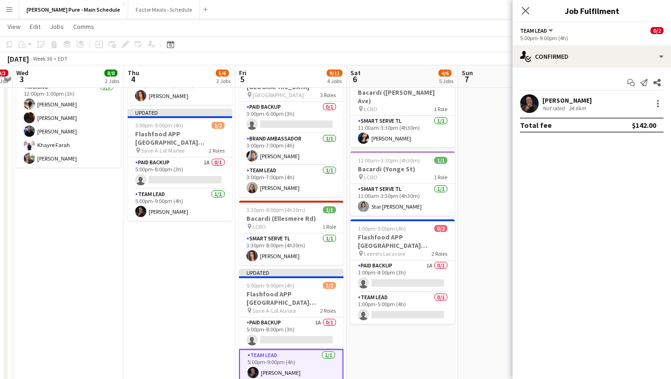
scroll to position [0, 464]
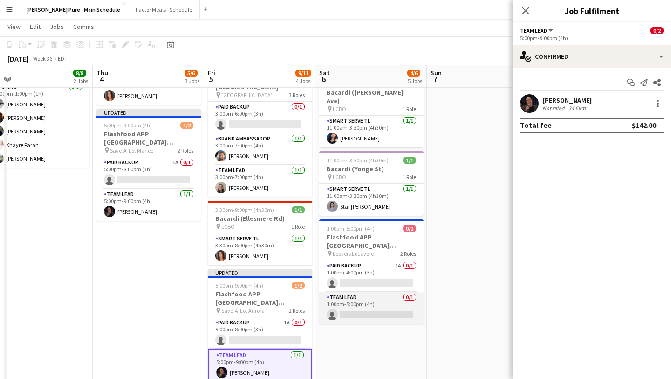
click at [369, 292] on app-card-role "Team Lead 0/1 1:00pm-5:00pm (4h) single-neutral-actions" at bounding box center [371, 308] width 104 height 32
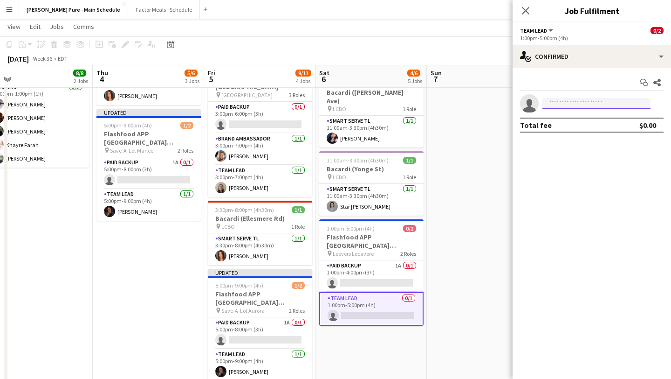
click at [574, 104] on input at bounding box center [597, 103] width 108 height 11
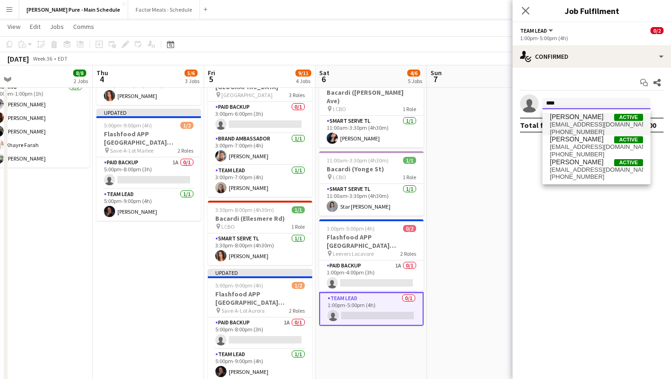
type input "****"
click at [587, 125] on span "[EMAIL_ADDRESS][DOMAIN_NAME]" at bounding box center [596, 124] width 93 height 7
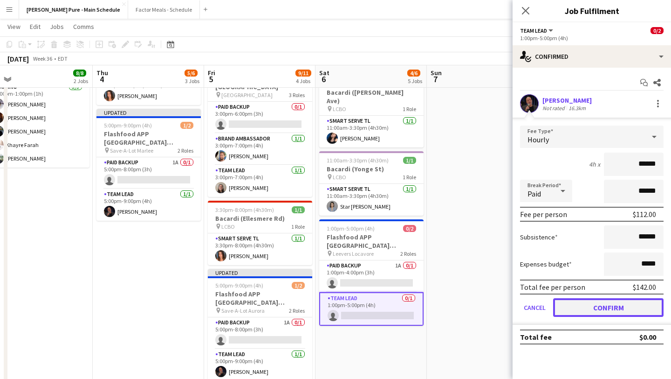
click at [606, 307] on button "Confirm" at bounding box center [608, 307] width 110 height 19
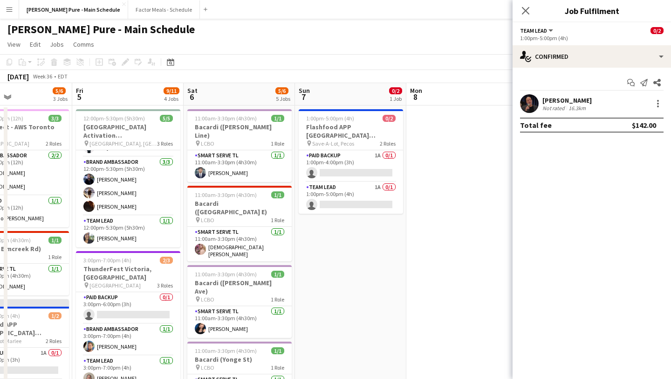
scroll to position [0, 376]
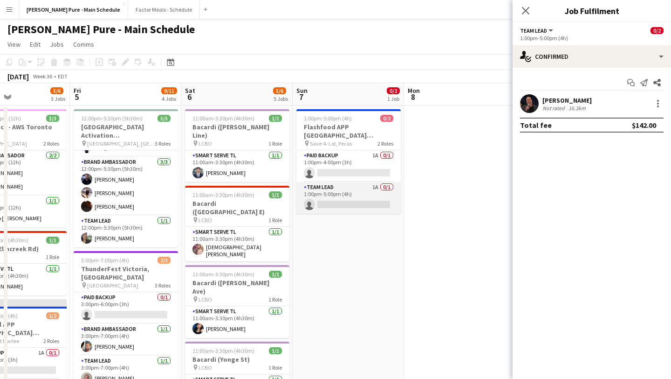
click at [355, 193] on app-card-role "Team Lead 1A 0/1 1:00pm-5:00pm (4h) single-neutral-actions" at bounding box center [348, 198] width 104 height 32
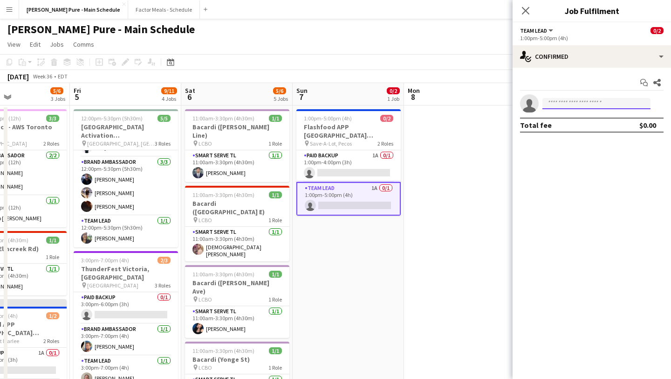
click at [583, 102] on input at bounding box center [597, 103] width 108 height 11
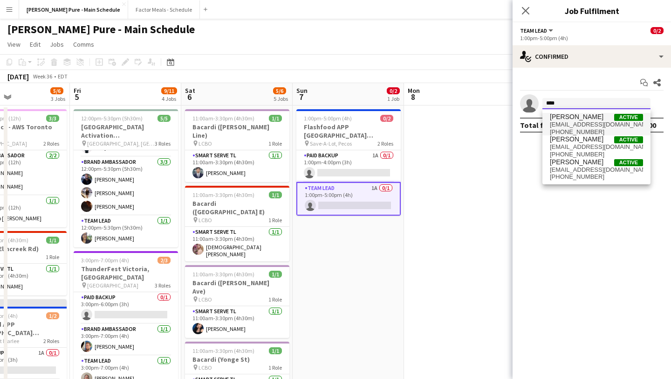
type input "****"
click at [598, 122] on span "[EMAIL_ADDRESS][DOMAIN_NAME]" at bounding box center [596, 124] width 93 height 7
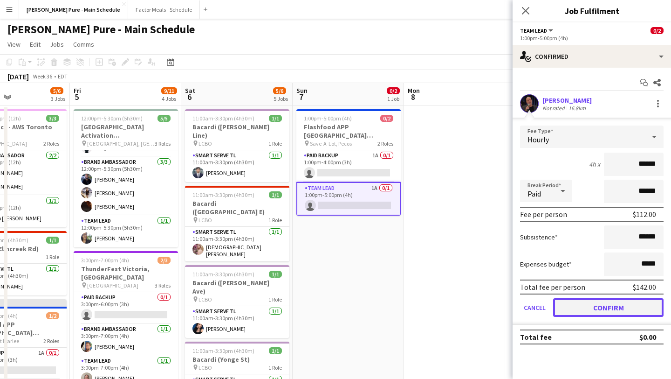
click at [623, 307] on button "Confirm" at bounding box center [608, 307] width 110 height 19
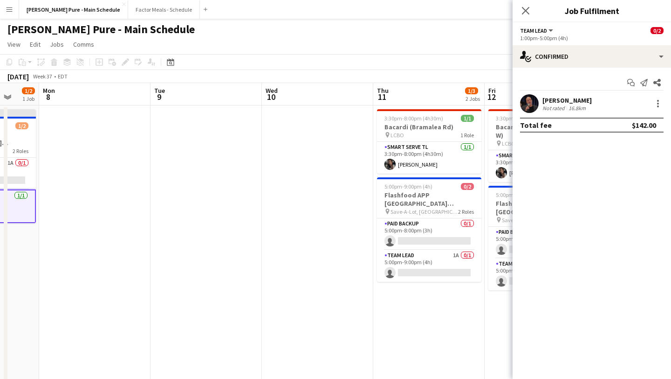
scroll to position [0, 379]
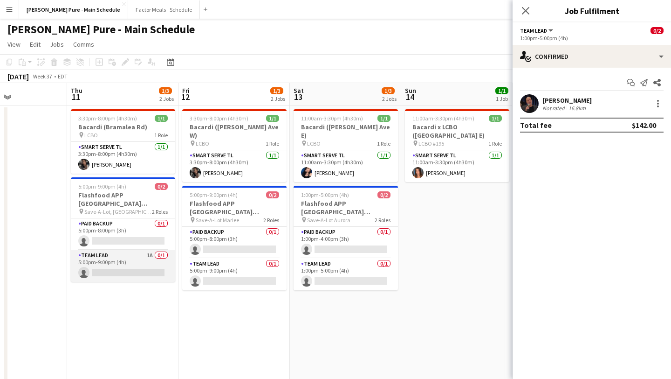
click at [132, 253] on app-card-role "Team Lead 1A 0/1 5:00pm-9:00pm (4h) single-neutral-actions" at bounding box center [123, 266] width 104 height 32
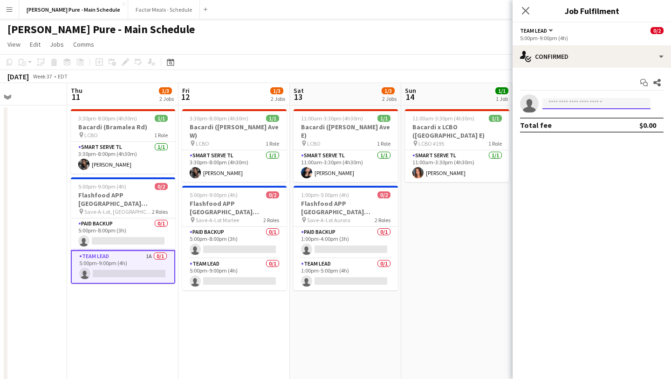
click at [579, 103] on input at bounding box center [597, 103] width 108 height 11
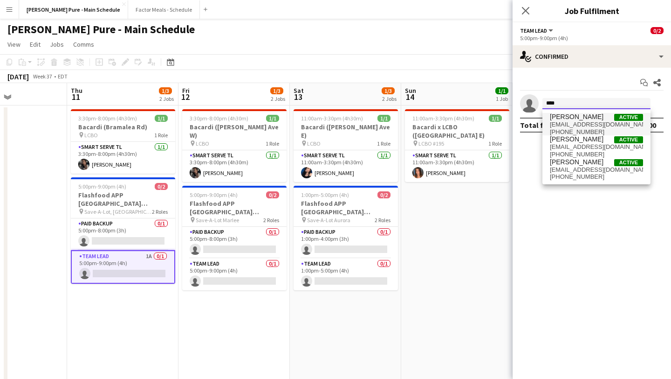
type input "****"
click at [592, 124] on span "[EMAIL_ADDRESS][DOMAIN_NAME]" at bounding box center [596, 124] width 93 height 7
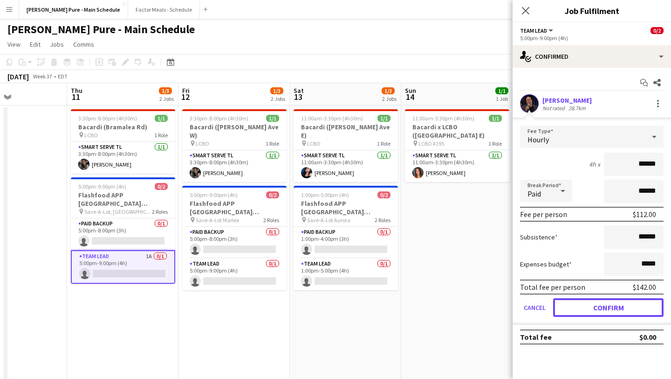
click at [613, 309] on button "Confirm" at bounding box center [608, 307] width 110 height 19
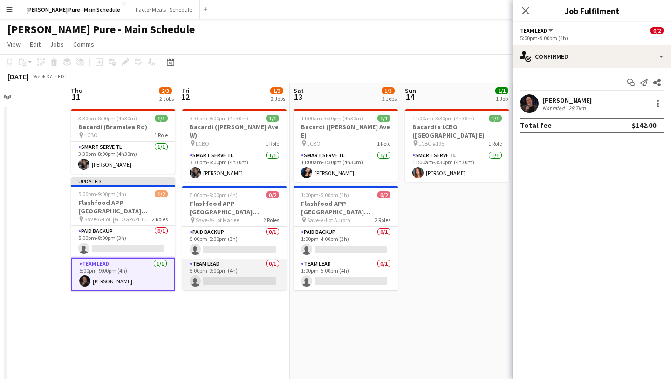
click at [229, 265] on app-card-role "Team Lead 0/1 5:00pm-9:00pm (4h) single-neutral-actions" at bounding box center [234, 274] width 104 height 32
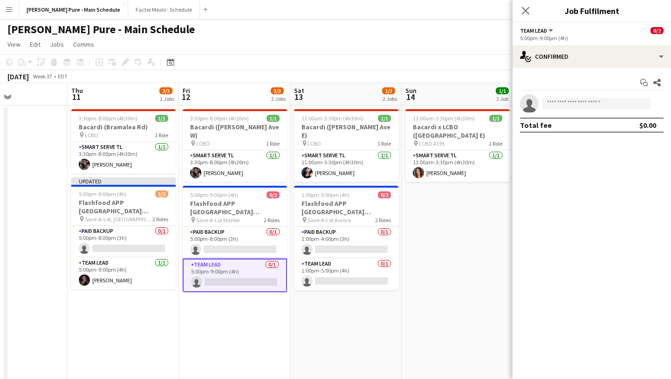
click at [567, 110] on app-invite-slot "single-neutral-actions" at bounding box center [592, 103] width 158 height 19
click at [576, 100] on input at bounding box center [597, 103] width 108 height 11
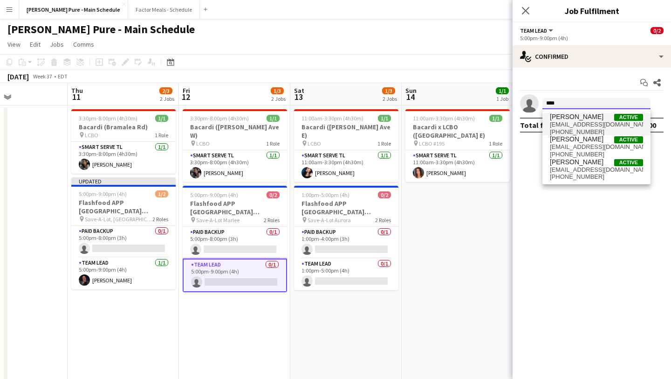
type input "****"
click at [579, 125] on span "[EMAIL_ADDRESS][DOMAIN_NAME]" at bounding box center [596, 124] width 93 height 7
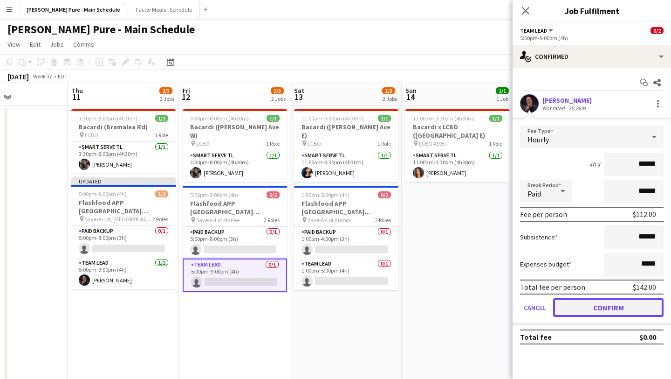
click at [625, 301] on button "Confirm" at bounding box center [608, 307] width 110 height 19
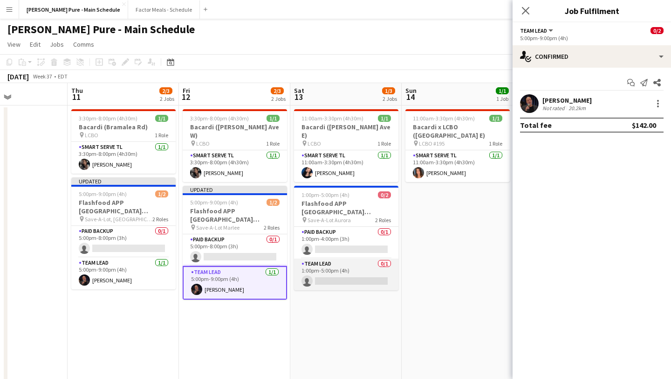
click at [329, 262] on app-card-role "Team Lead 0/1 1:00pm-5:00pm (4h) single-neutral-actions" at bounding box center [346, 274] width 104 height 32
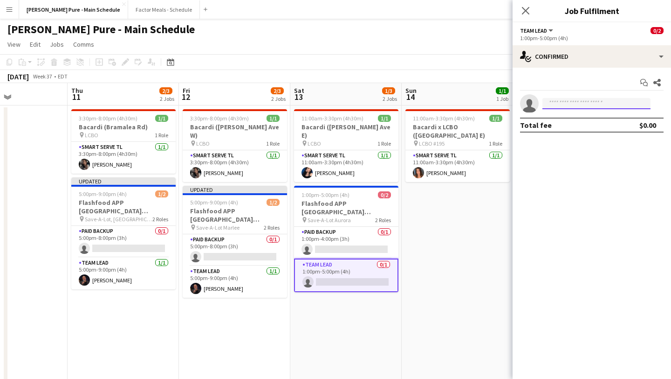
click at [597, 105] on input at bounding box center [597, 103] width 108 height 11
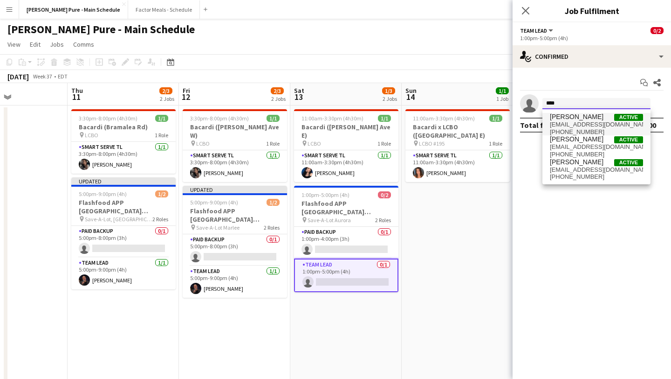
type input "****"
click at [571, 117] on span "[PERSON_NAME]" at bounding box center [577, 117] width 54 height 8
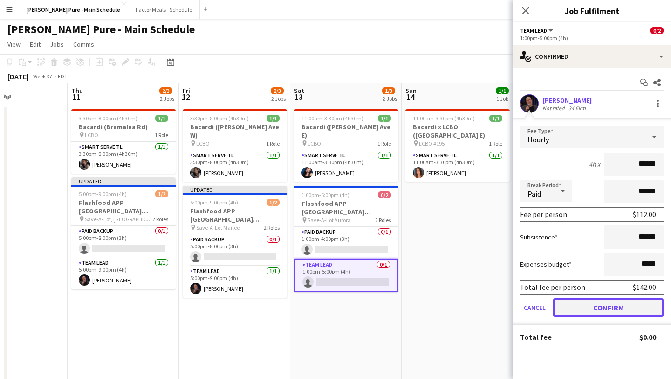
click at [607, 305] on button "Confirm" at bounding box center [608, 307] width 110 height 19
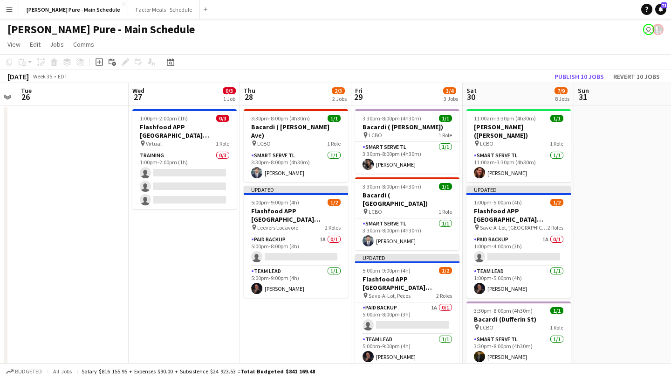
scroll to position [0, 283]
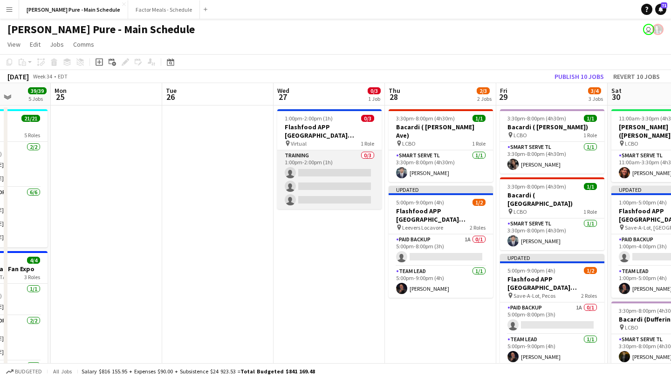
click at [322, 178] on app-card-role "Training 0/3 1:00pm-2:00pm (1h) single-neutral-actions single-neutral-actions s…" at bounding box center [329, 179] width 104 height 59
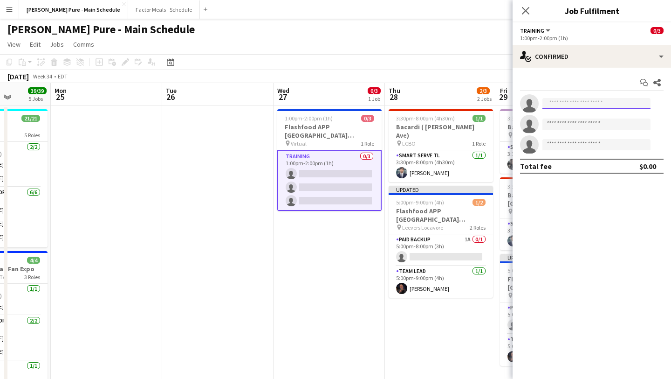
click at [588, 105] on input at bounding box center [597, 103] width 108 height 11
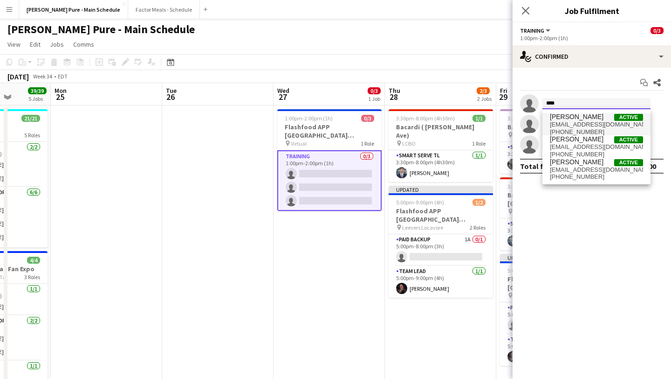
type input "****"
click at [584, 126] on span "[EMAIL_ADDRESS][DOMAIN_NAME]" at bounding box center [596, 124] width 93 height 7
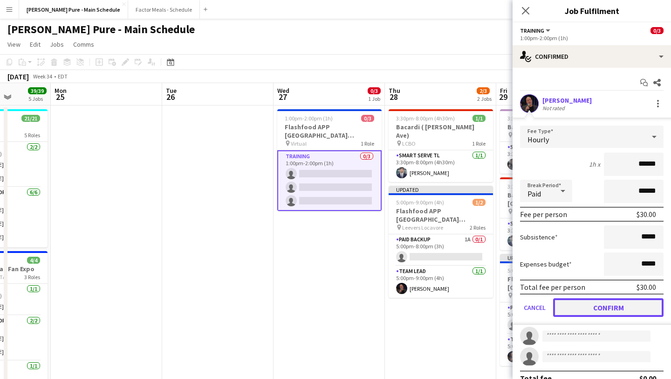
click at [626, 304] on button "Confirm" at bounding box center [608, 307] width 110 height 19
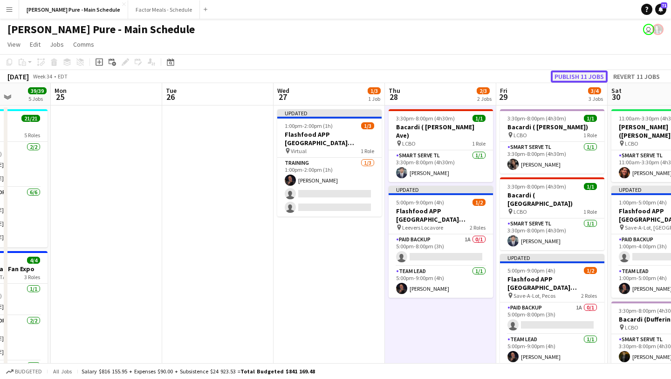
click at [583, 75] on button "Publish 11 jobs" at bounding box center [579, 76] width 57 height 12
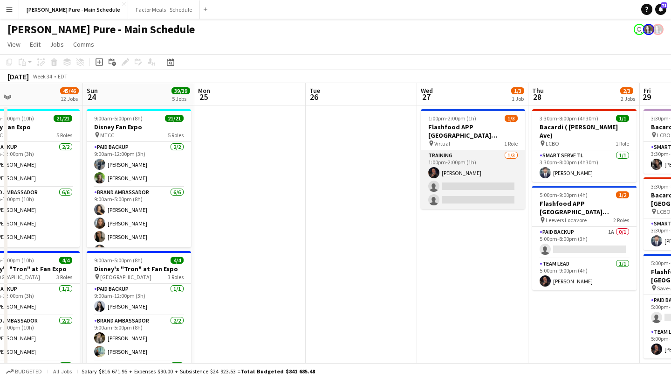
scroll to position [0, 287]
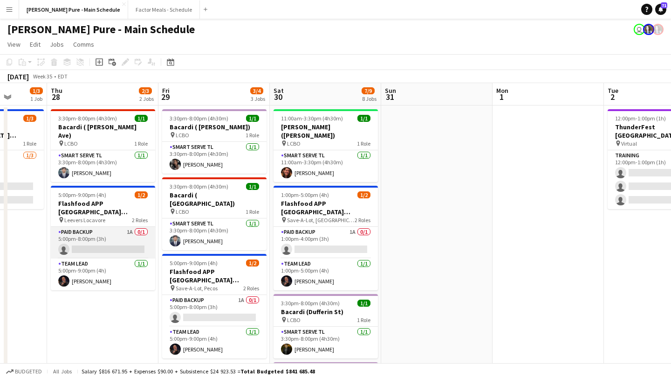
click at [111, 230] on app-card-role "Paid Backup 1A 0/1 5:00pm-8:00pm (3h) single-neutral-actions" at bounding box center [103, 243] width 104 height 32
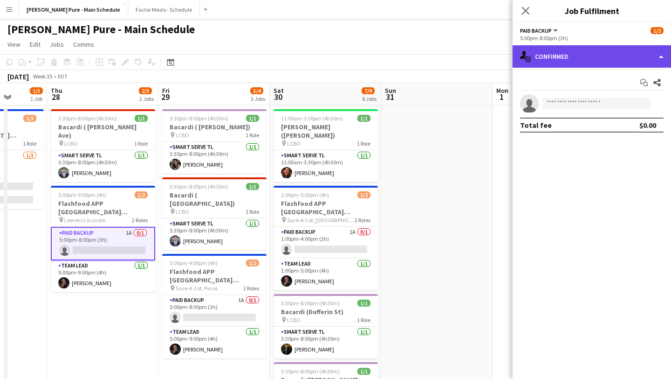
click at [646, 54] on div "single-neutral-actions-check-2 Confirmed" at bounding box center [592, 56] width 158 height 22
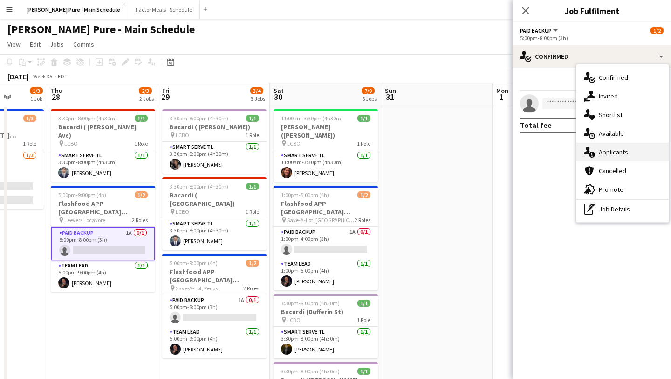
click at [637, 151] on div "single-neutral-actions-information Applicants" at bounding box center [623, 152] width 92 height 19
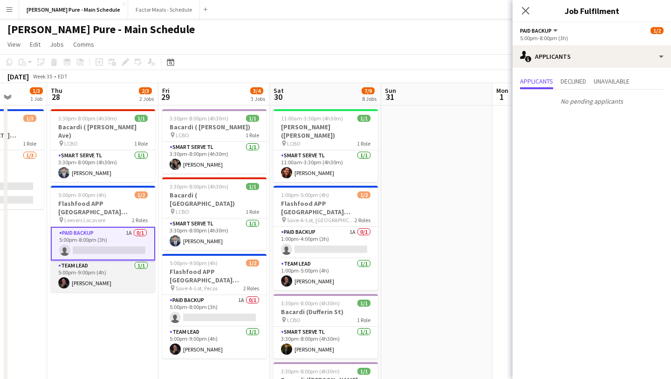
click at [117, 263] on app-card-role "Team Lead [DATE] 5:00pm-9:00pm (4h) [PERSON_NAME]" at bounding box center [103, 276] width 104 height 32
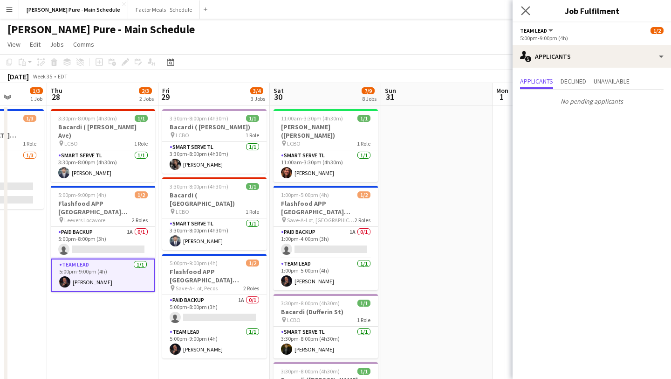
click at [526, 17] on app-icon "Close pop-in" at bounding box center [526, 11] width 14 height 14
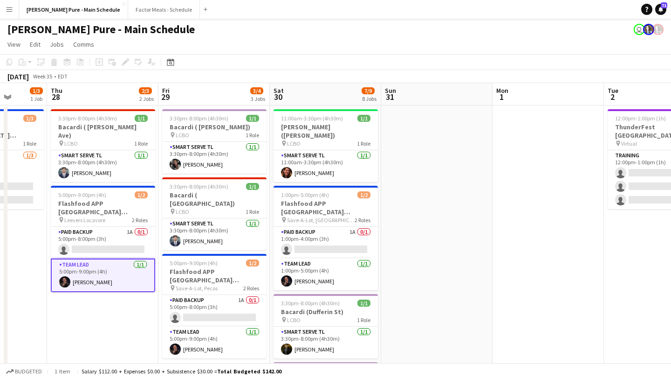
scroll to position [0, 192]
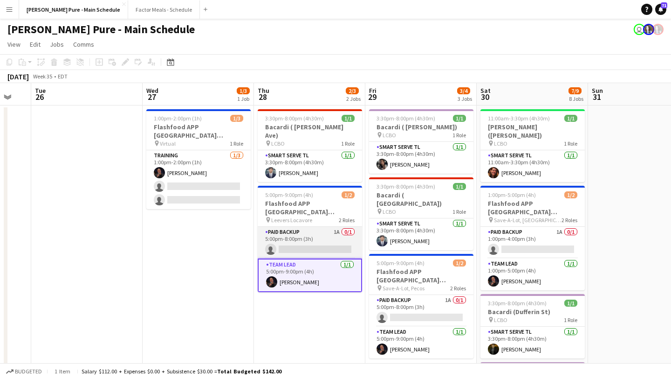
click at [321, 230] on app-card-role "Paid Backup 1A 0/1 5:00pm-8:00pm (3h) single-neutral-actions" at bounding box center [310, 243] width 104 height 32
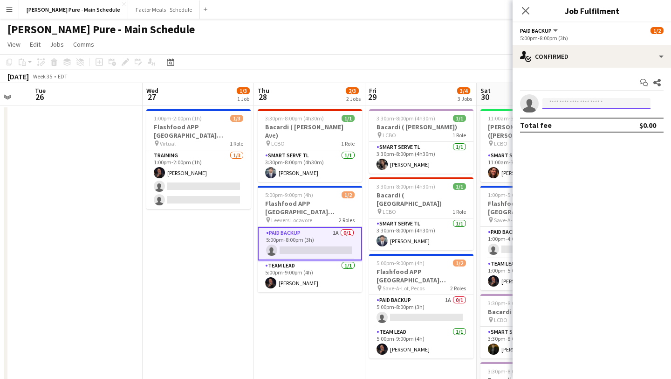
click at [592, 107] on input at bounding box center [597, 103] width 108 height 11
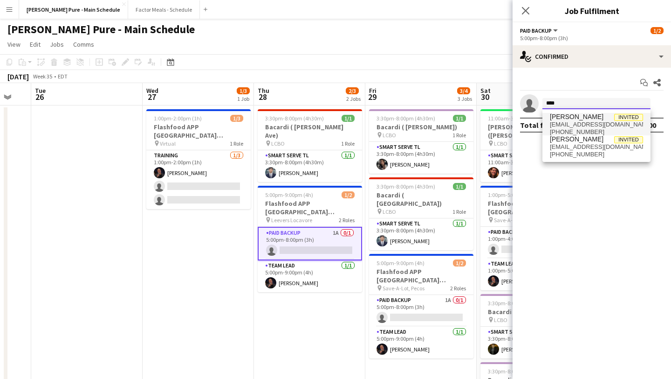
type input "****"
click at [593, 124] on span "[EMAIL_ADDRESS][DOMAIN_NAME]" at bounding box center [596, 124] width 93 height 7
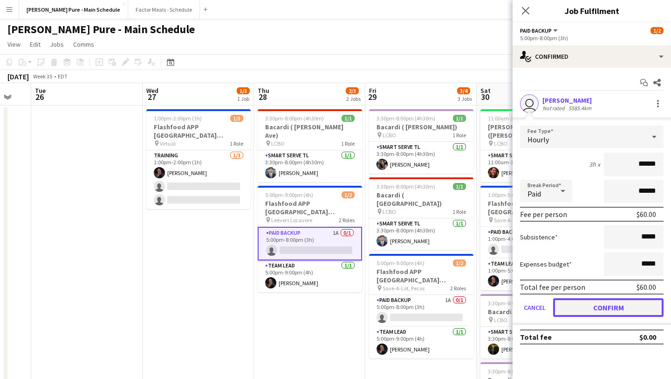
click at [615, 304] on button "Confirm" at bounding box center [608, 307] width 110 height 19
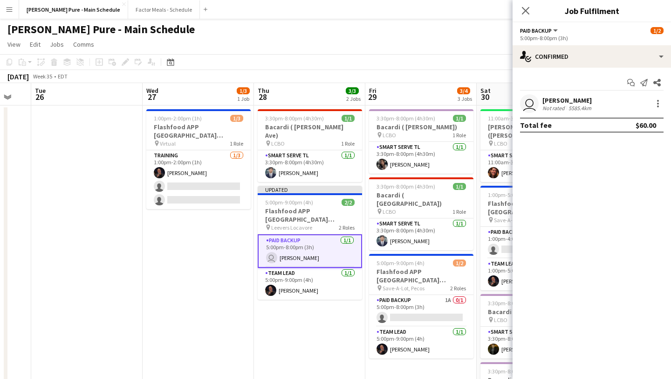
click at [527, 103] on app-user-avatar "user" at bounding box center [529, 103] width 19 height 19
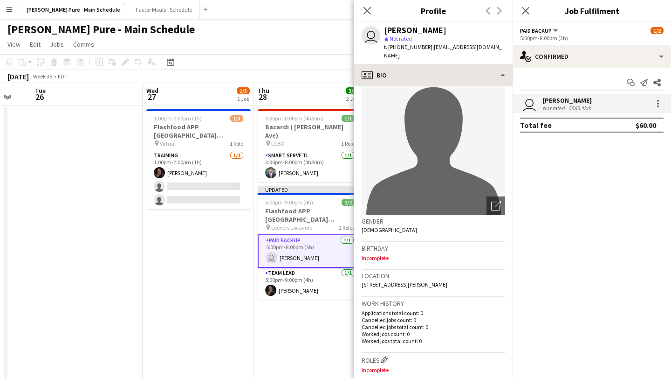
scroll to position [15, 0]
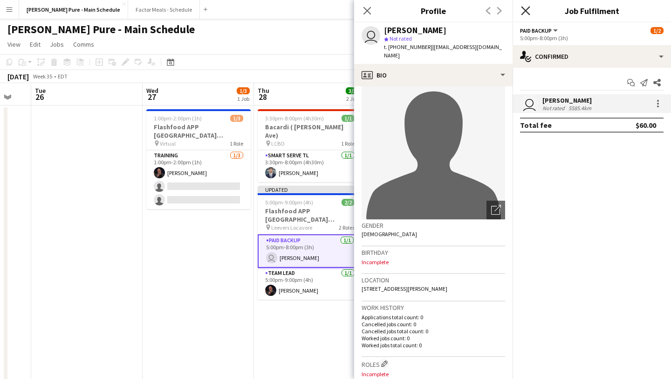
click at [529, 10] on icon "Close pop-in" at bounding box center [525, 10] width 9 height 9
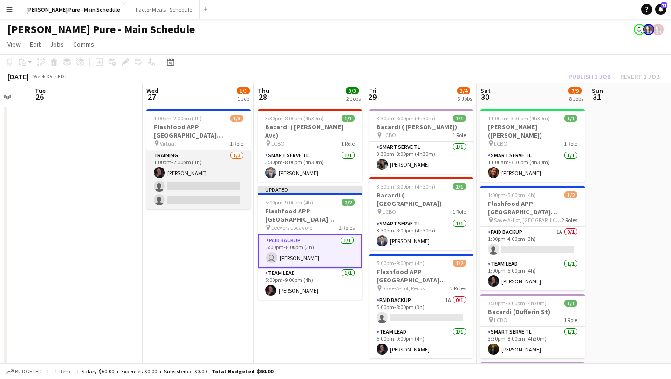
click at [196, 185] on app-card-role "Training [DATE] 1:00pm-2:00pm (1h) [PERSON_NAME] single-neutral-actions single-…" at bounding box center [198, 179] width 104 height 59
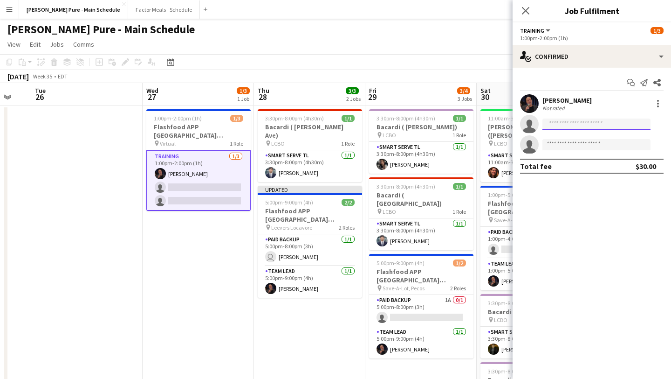
click at [581, 120] on input at bounding box center [597, 123] width 108 height 11
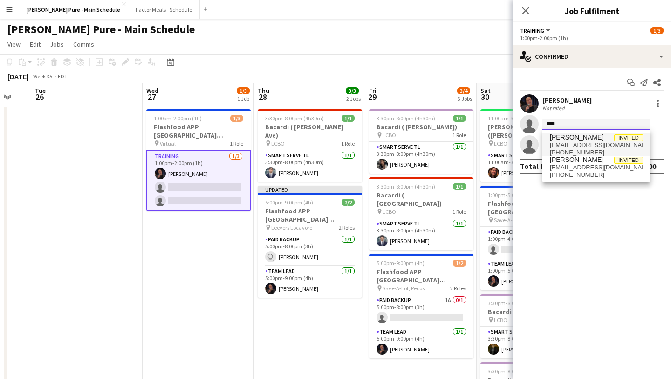
type input "****"
click at [579, 134] on span "[PERSON_NAME]" at bounding box center [577, 137] width 54 height 8
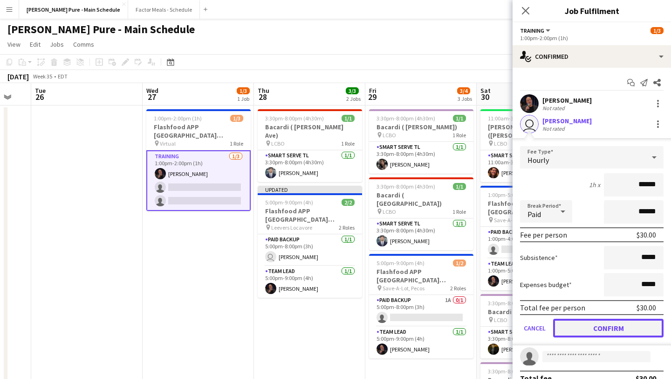
click at [603, 325] on button "Confirm" at bounding box center [608, 327] width 110 height 19
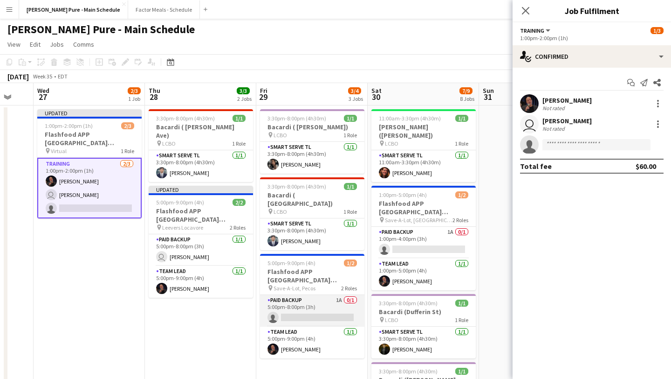
scroll to position [0, 325]
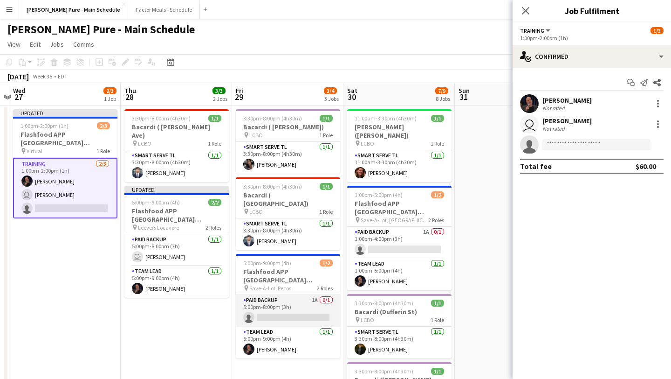
click at [273, 297] on app-card-role "Paid Backup 1A 0/1 5:00pm-8:00pm (3h) single-neutral-actions" at bounding box center [288, 311] width 104 height 32
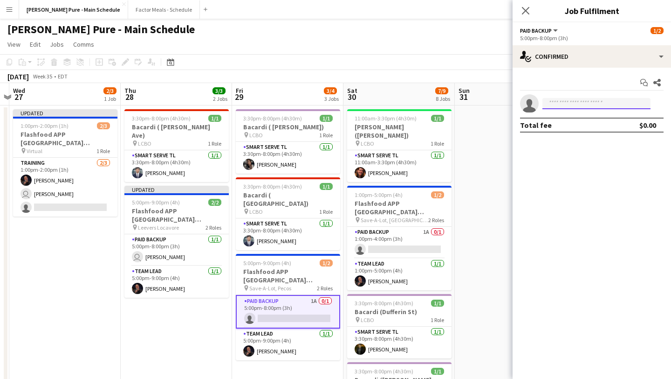
click at [560, 107] on input at bounding box center [597, 103] width 108 height 11
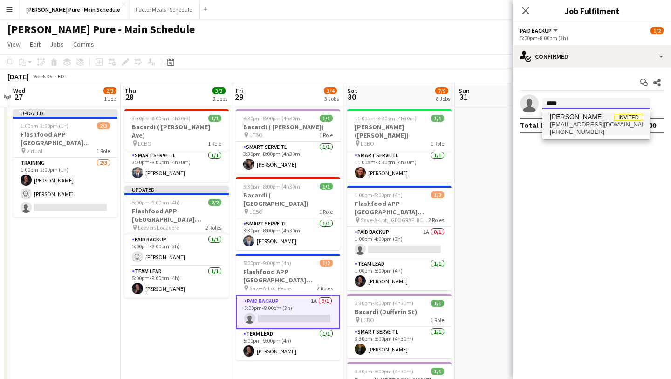
type input "*****"
click at [561, 121] on span "[EMAIL_ADDRESS][DOMAIN_NAME]" at bounding box center [596, 124] width 93 height 7
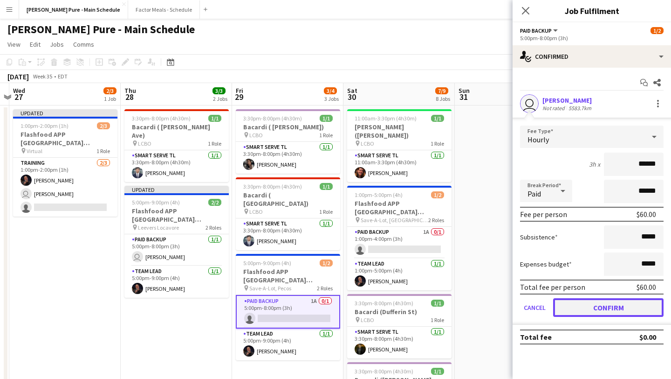
click at [618, 309] on button "Confirm" at bounding box center [608, 307] width 110 height 19
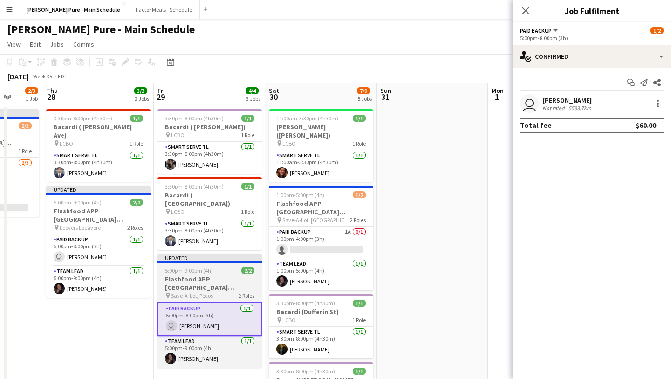
scroll to position [0, 404]
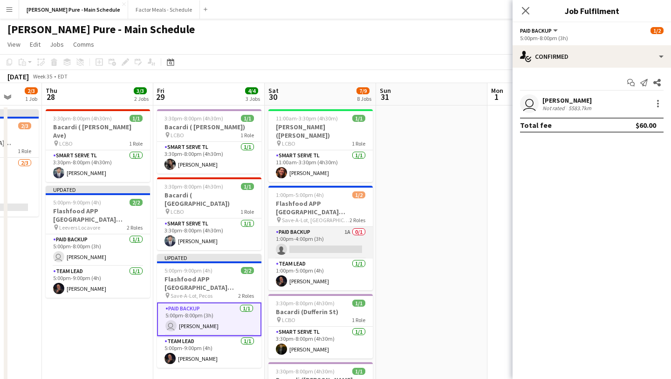
click at [317, 233] on app-card-role "Paid Backup 1A 0/1 1:00pm-4:00pm (3h) single-neutral-actions" at bounding box center [321, 243] width 104 height 32
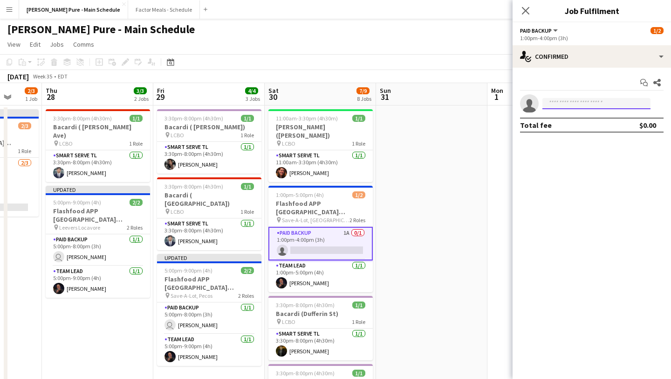
click at [585, 101] on input at bounding box center [597, 103] width 108 height 11
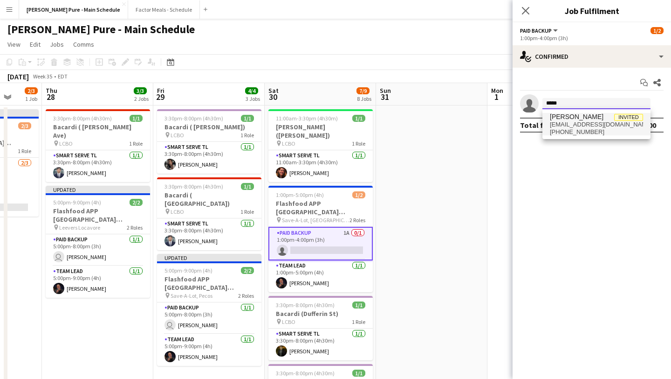
type input "*****"
click at [584, 125] on span "[EMAIL_ADDRESS][DOMAIN_NAME]" at bounding box center [596, 124] width 93 height 7
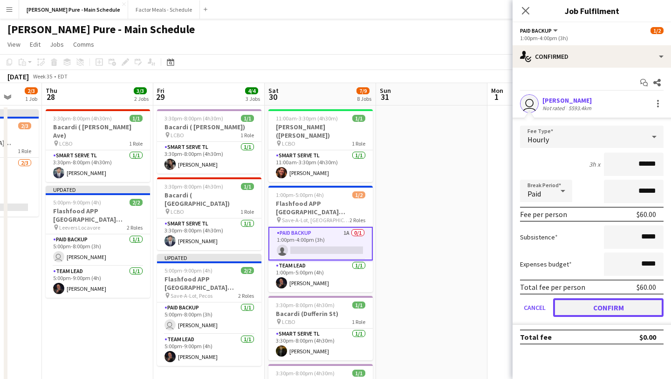
click at [609, 305] on button "Confirm" at bounding box center [608, 307] width 110 height 19
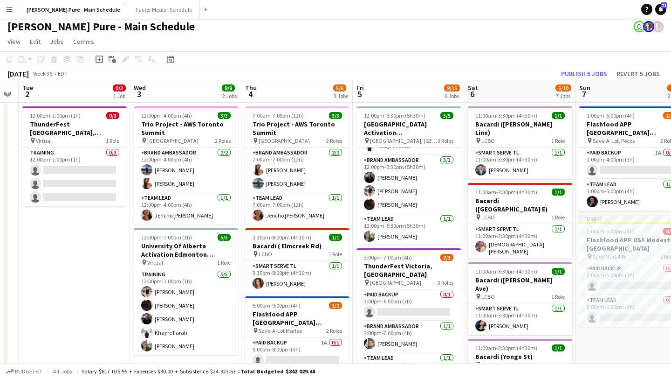
scroll to position [25, 0]
click at [304, 350] on app-card-role "Paid Backup 1A 0/1 5:00pm-8:00pm (3h) single-neutral-actions" at bounding box center [297, 353] width 104 height 32
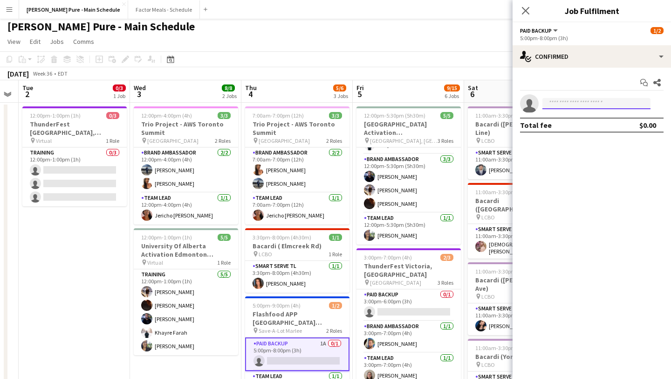
click at [608, 105] on input at bounding box center [597, 103] width 108 height 11
type input "*"
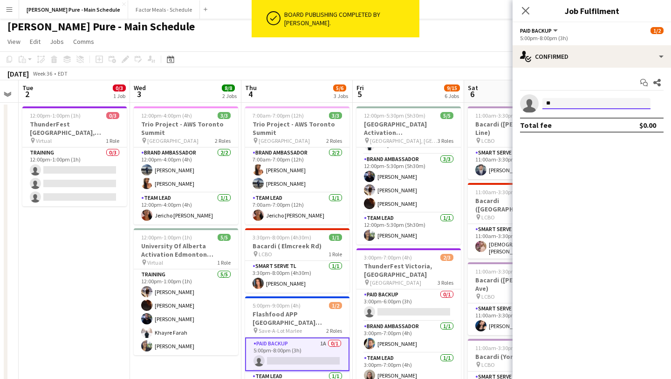
type input "*"
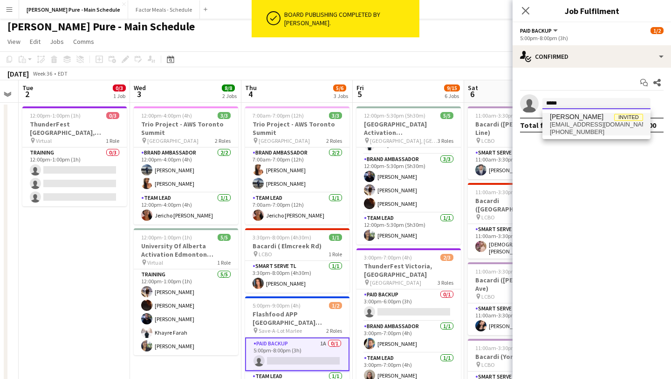
type input "*****"
click at [566, 124] on span "[EMAIL_ADDRESS][DOMAIN_NAME]" at bounding box center [596, 124] width 93 height 7
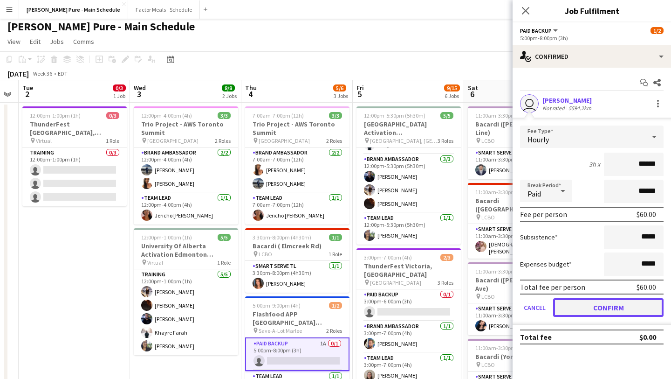
click at [611, 304] on button "Confirm" at bounding box center [608, 307] width 110 height 19
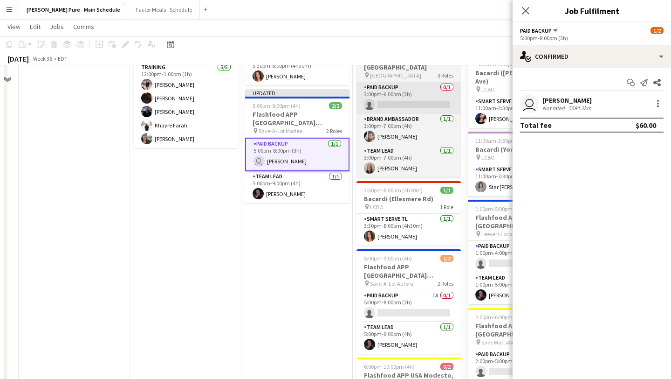
scroll to position [209, 0]
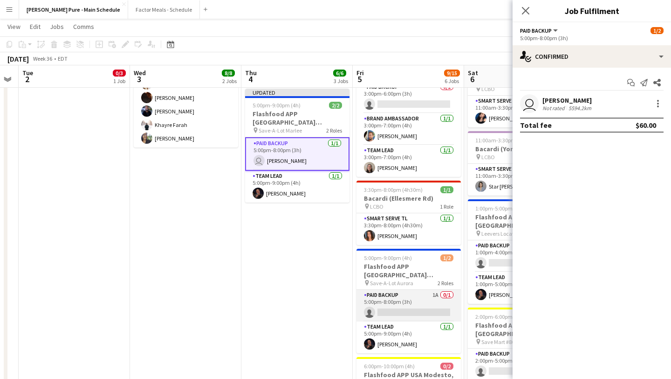
click at [409, 300] on app-card-role "Paid Backup 1A 0/1 5:00pm-8:00pm (3h) single-neutral-actions" at bounding box center [409, 305] width 104 height 32
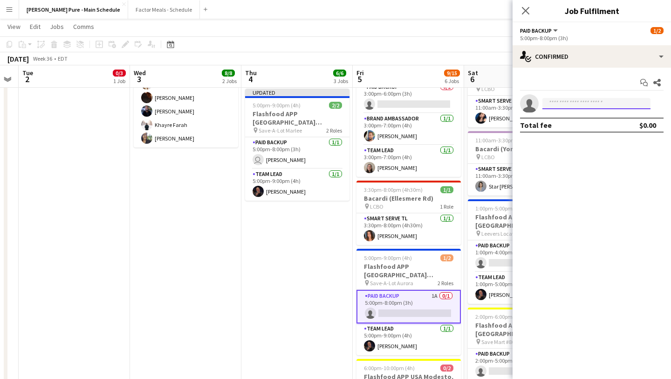
click at [568, 103] on input at bounding box center [597, 103] width 108 height 11
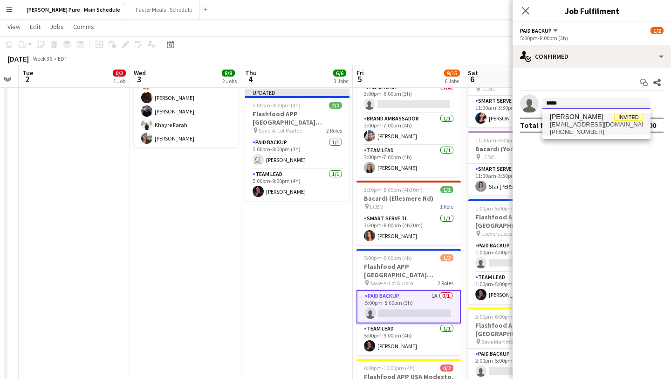
type input "*****"
click at [562, 131] on span "[PHONE_NUMBER]" at bounding box center [596, 131] width 93 height 7
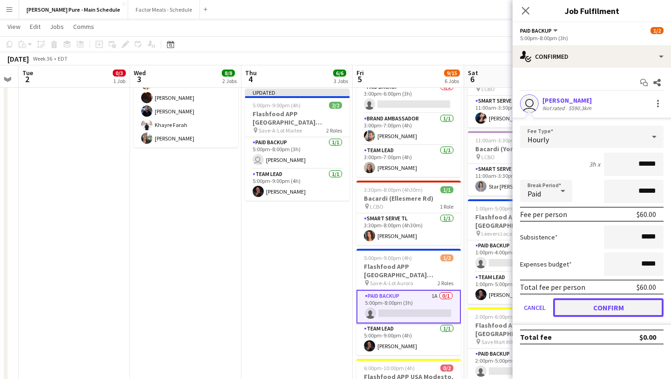
click at [587, 303] on button "Confirm" at bounding box center [608, 307] width 110 height 19
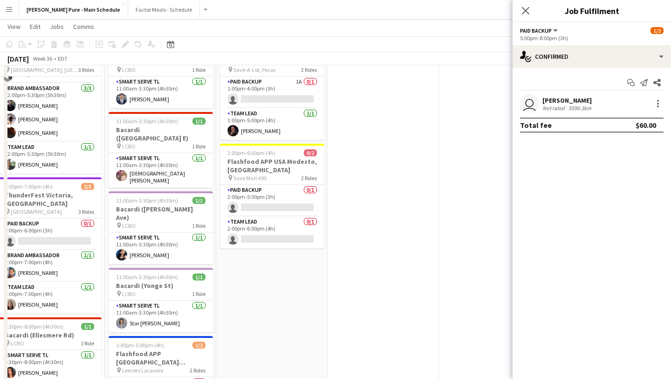
scroll to position [0, 0]
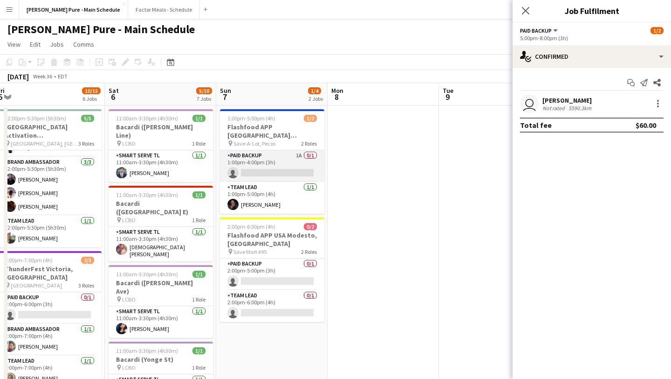
click at [262, 165] on app-card-role "Paid Backup 1A 0/1 1:00pm-4:00pm (3h) single-neutral-actions" at bounding box center [272, 166] width 104 height 32
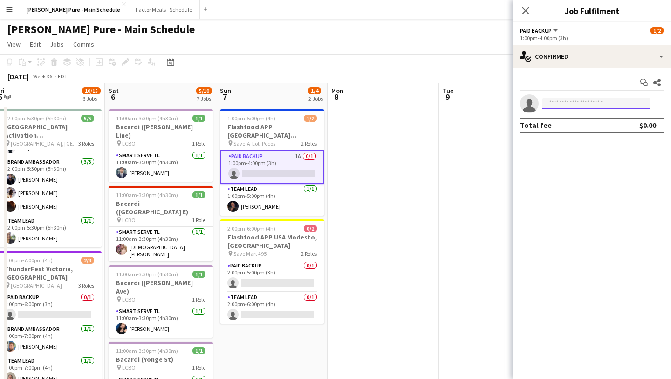
click at [600, 105] on input at bounding box center [597, 103] width 108 height 11
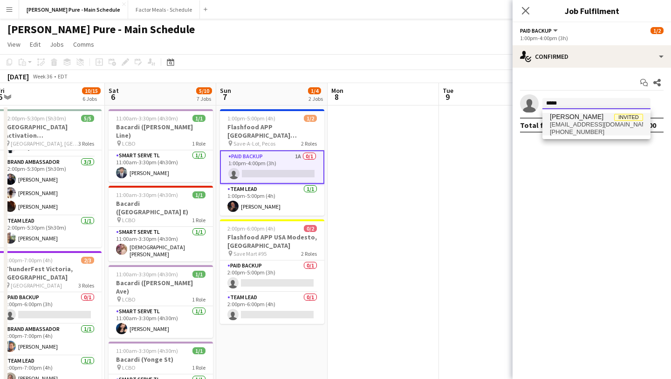
type input "*****"
click at [598, 129] on span "[PHONE_NUMBER]" at bounding box center [596, 131] width 93 height 7
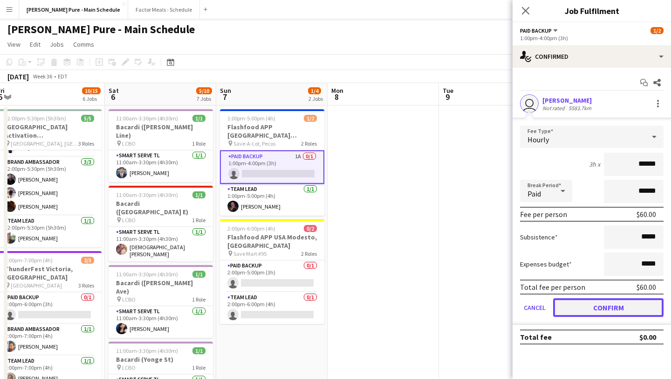
click at [628, 306] on button "Confirm" at bounding box center [608, 307] width 110 height 19
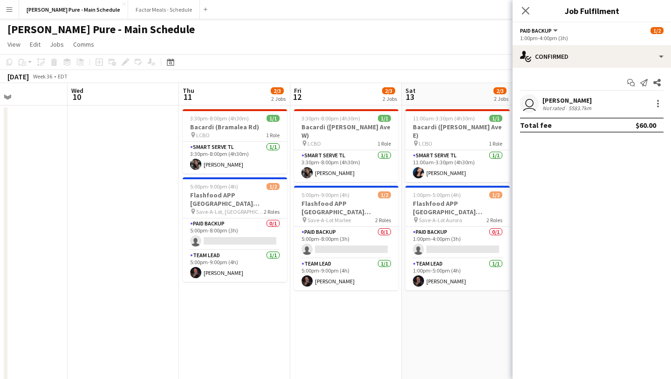
scroll to position [0, 285]
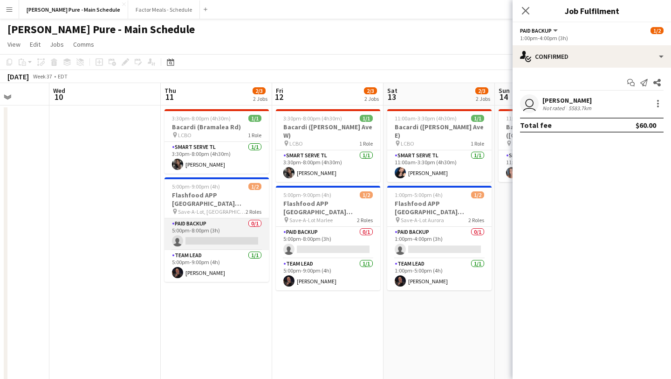
click at [216, 225] on app-card-role "Paid Backup 0/1 5:00pm-8:00pm (3h) single-neutral-actions" at bounding box center [217, 234] width 104 height 32
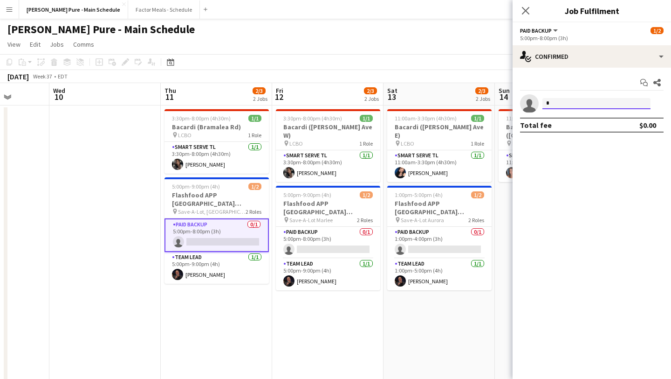
click at [575, 103] on input "*" at bounding box center [597, 103] width 108 height 11
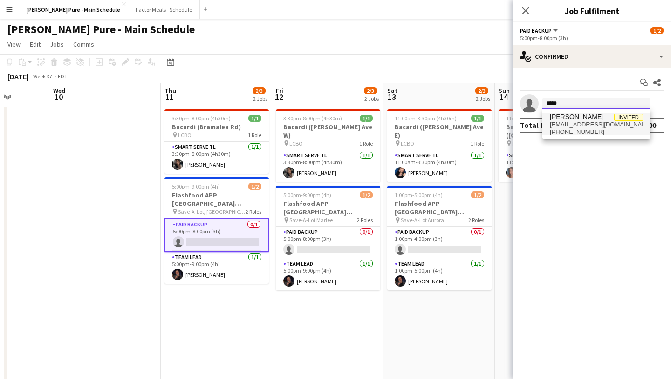
type input "*****"
click at [581, 124] on span "[EMAIL_ADDRESS][DOMAIN_NAME]" at bounding box center [596, 124] width 93 height 7
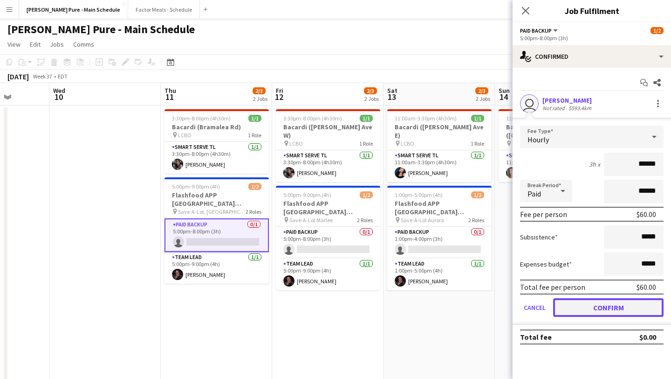
click at [609, 311] on button "Confirm" at bounding box center [608, 307] width 110 height 19
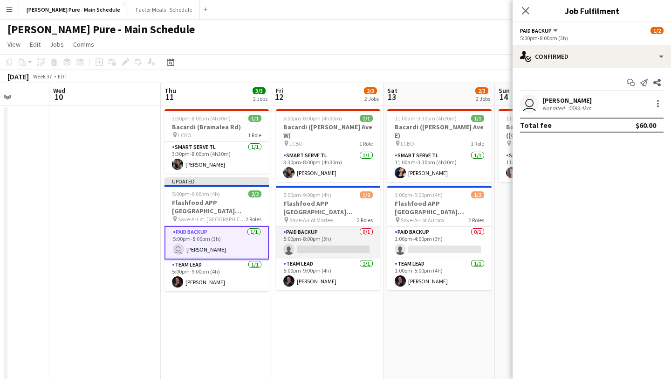
click at [325, 233] on app-card-role "Paid Backup 0/1 5:00pm-8:00pm (3h) single-neutral-actions" at bounding box center [328, 243] width 104 height 32
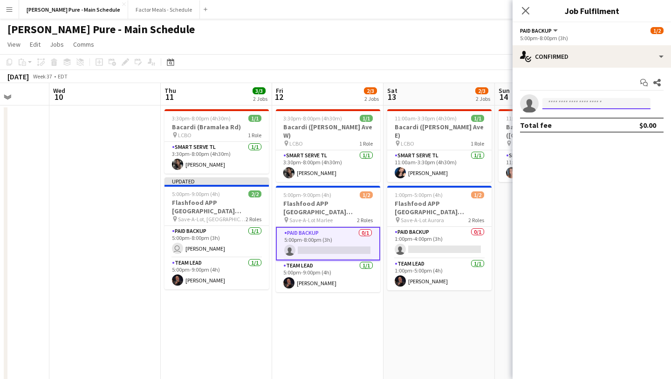
click at [578, 102] on input at bounding box center [597, 103] width 108 height 11
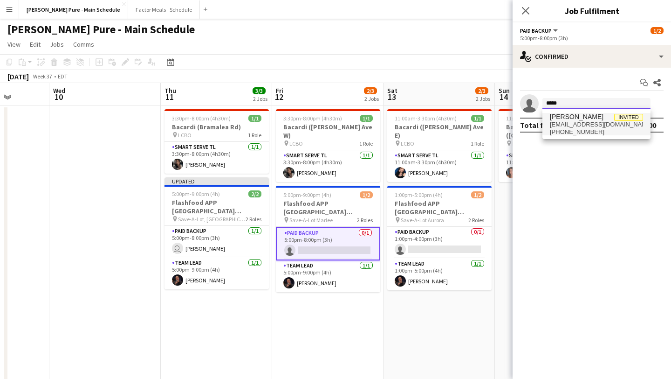
type input "*****"
click at [576, 123] on span "[EMAIL_ADDRESS][DOMAIN_NAME]" at bounding box center [596, 124] width 93 height 7
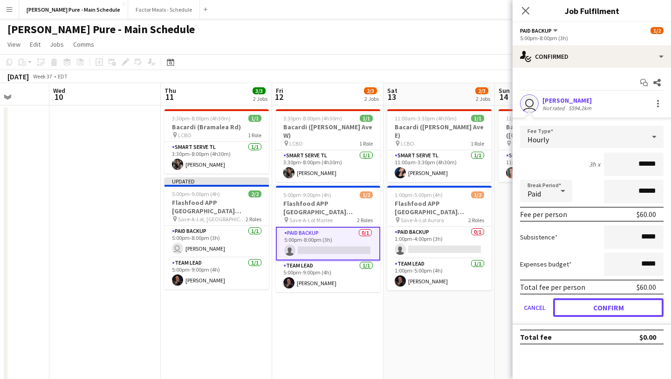
click at [599, 308] on button "Confirm" at bounding box center [608, 307] width 110 height 19
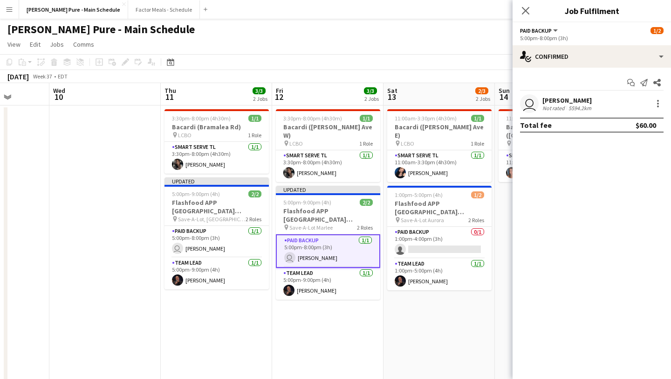
click at [528, 8] on icon at bounding box center [525, 10] width 7 height 7
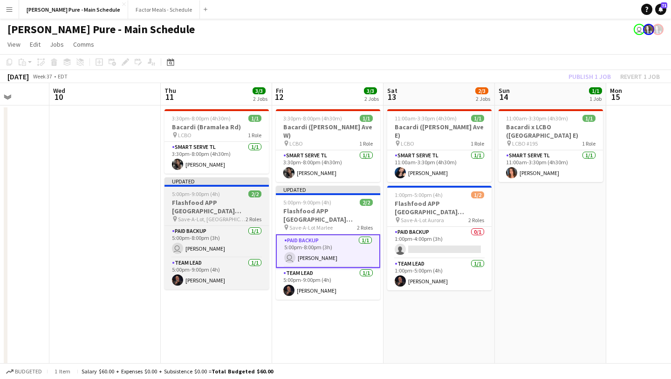
click at [232, 193] on div "5:00pm-9:00pm (4h) 2/2" at bounding box center [217, 193] width 104 height 7
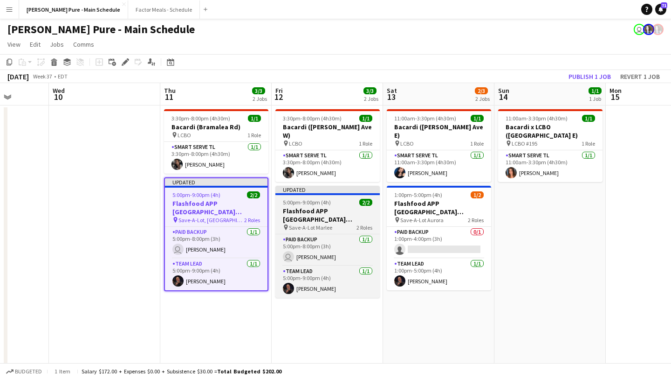
click at [308, 189] on app-job-card "Updated 5:00pm-9:00pm (4h) 2/2 Flashfood APP [GEOGRAPHIC_DATA] [GEOGRAPHIC_DATA…" at bounding box center [328, 242] width 104 height 112
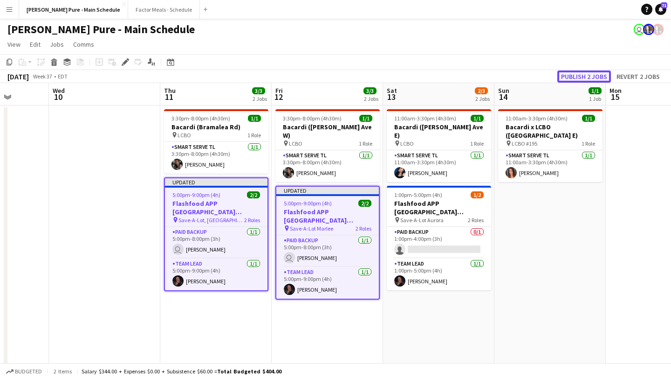
click at [587, 78] on button "Publish 2 jobs" at bounding box center [585, 76] width 54 height 12
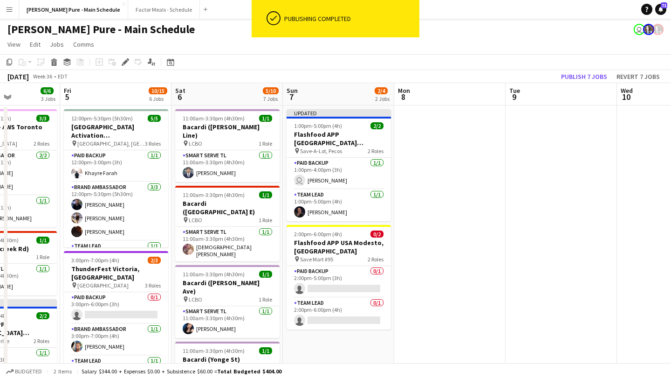
scroll to position [0, 221]
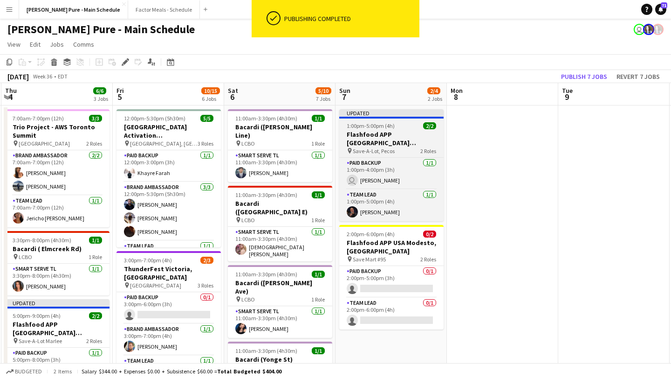
click at [366, 133] on h3 "Flashfood APP [GEOGRAPHIC_DATA] [GEOGRAPHIC_DATA], [GEOGRAPHIC_DATA]" at bounding box center [391, 138] width 104 height 17
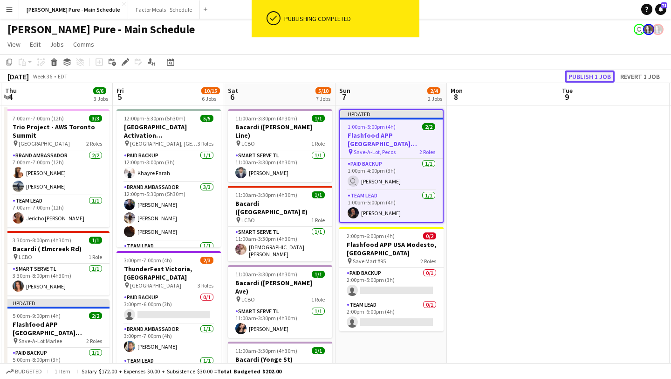
click at [596, 75] on button "Publish 1 job" at bounding box center [590, 76] width 50 height 12
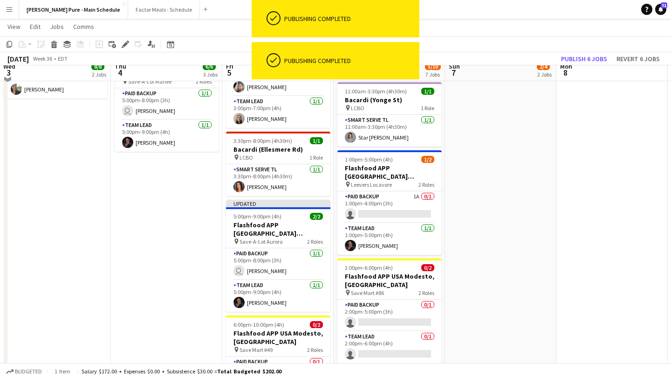
scroll to position [261, 0]
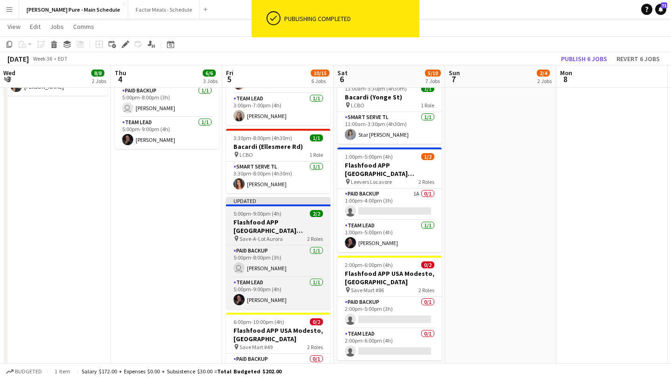
click at [282, 210] on div "5:00pm-9:00pm (4h) 2/2" at bounding box center [278, 213] width 104 height 7
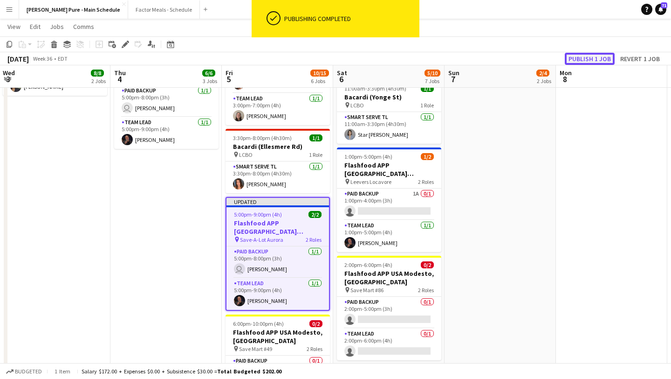
click at [600, 60] on button "Publish 1 job" at bounding box center [590, 59] width 50 height 12
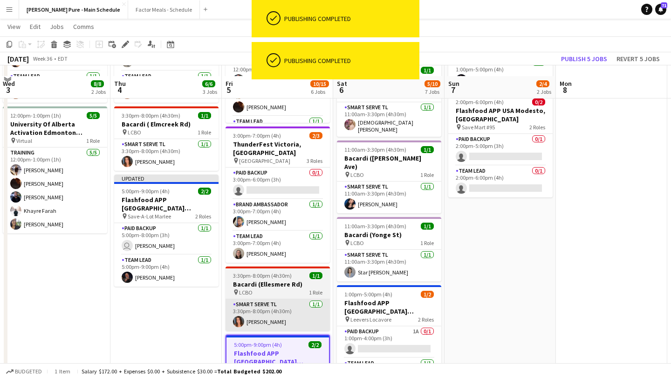
scroll to position [110, 0]
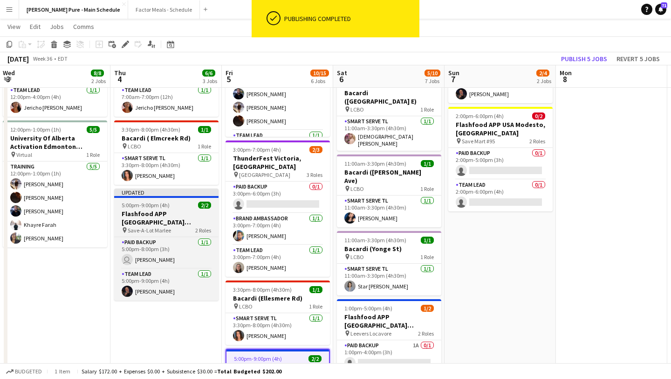
click at [167, 211] on h3 "Flashfood APP [GEOGRAPHIC_DATA] [GEOGRAPHIC_DATA], [GEOGRAPHIC_DATA]" at bounding box center [166, 217] width 104 height 17
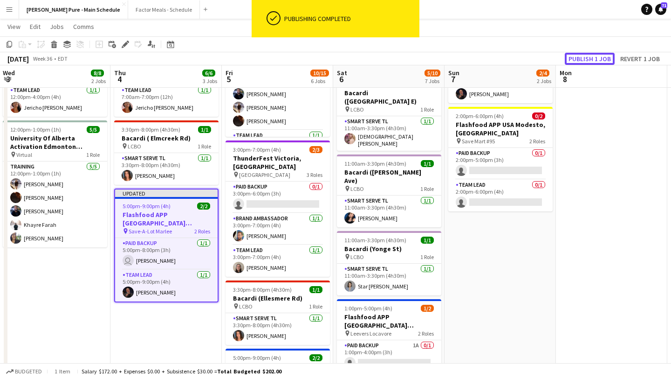
click at [603, 58] on button "Publish 1 job" at bounding box center [590, 59] width 50 height 12
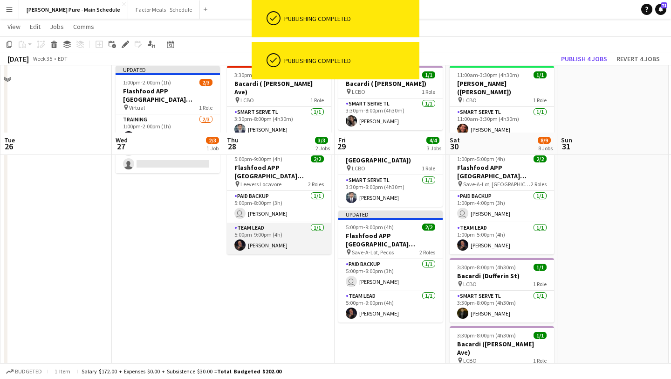
scroll to position [0, 0]
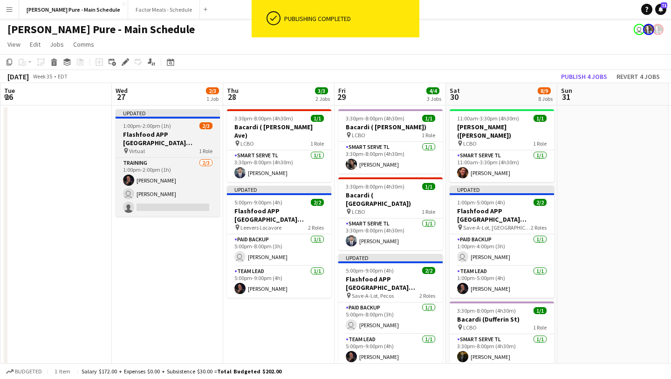
click at [167, 127] on span "1:00pm-2:00pm (1h)" at bounding box center [147, 125] width 48 height 7
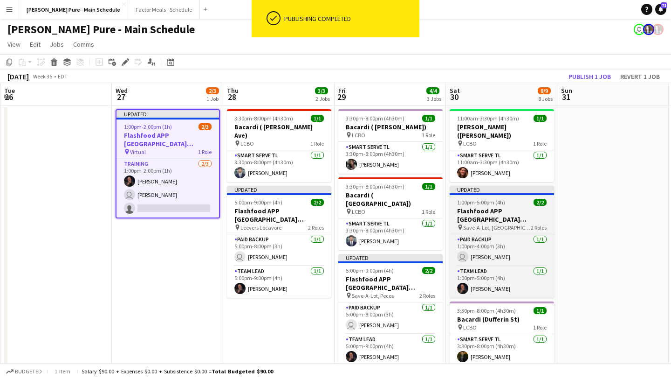
scroll to position [0, 223]
click at [510, 207] on h3 "Flashfood APP [GEOGRAPHIC_DATA] [GEOGRAPHIC_DATA], [GEOGRAPHIC_DATA]" at bounding box center [501, 215] width 104 height 17
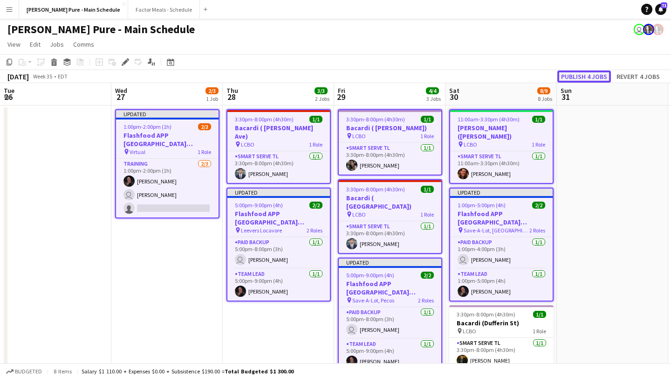
click at [585, 77] on button "Publish 4 jobs" at bounding box center [585, 76] width 54 height 12
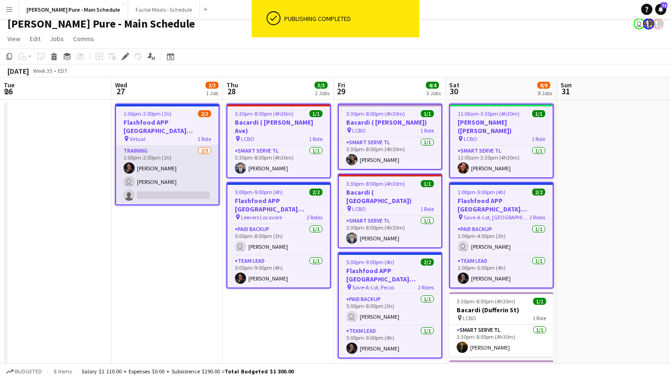
scroll to position [6, 0]
click at [133, 179] on app-user-avatar "user" at bounding box center [129, 180] width 11 height 11
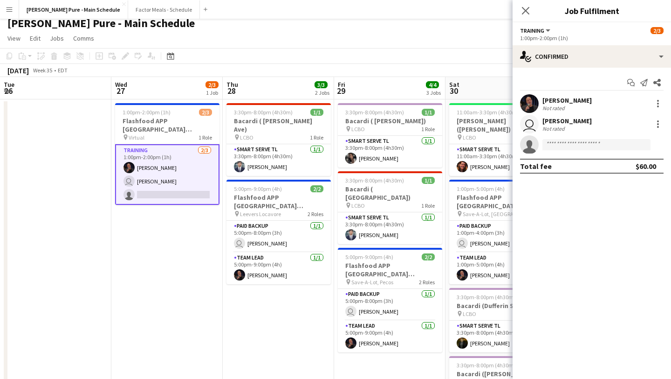
click at [532, 124] on app-user-avatar "user" at bounding box center [529, 124] width 19 height 19
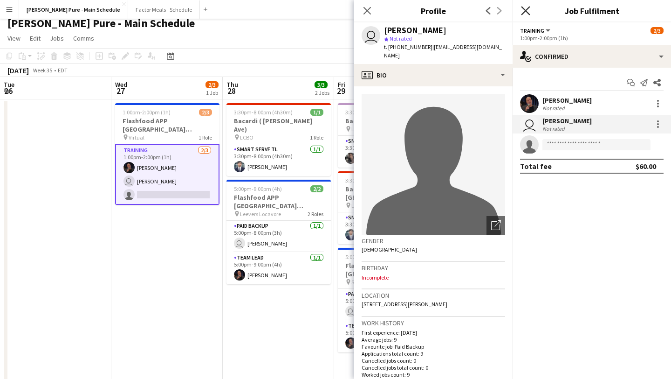
click at [523, 13] on icon "Close pop-in" at bounding box center [525, 10] width 9 height 9
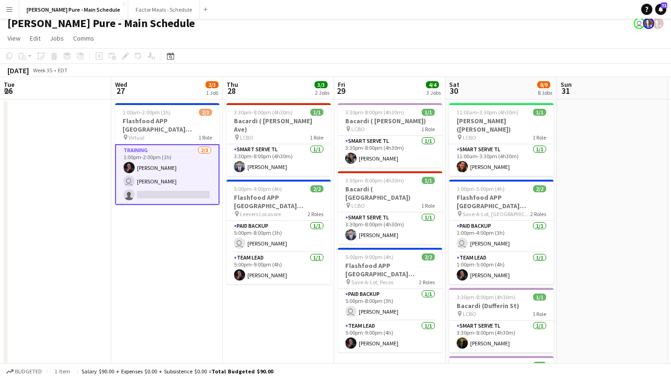
click at [130, 182] on app-user-avatar "user" at bounding box center [129, 180] width 11 height 11
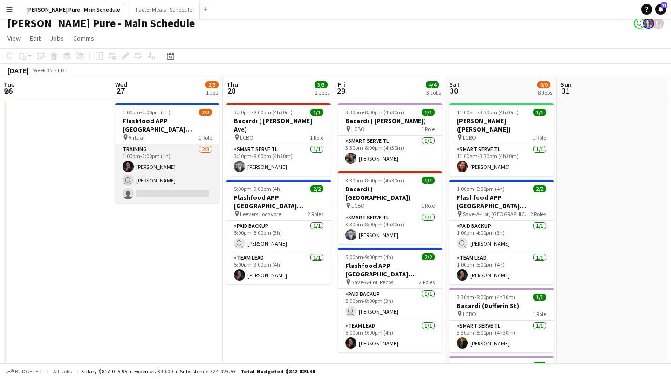
click at [153, 183] on app-card-role "Training [DATE] 1:00pm-2:00pm (1h) [PERSON_NAME] user [PERSON_NAME] single-neut…" at bounding box center [167, 173] width 104 height 59
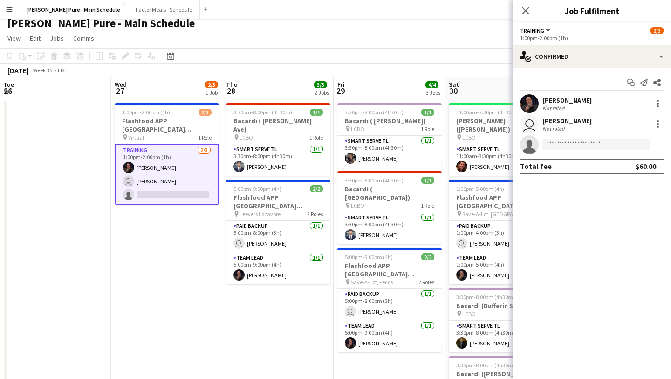
click at [528, 123] on app-user-avatar "user" at bounding box center [529, 124] width 19 height 19
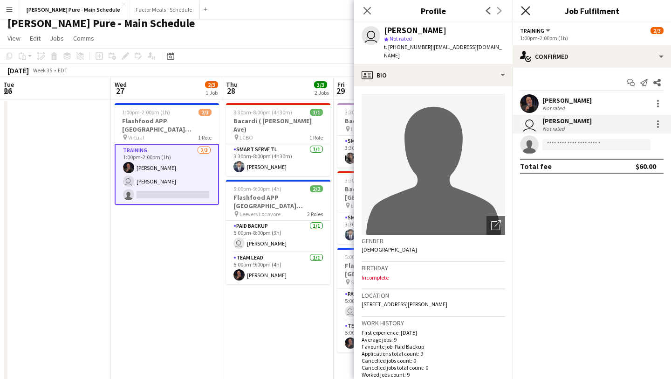
click at [528, 13] on icon at bounding box center [525, 10] width 9 height 9
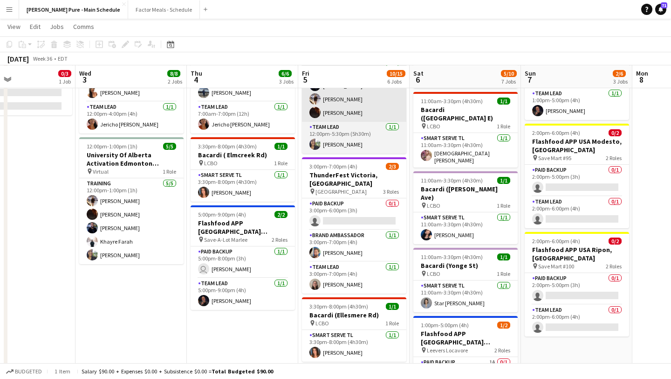
scroll to position [94, 0]
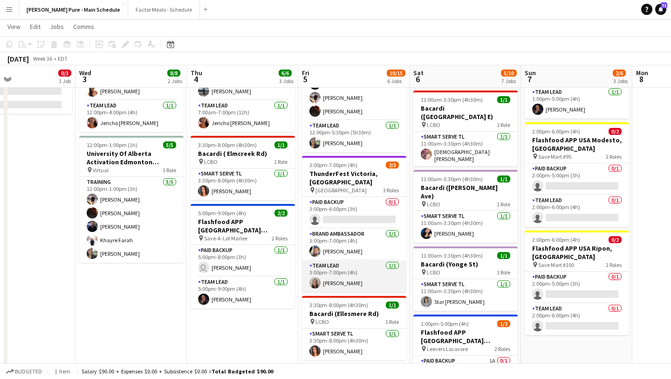
click at [317, 277] on app-user-avatar at bounding box center [315, 282] width 11 height 11
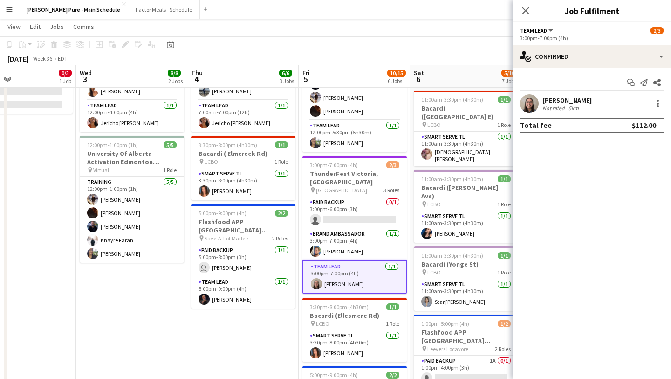
click at [531, 104] on app-user-avatar at bounding box center [529, 103] width 19 height 19
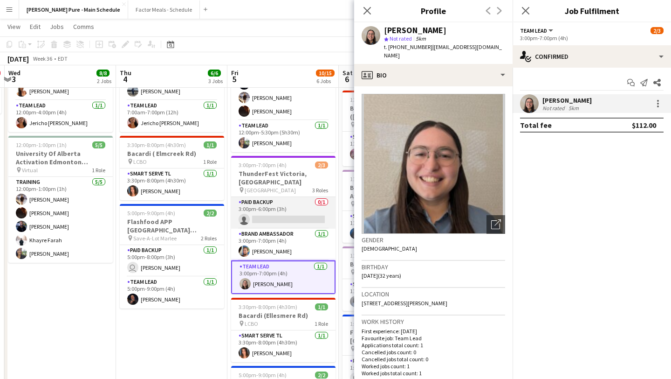
scroll to position [0, 452]
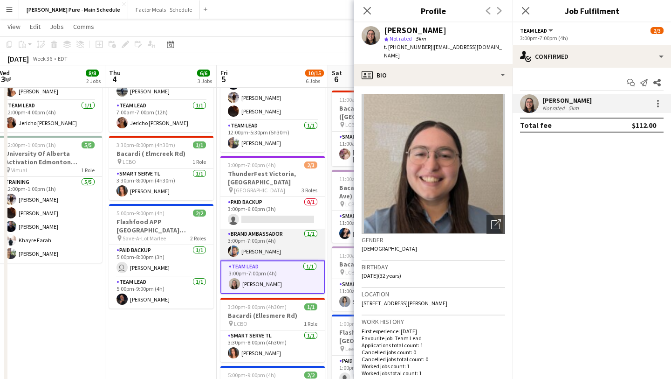
click at [237, 245] on app-user-avatar at bounding box center [233, 250] width 11 height 11
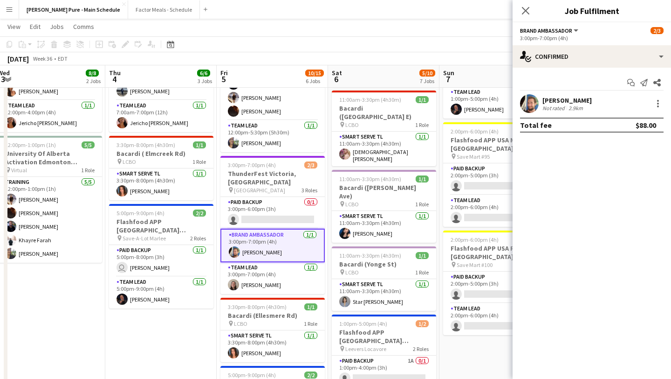
click at [538, 104] on app-user-avatar at bounding box center [529, 103] width 19 height 19
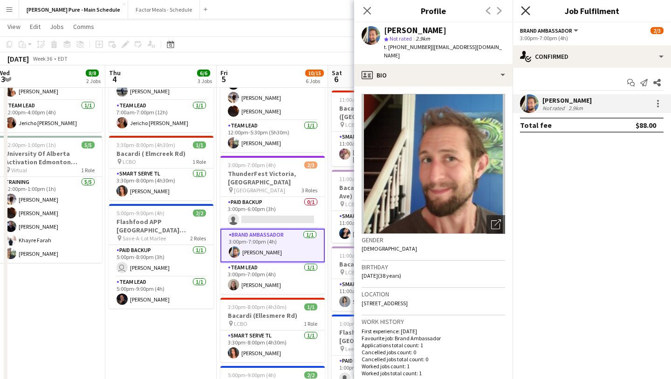
click at [527, 13] on icon "Close pop-in" at bounding box center [525, 10] width 9 height 9
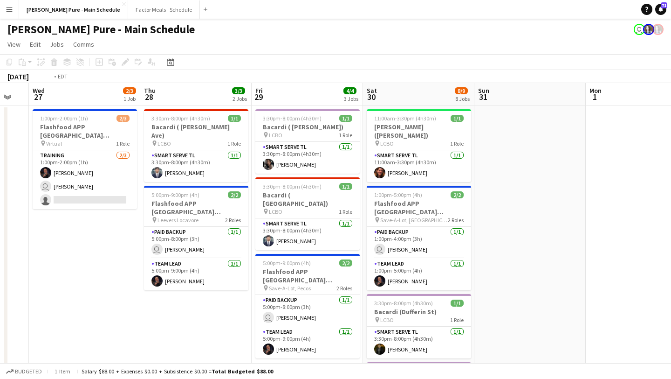
scroll to position [0, 218]
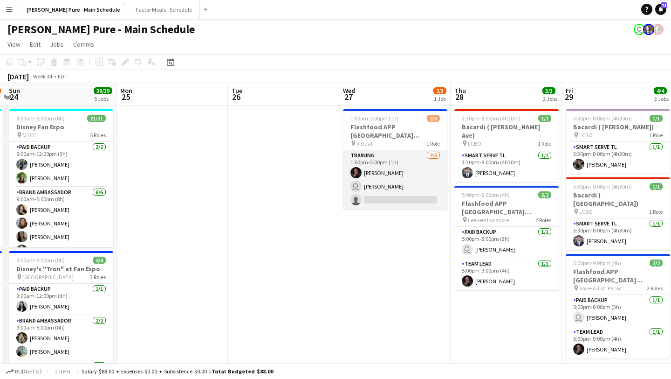
click at [357, 172] on app-user-avatar at bounding box center [356, 172] width 11 height 11
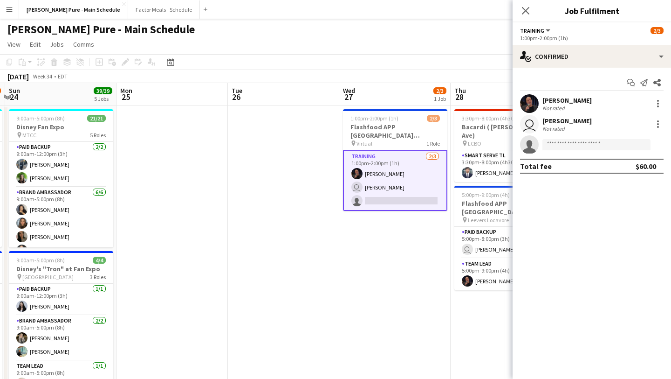
click at [527, 97] on app-user-avatar at bounding box center [529, 103] width 19 height 19
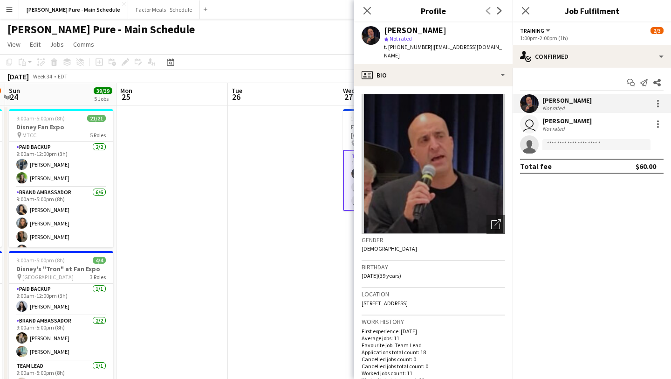
scroll to position [42, 0]
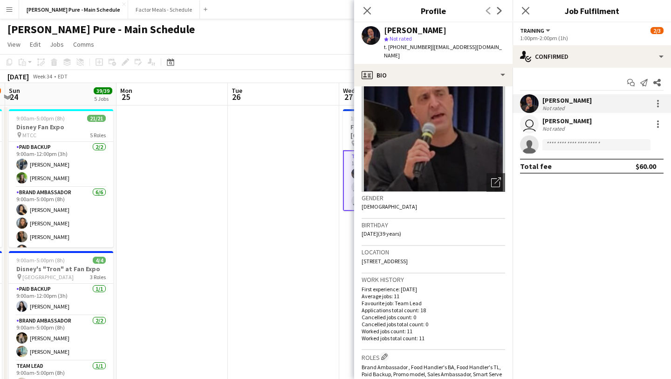
drag, startPoint x: 452, startPoint y: 252, endPoint x: 357, endPoint y: 249, distance: 95.6
click at [357, 250] on app-crew-profile-bio "Open photos pop-in Gender [DEMOGRAPHIC_DATA] Birthday [DEMOGRAPHIC_DATA] (39 ye…" at bounding box center [433, 232] width 158 height 292
copy span "[STREET_ADDRESS]"
click at [522, 8] on icon at bounding box center [525, 10] width 9 height 9
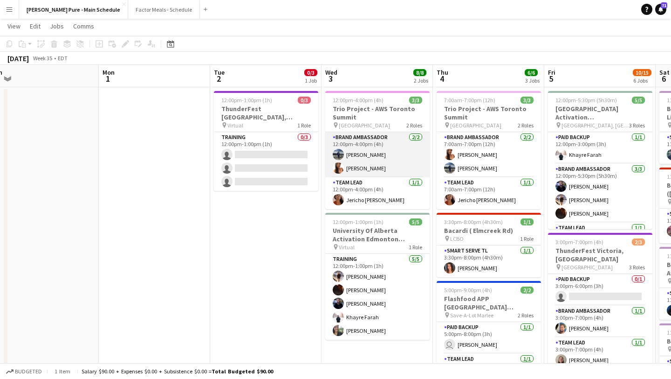
scroll to position [19, 0]
